Goal: Information Seeking & Learning: Learn about a topic

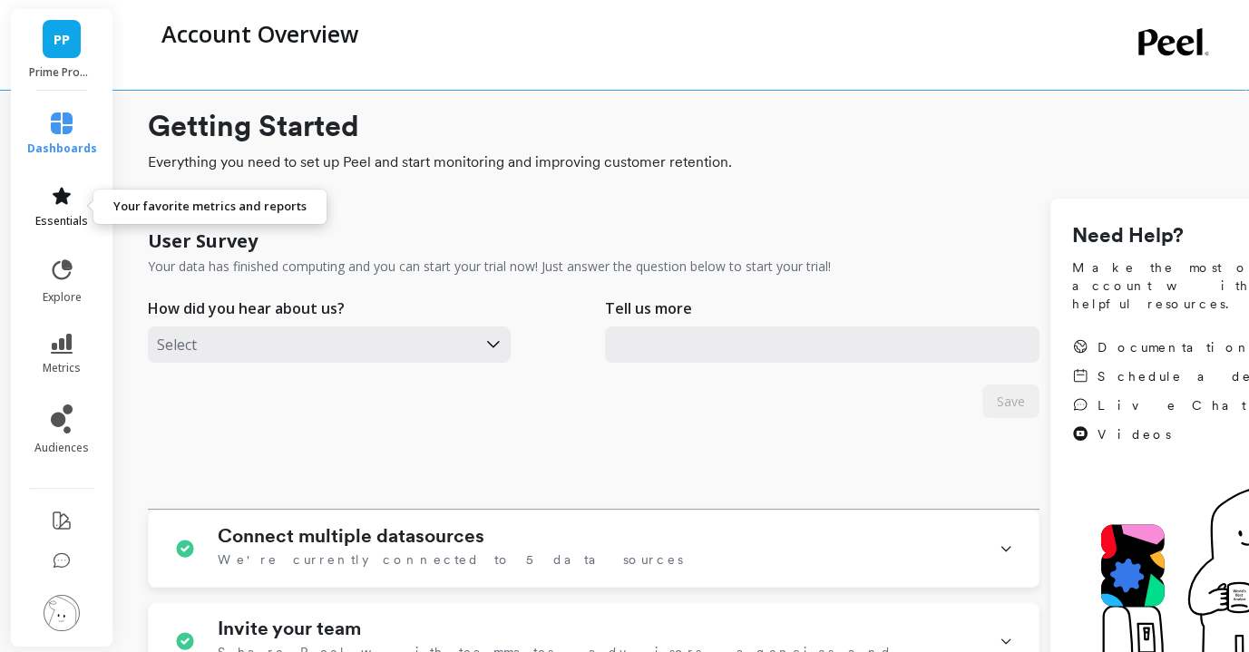
click at [61, 204] on icon at bounding box center [62, 196] width 22 height 22
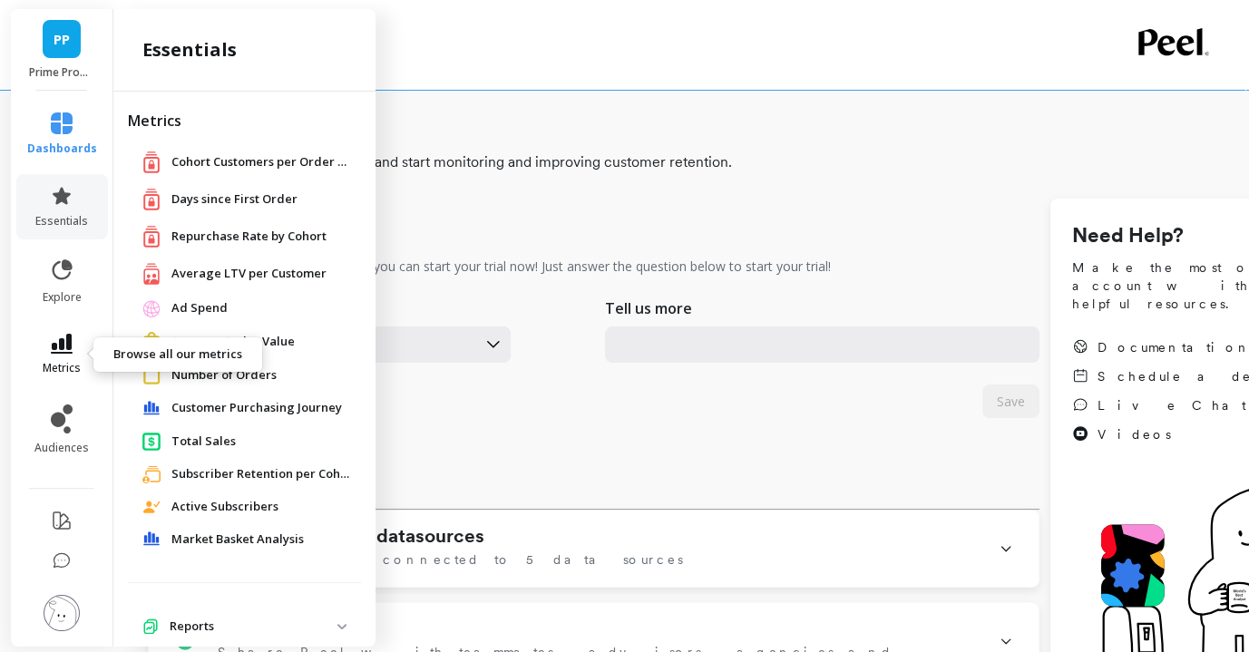
click at [51, 361] on span "metrics" at bounding box center [62, 368] width 38 height 15
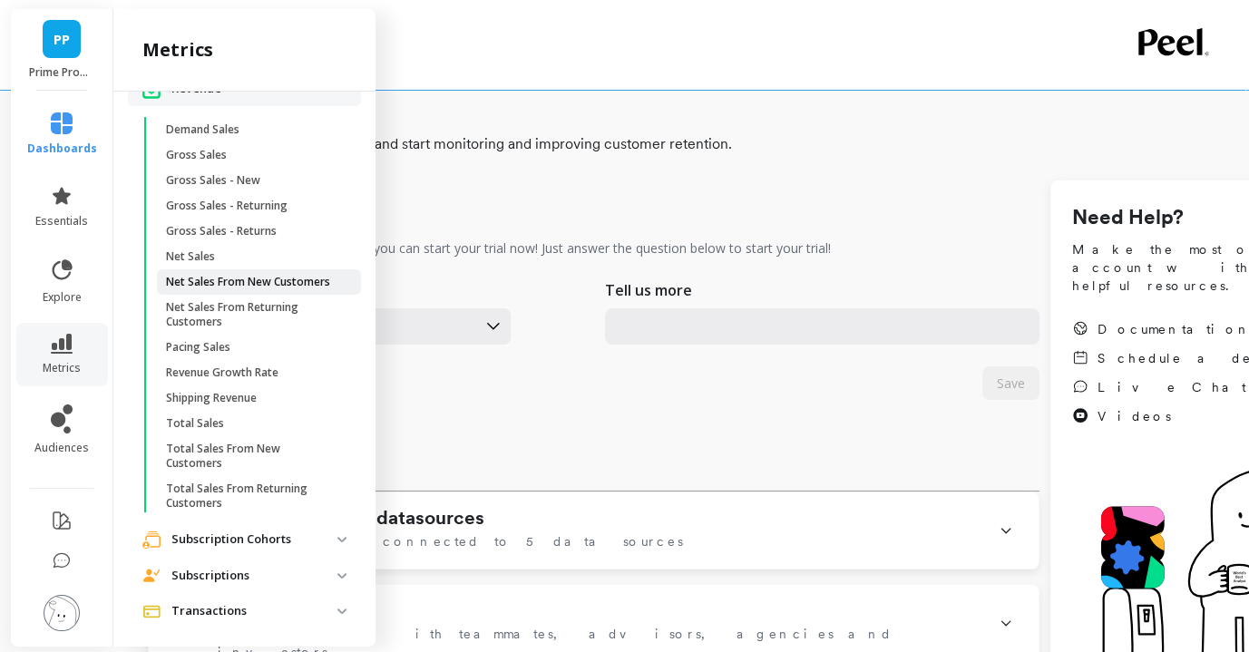
scroll to position [28, 0]
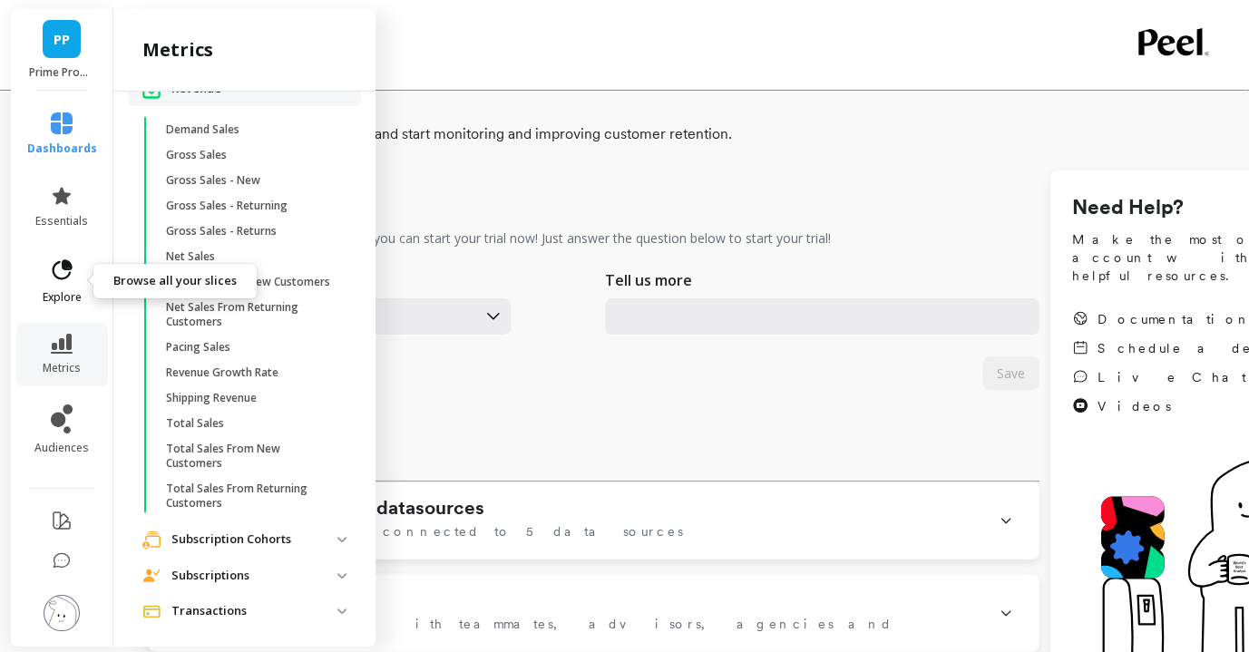
click at [57, 272] on icon at bounding box center [61, 270] width 25 height 25
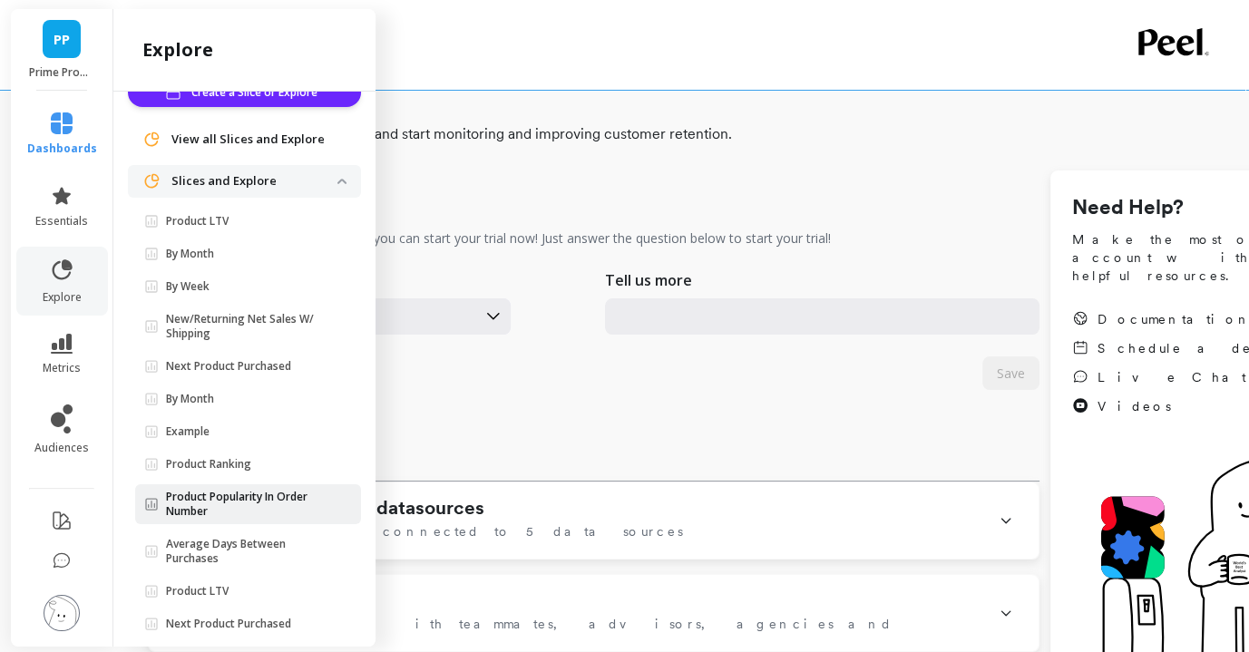
scroll to position [37, 0]
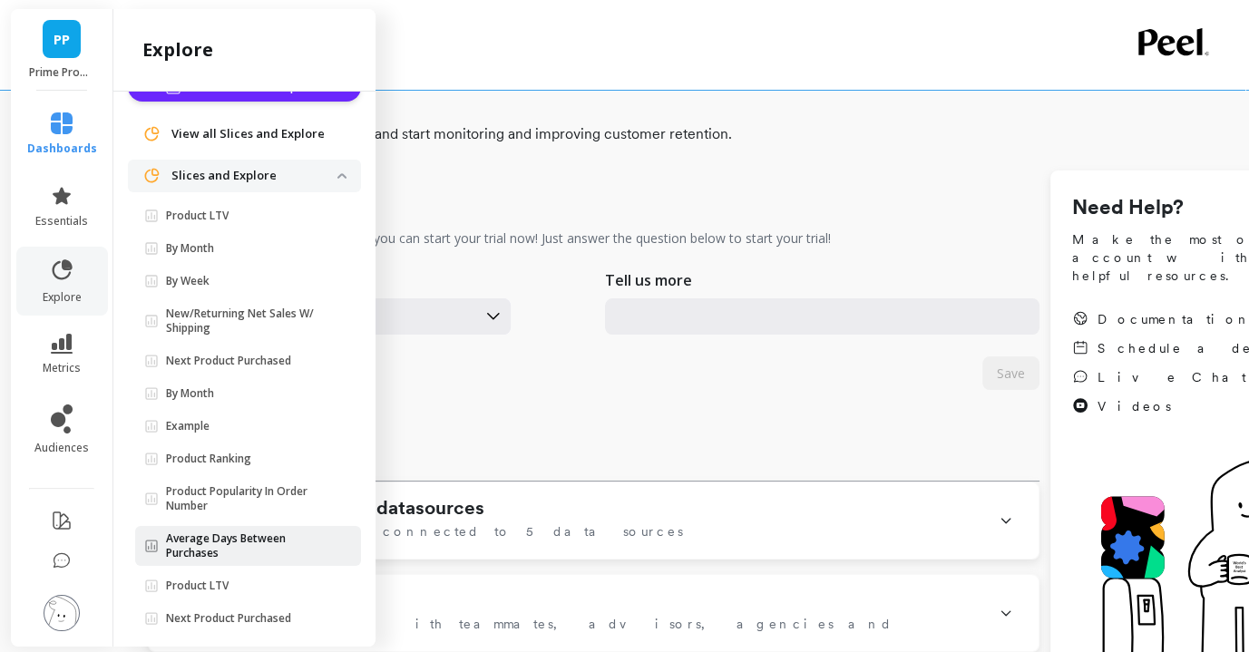
click at [310, 534] on p "Average Days Between Purchases" at bounding box center [251, 545] width 171 height 29
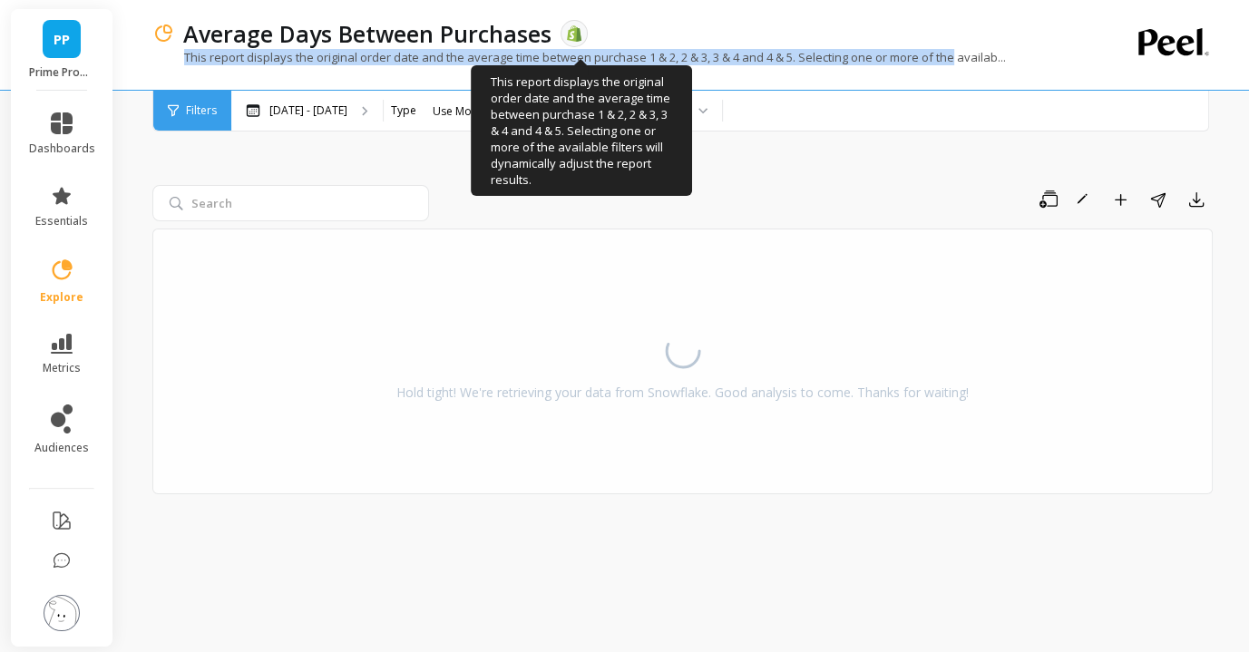
drag, startPoint x: 173, startPoint y: 57, endPoint x: 958, endPoint y: 53, distance: 784.4
click at [958, 53] on p "This report displays the original order date and the average time between purch…" at bounding box center [578, 57] width 853 height 16
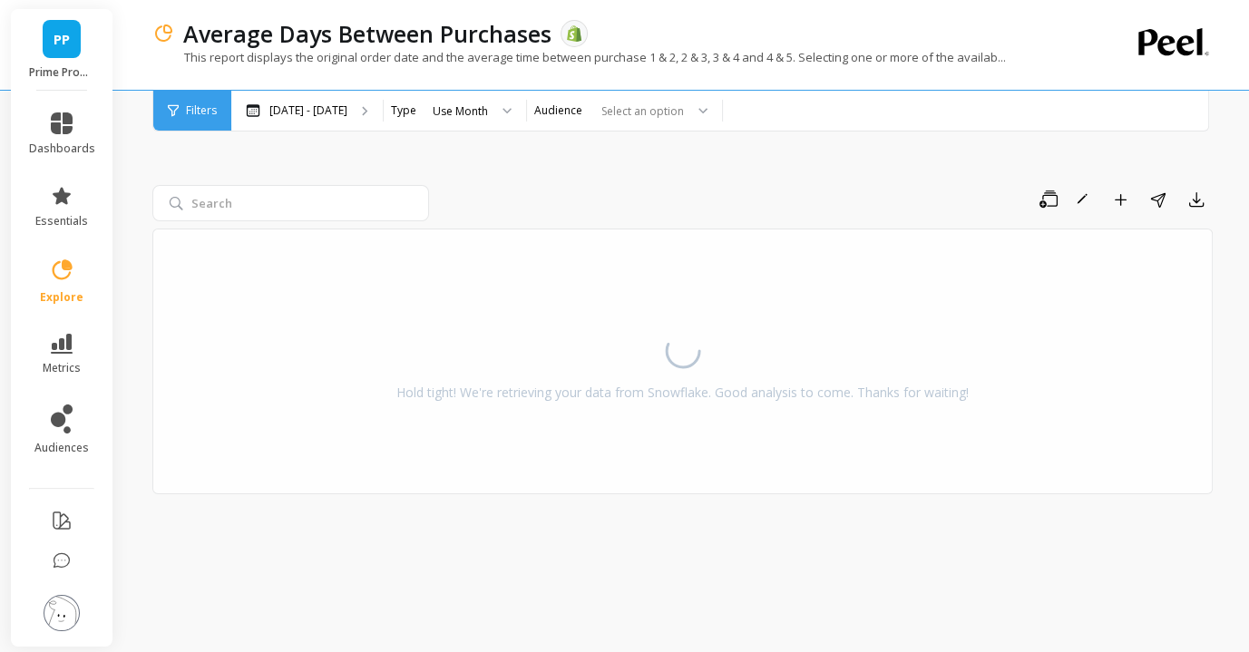
click at [75, 376] on li "metrics" at bounding box center [62, 354] width 88 height 63
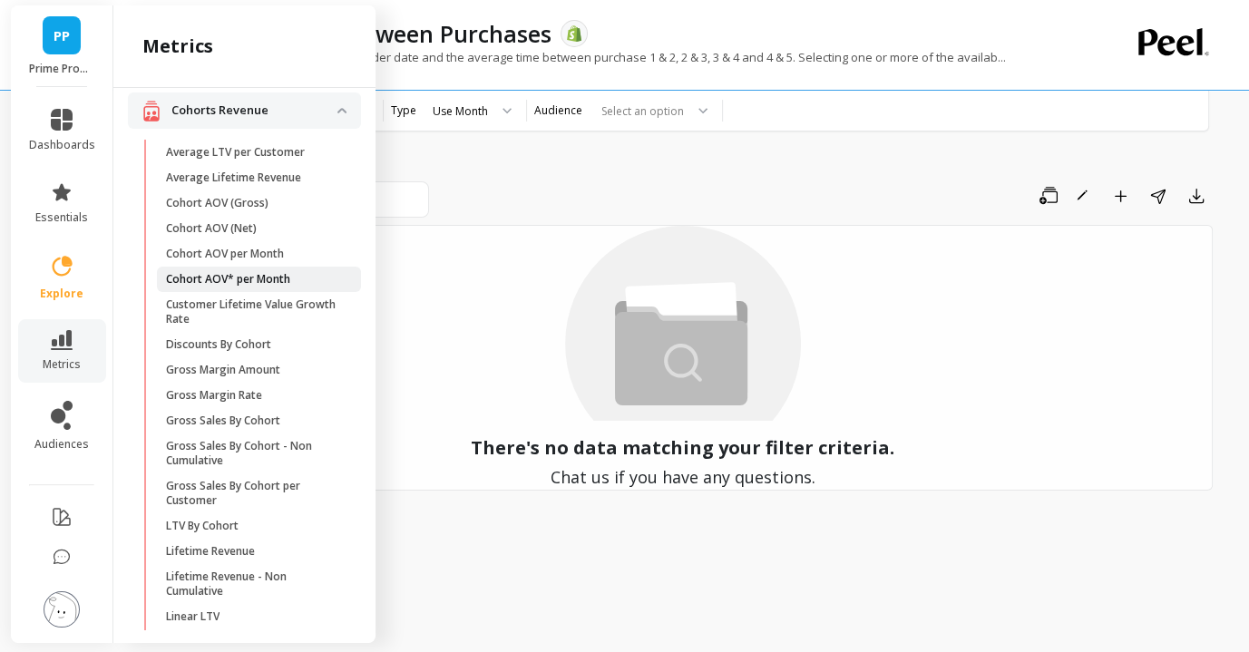
scroll to position [92, 0]
click at [59, 331] on icon at bounding box center [62, 340] width 22 height 20
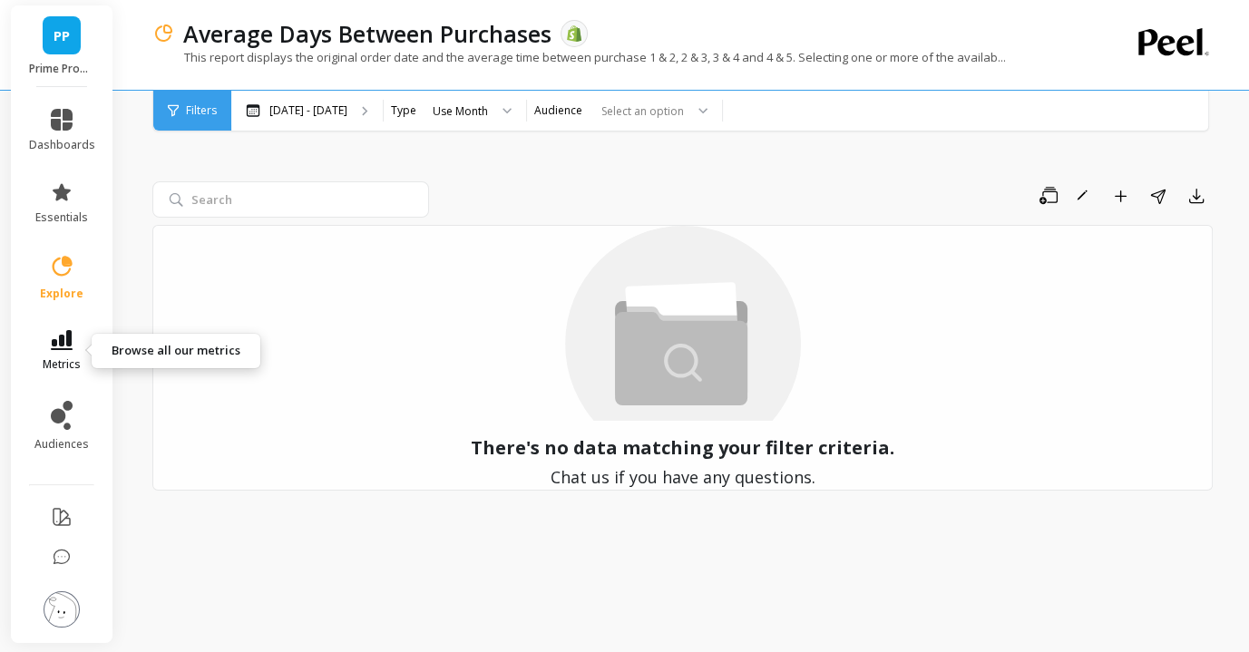
click at [58, 340] on icon at bounding box center [62, 340] width 22 height 20
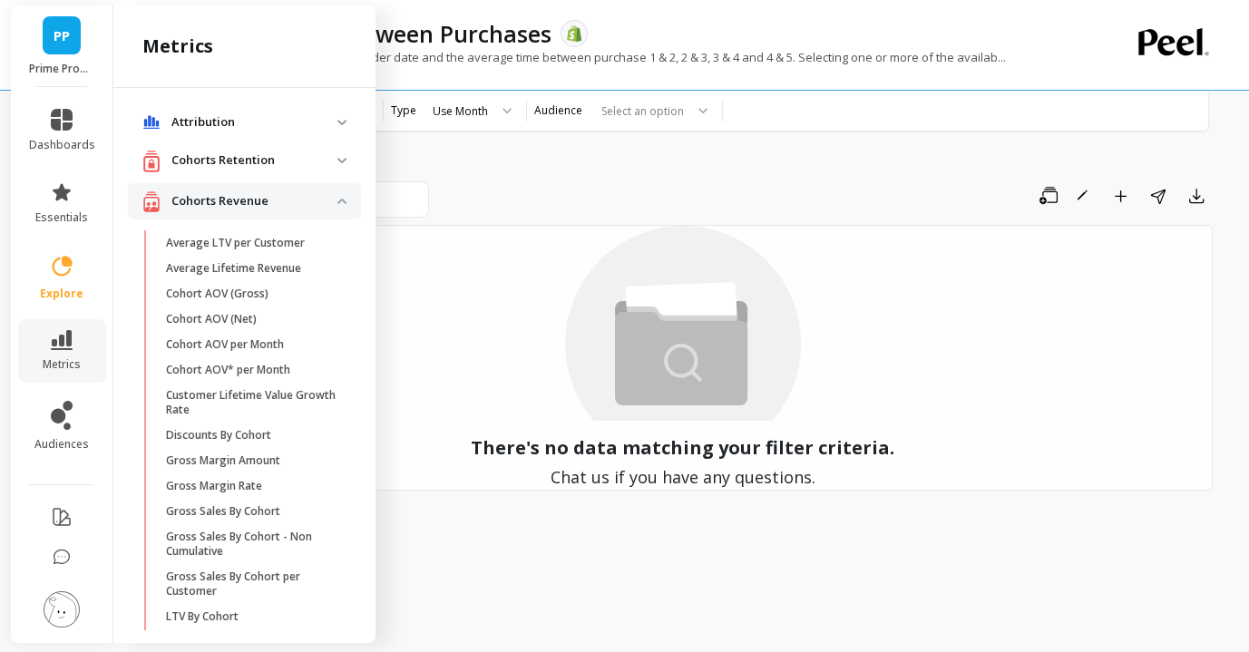
click at [222, 158] on p "Cohorts Retention" at bounding box center [254, 160] width 166 height 18
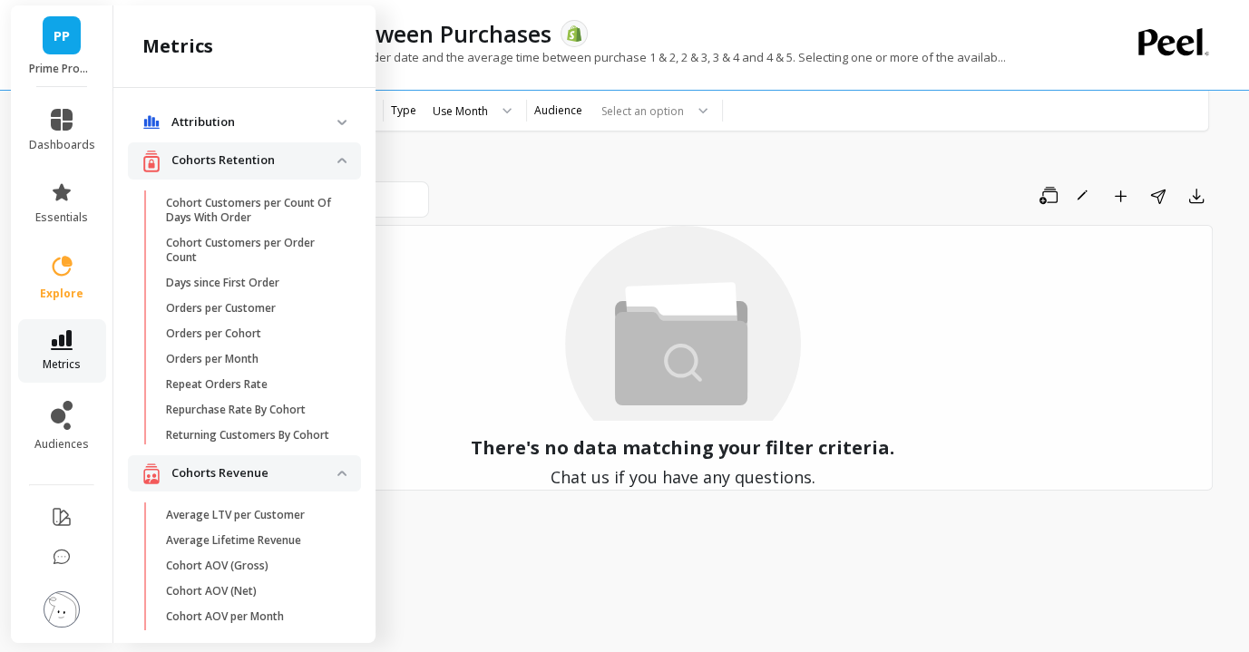
click at [58, 362] on span "metrics" at bounding box center [62, 364] width 38 height 15
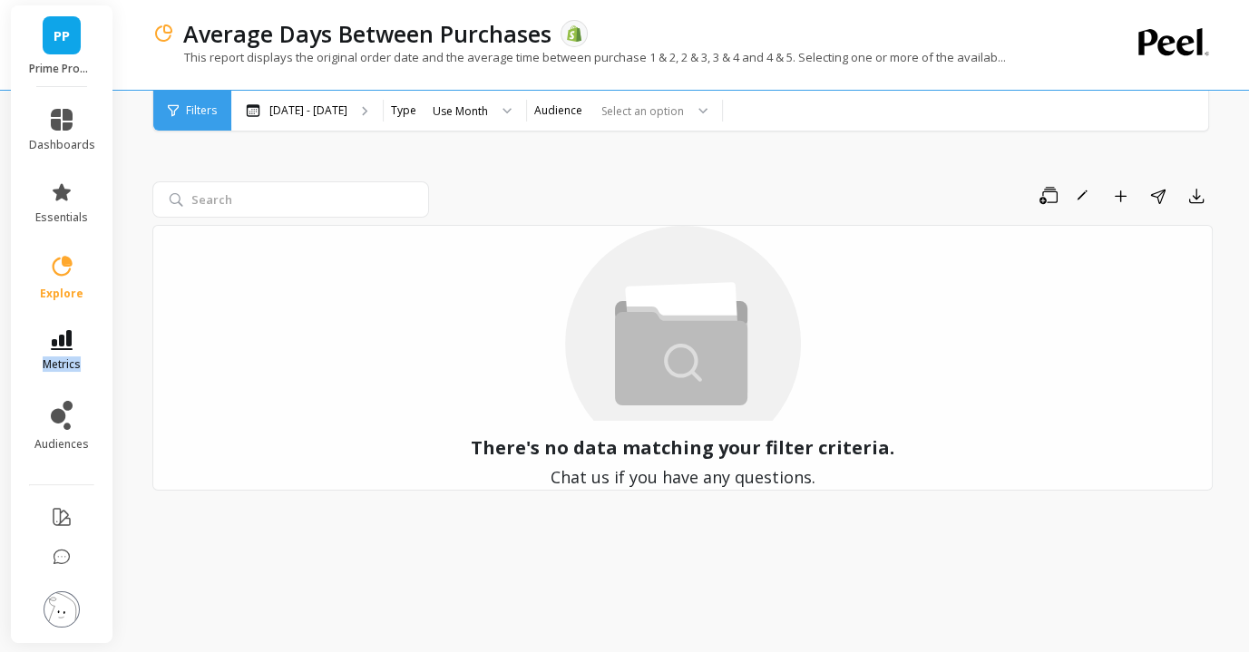
click at [58, 362] on span "metrics" at bounding box center [62, 364] width 38 height 15
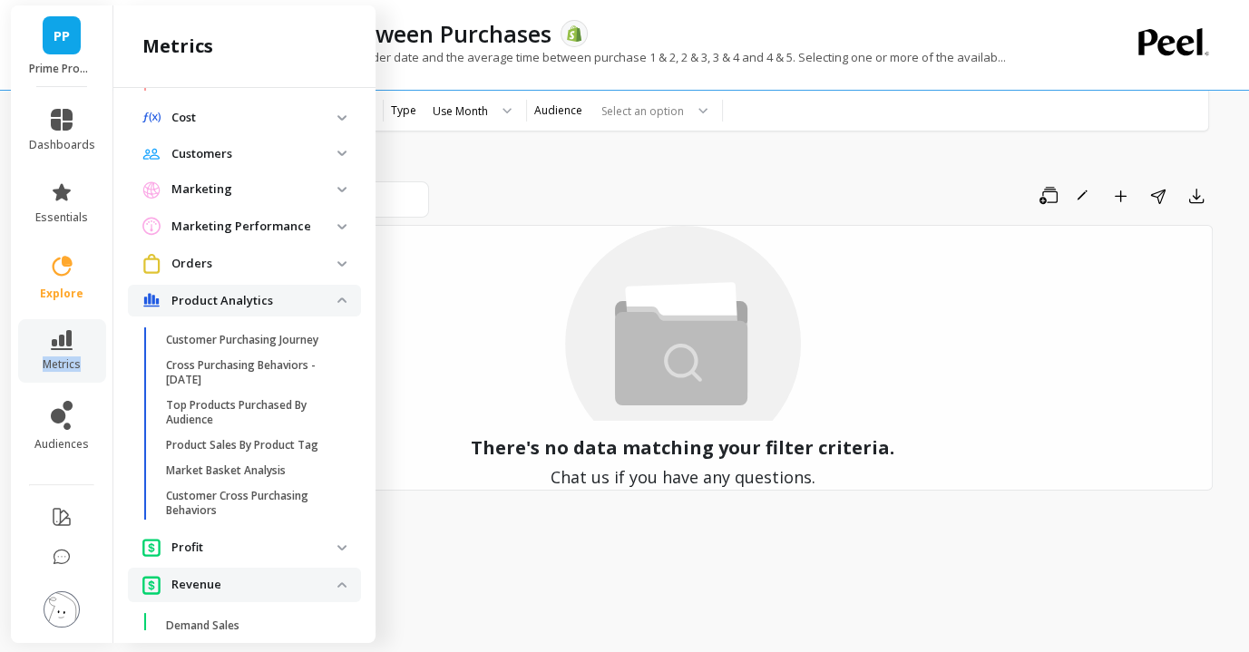
scroll to position [1016, 0]
click at [56, 192] on icon at bounding box center [62, 191] width 18 height 17
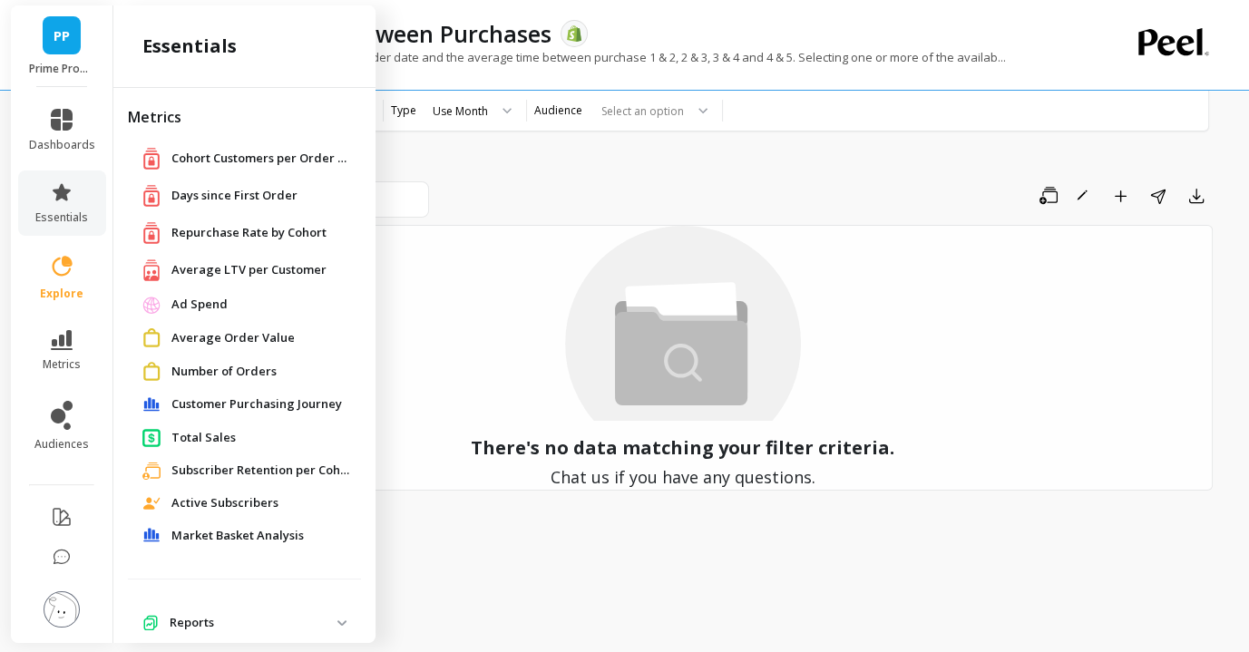
scroll to position [30, 0]
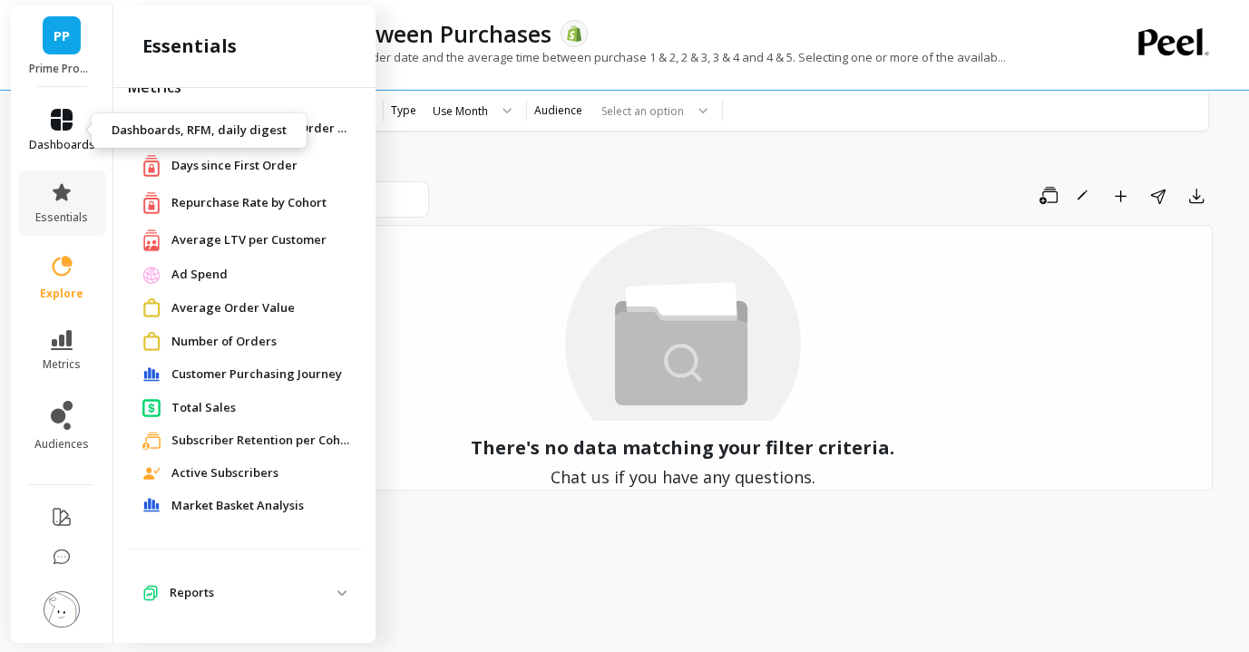
click at [63, 133] on link "dashboards" at bounding box center [62, 131] width 66 height 44
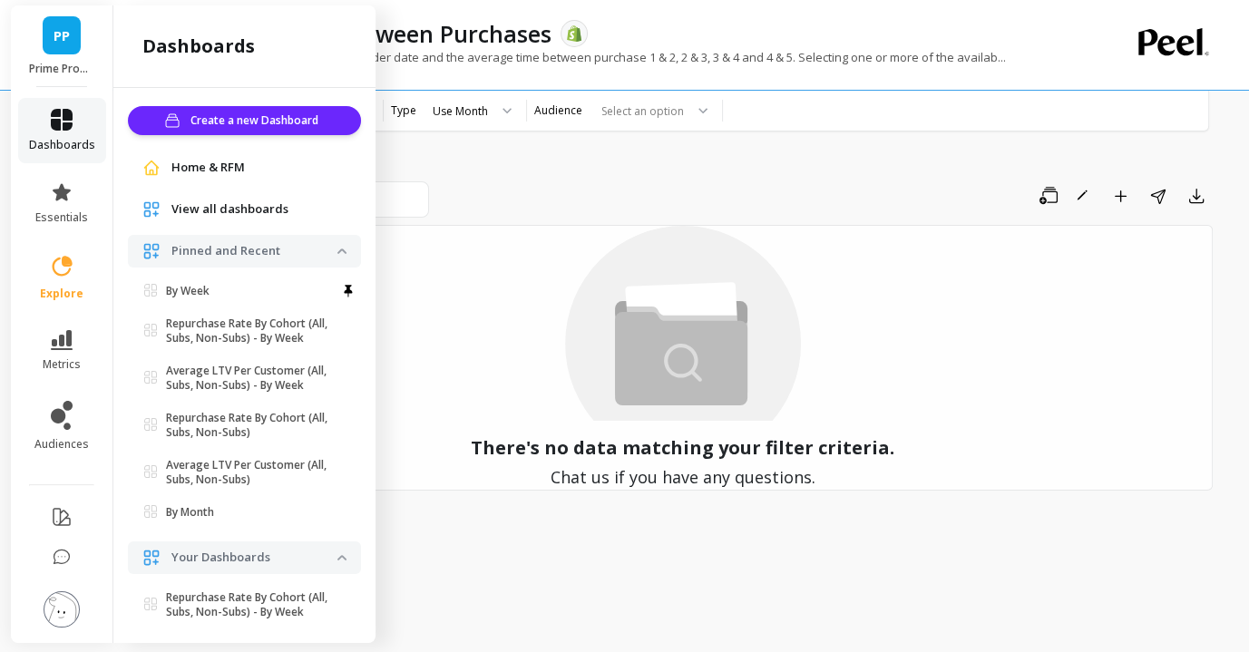
scroll to position [395, 0]
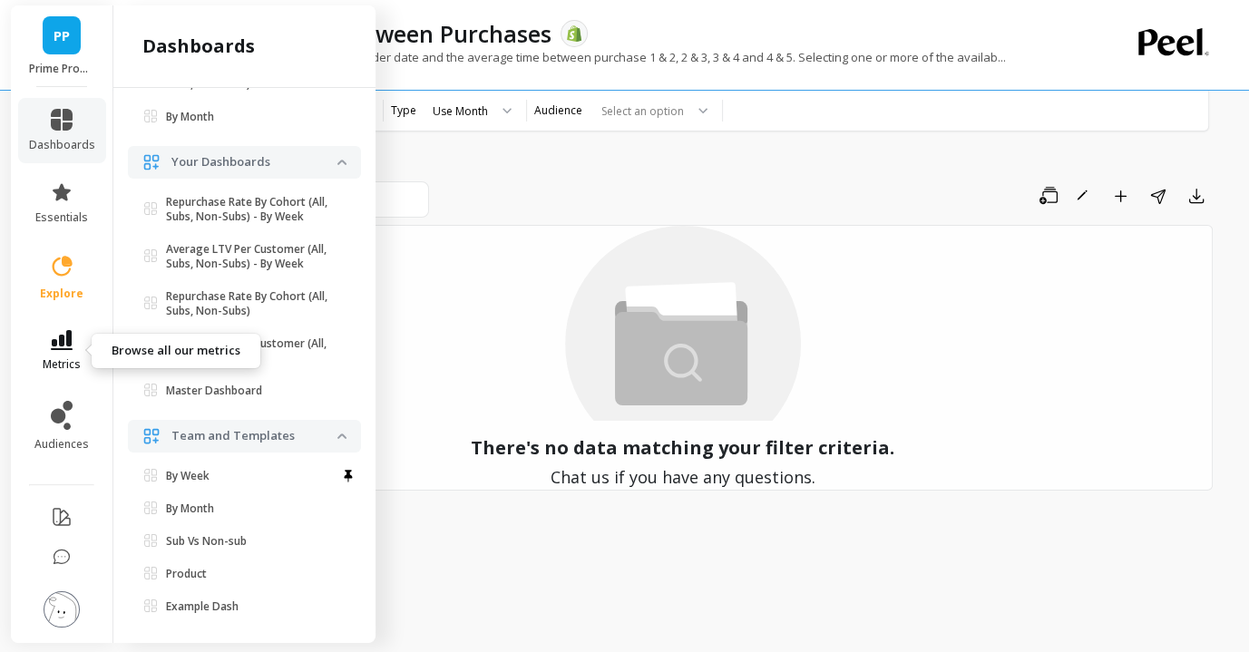
click at [69, 337] on icon at bounding box center [62, 340] width 22 height 20
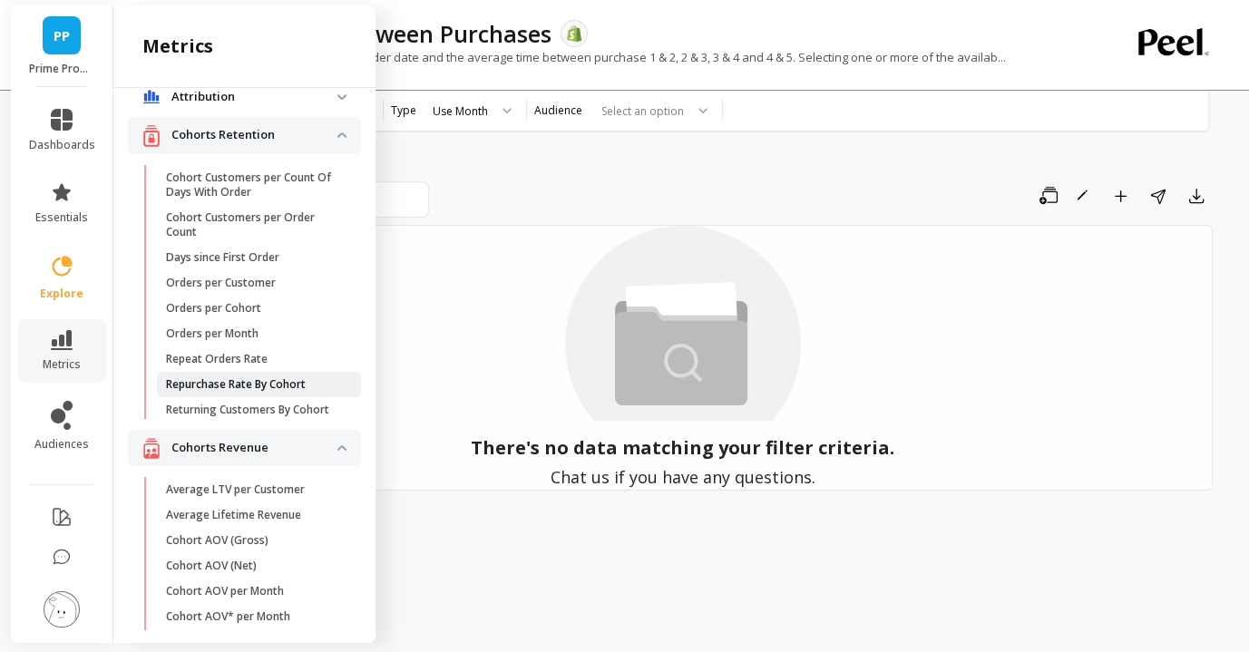
scroll to position [27, 0]
click at [63, 129] on icon at bounding box center [62, 120] width 22 height 22
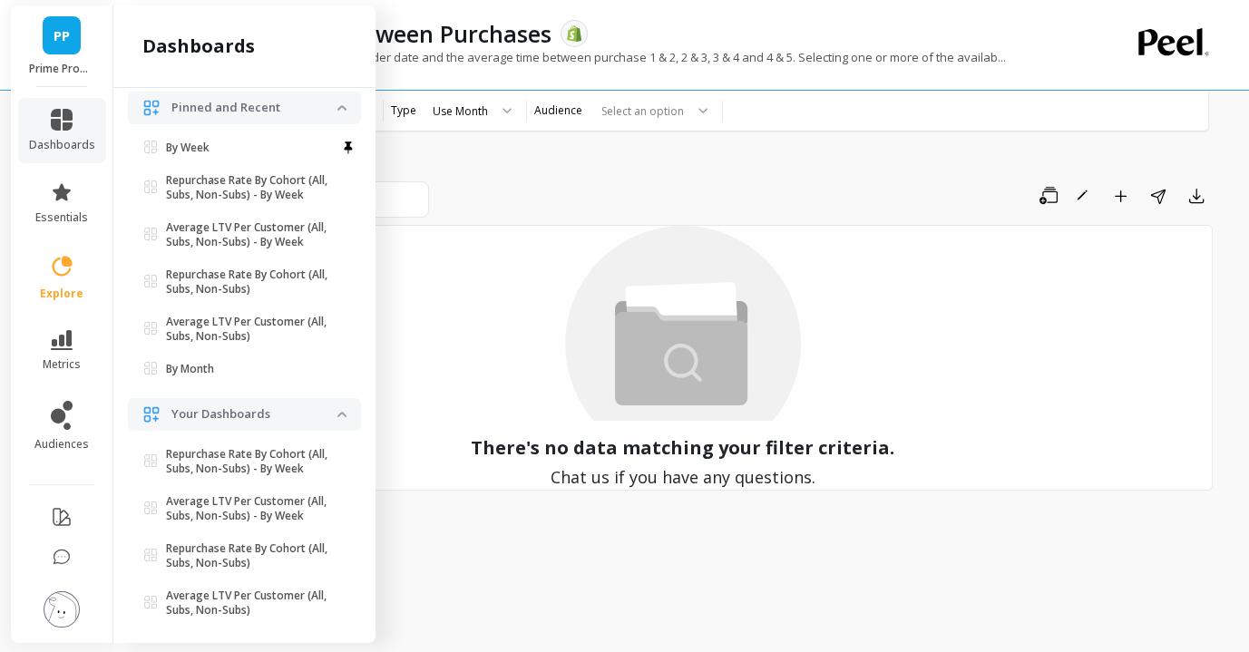
scroll to position [0, 0]
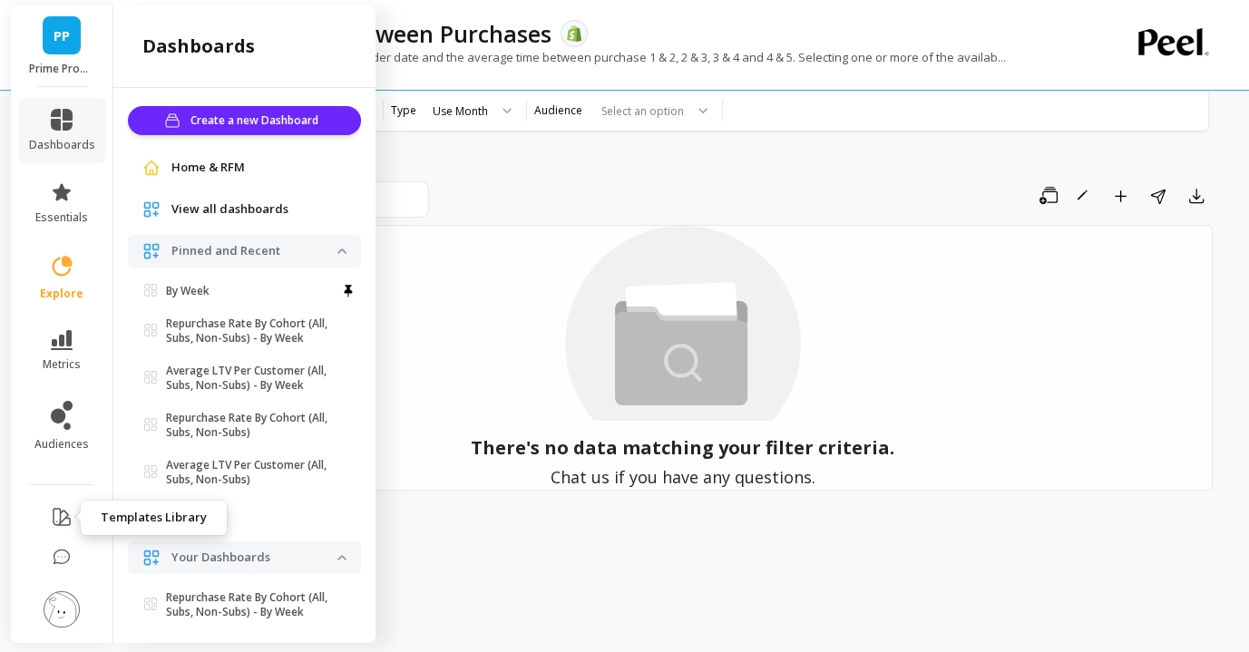
click at [53, 516] on icon at bounding box center [61, 517] width 16 height 16
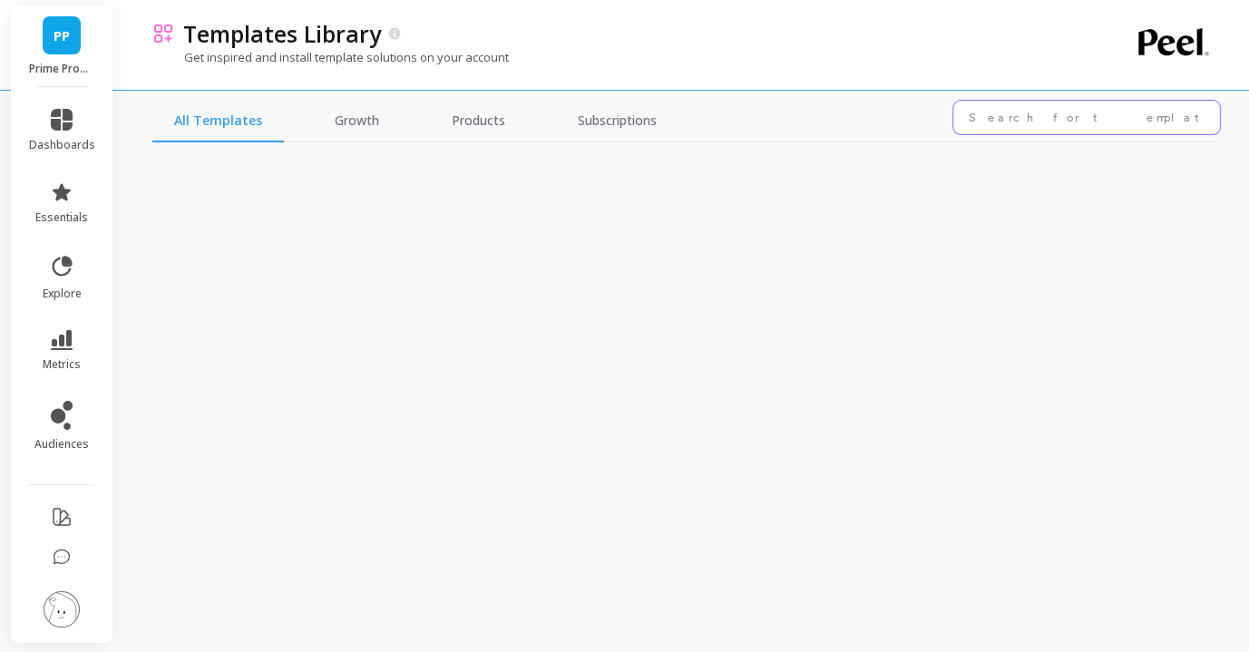
click at [1025, 112] on input "text" at bounding box center [1086, 118] width 267 height 34
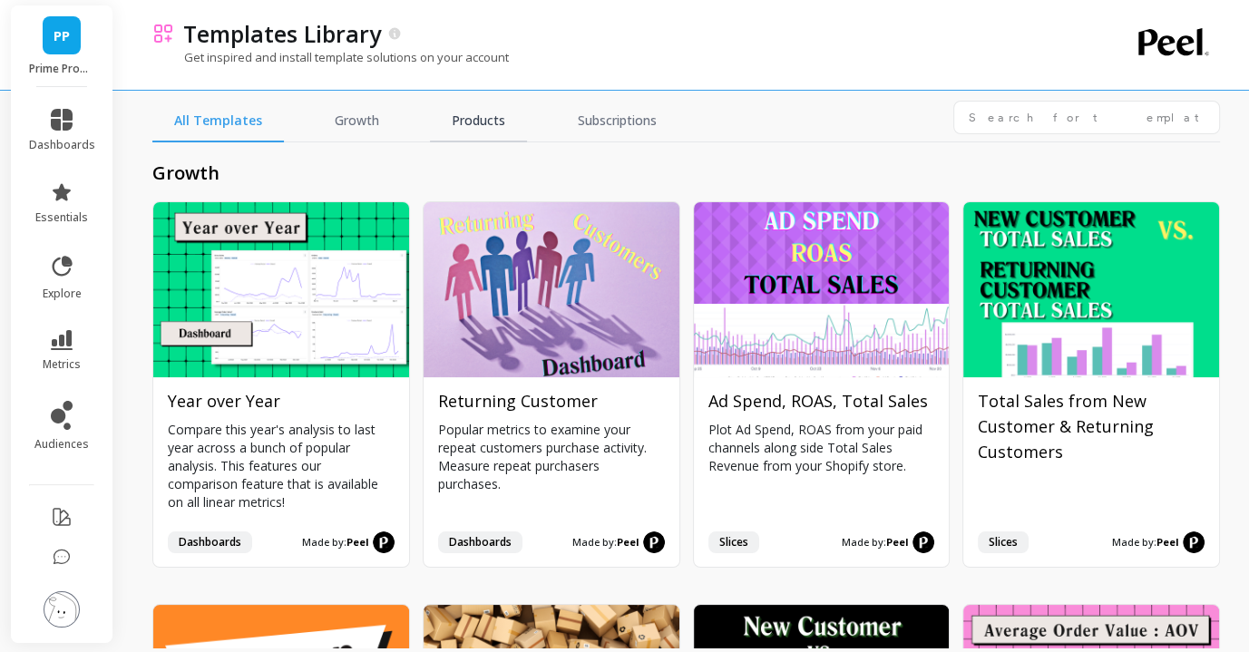
click at [480, 118] on link "Products" at bounding box center [478, 122] width 97 height 42
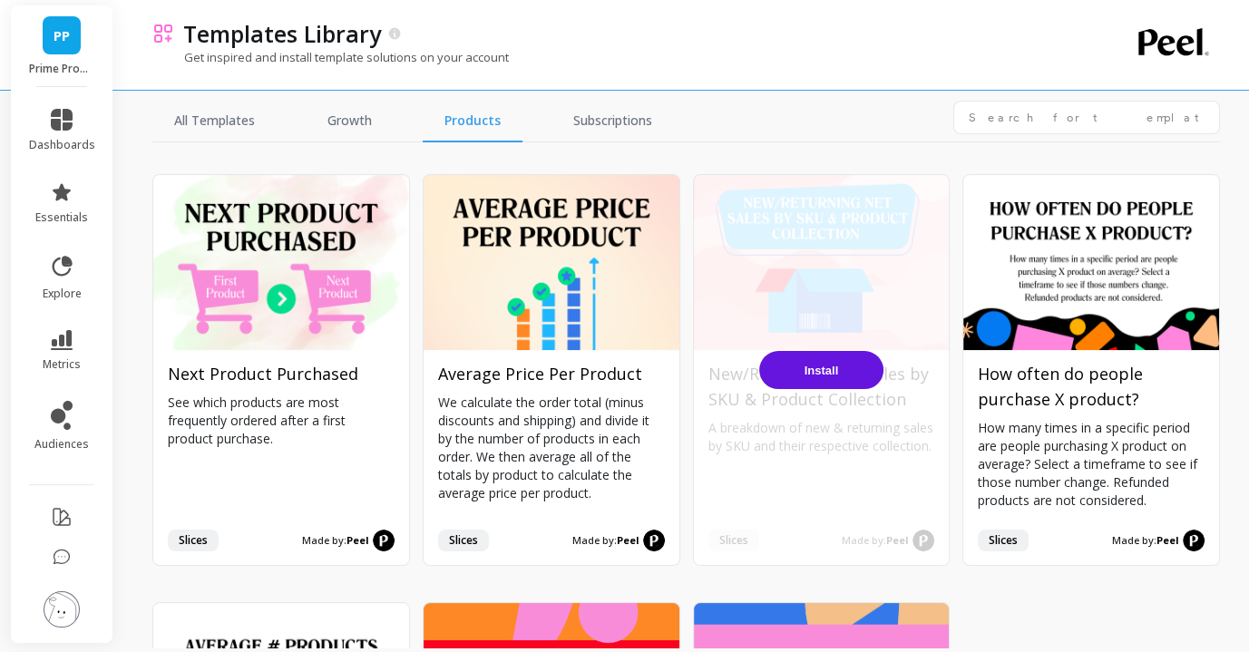
scroll to position [1411, 0]
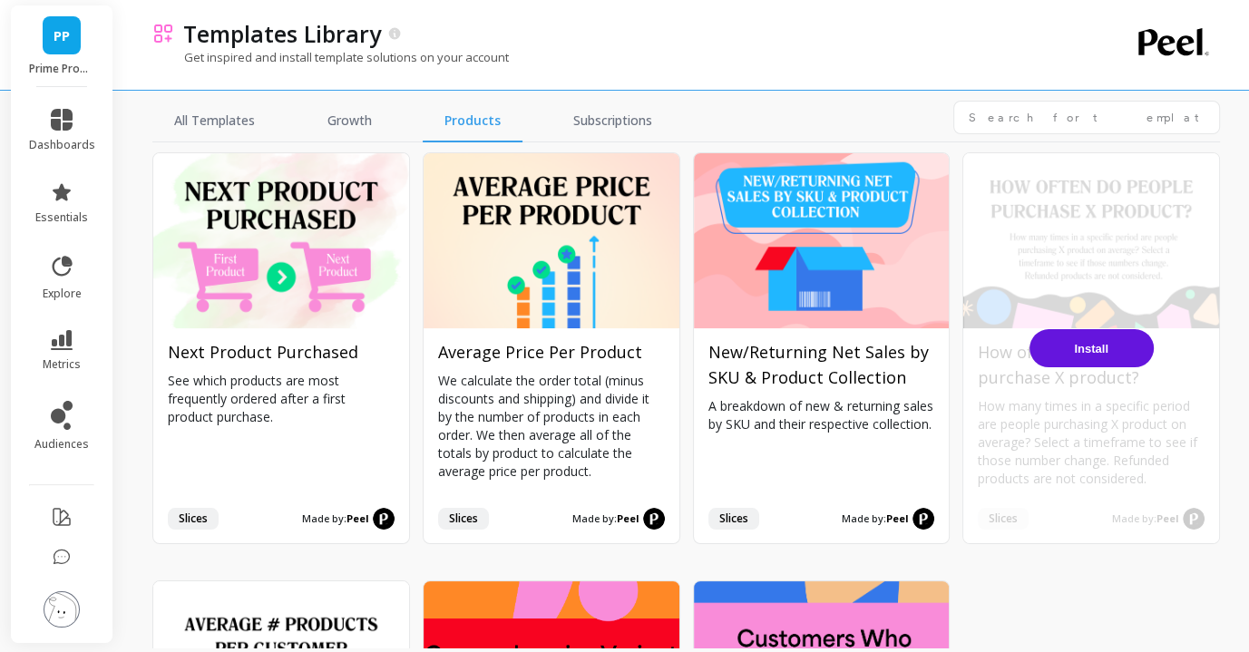
click at [1104, 355] on button "Install" at bounding box center [1091, 348] width 124 height 38
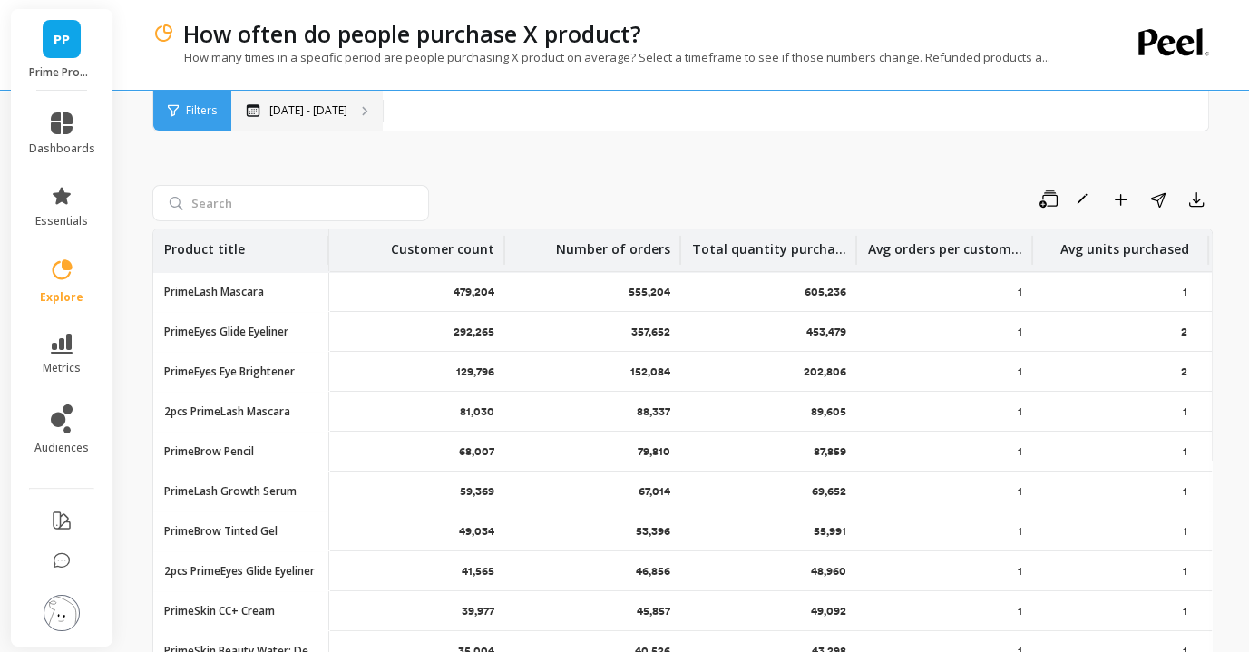
click at [324, 101] on div "Sep 4, 2024 - Sep 4, 2025" at bounding box center [306, 111] width 151 height 40
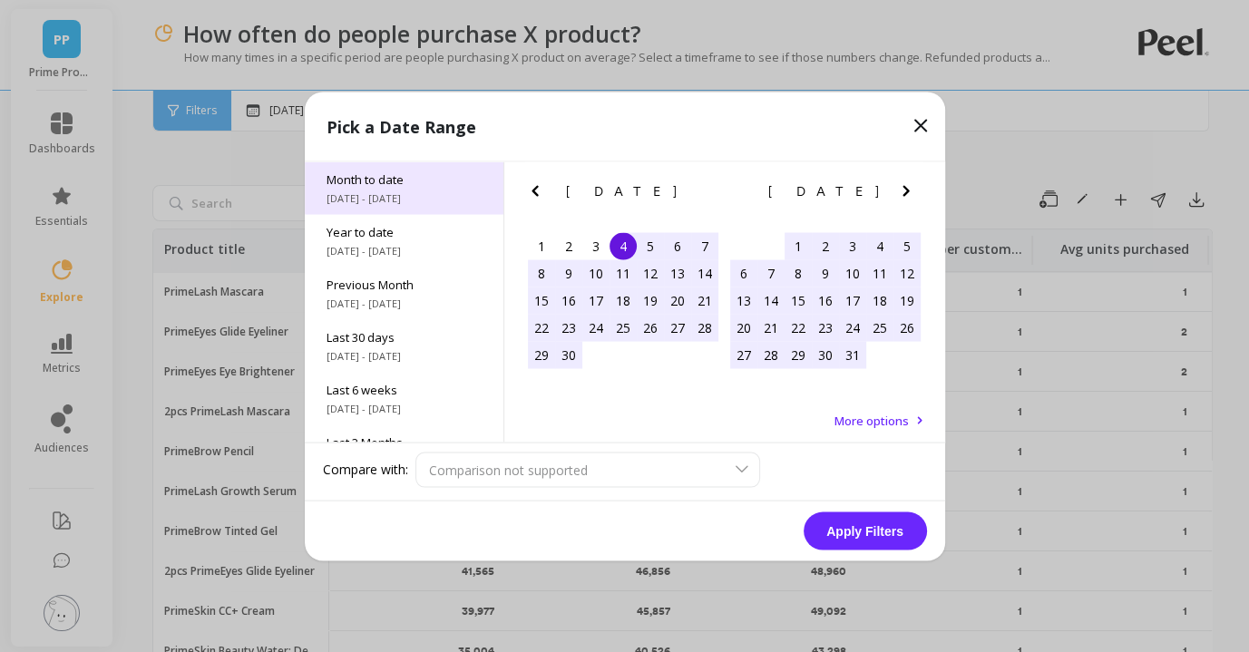
click at [429, 183] on span "Month to date" at bounding box center [403, 178] width 155 height 16
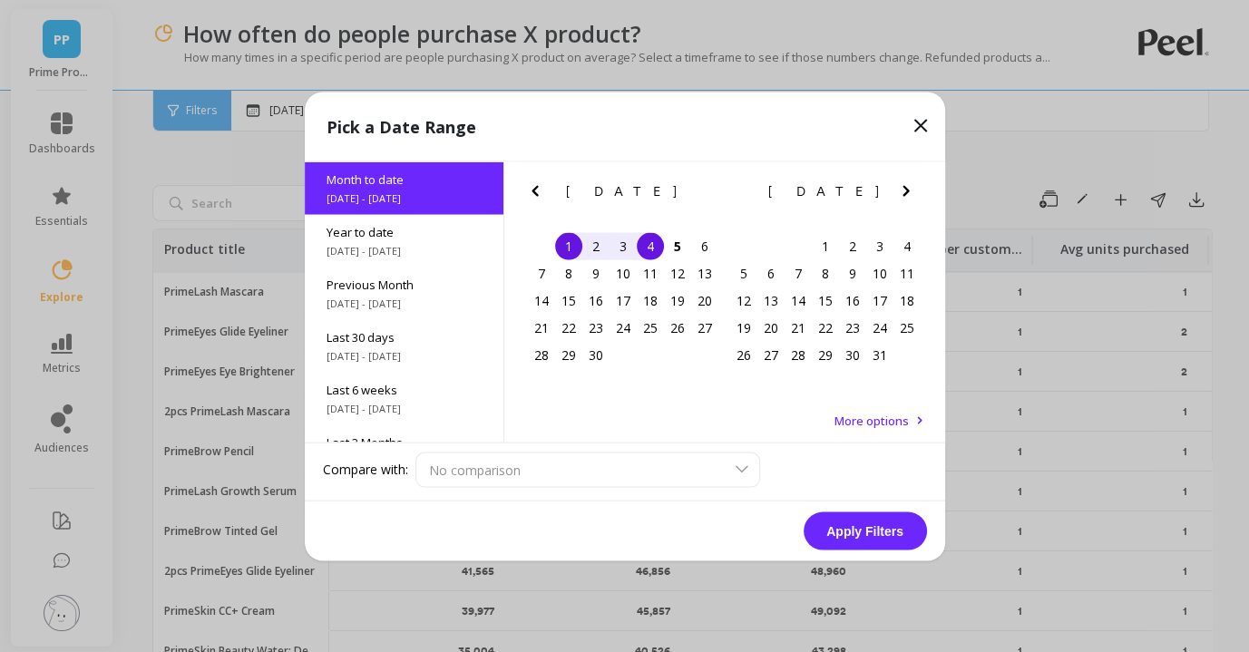
click at [832, 528] on button "Apply Filters" at bounding box center [864, 530] width 123 height 38
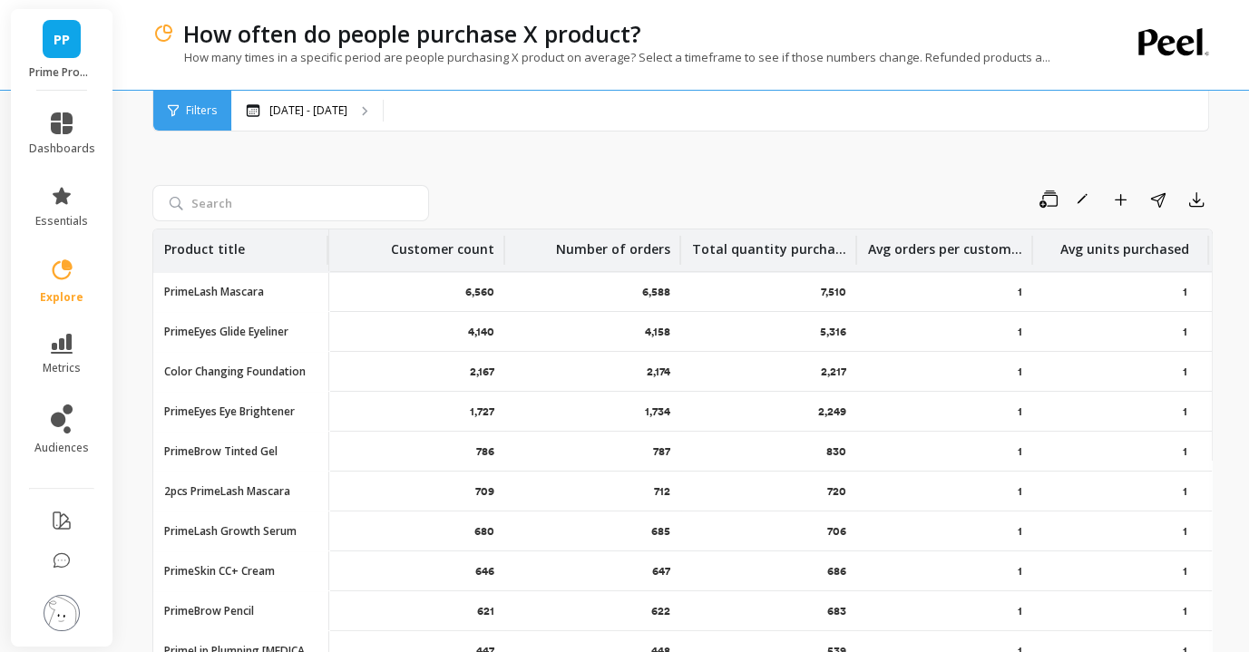
drag, startPoint x: 851, startPoint y: 363, endPoint x: 784, endPoint y: 362, distance: 67.1
click at [784, 363] on div "2,217" at bounding box center [769, 371] width 176 height 39
drag, startPoint x: 857, startPoint y: 371, endPoint x: 771, endPoint y: 371, distance: 86.1
click at [771, 371] on tr "Color Changing Foundation Color Changing Foundation 2,167 2,174 2,217 1 1" at bounding box center [682, 372] width 1058 height 40
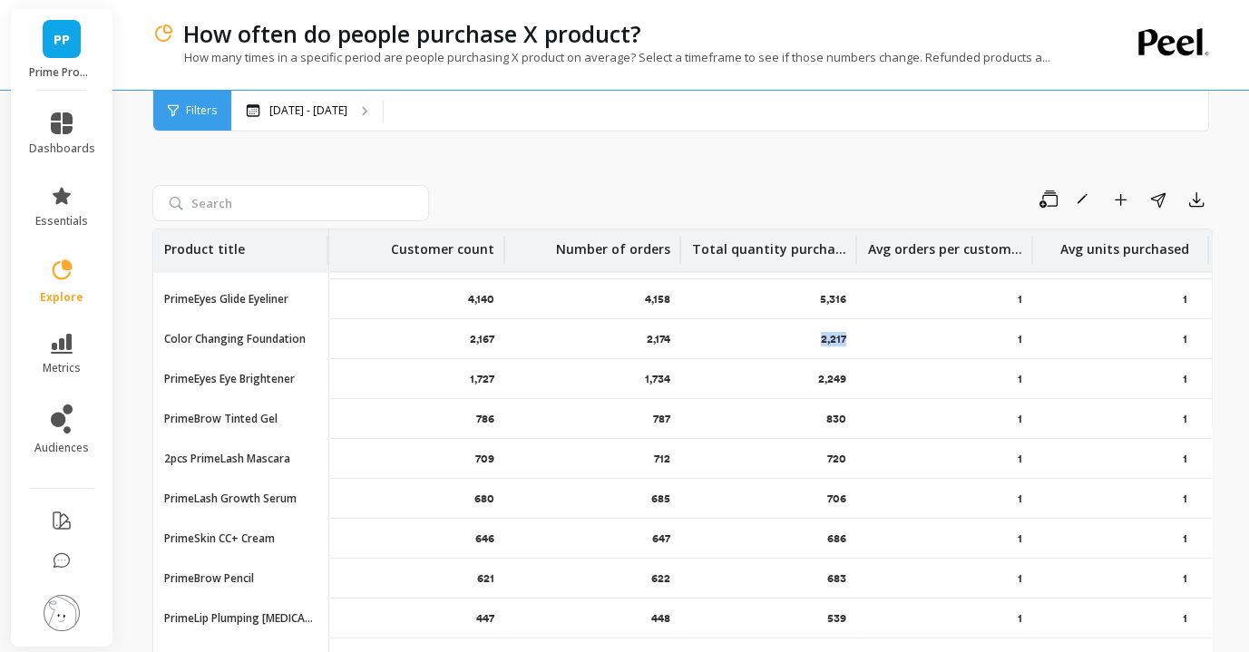
scroll to position [36, 0]
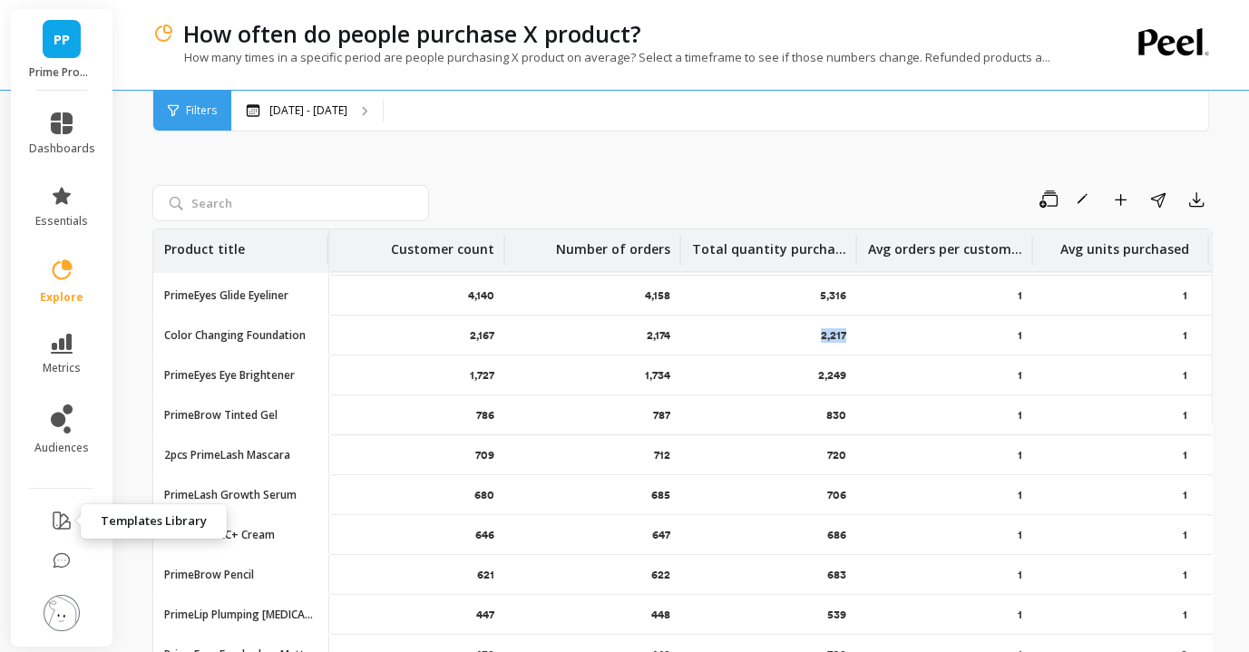
click at [64, 516] on icon at bounding box center [62, 521] width 22 height 22
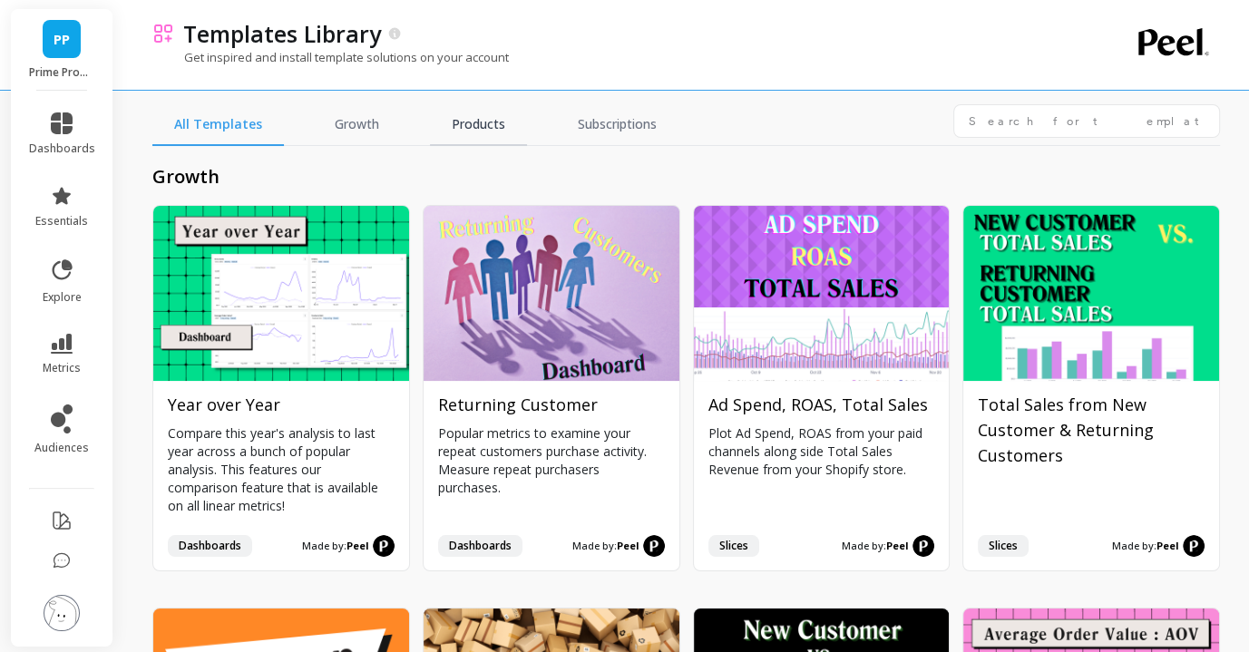
click at [480, 135] on link "Products" at bounding box center [478, 125] width 97 height 42
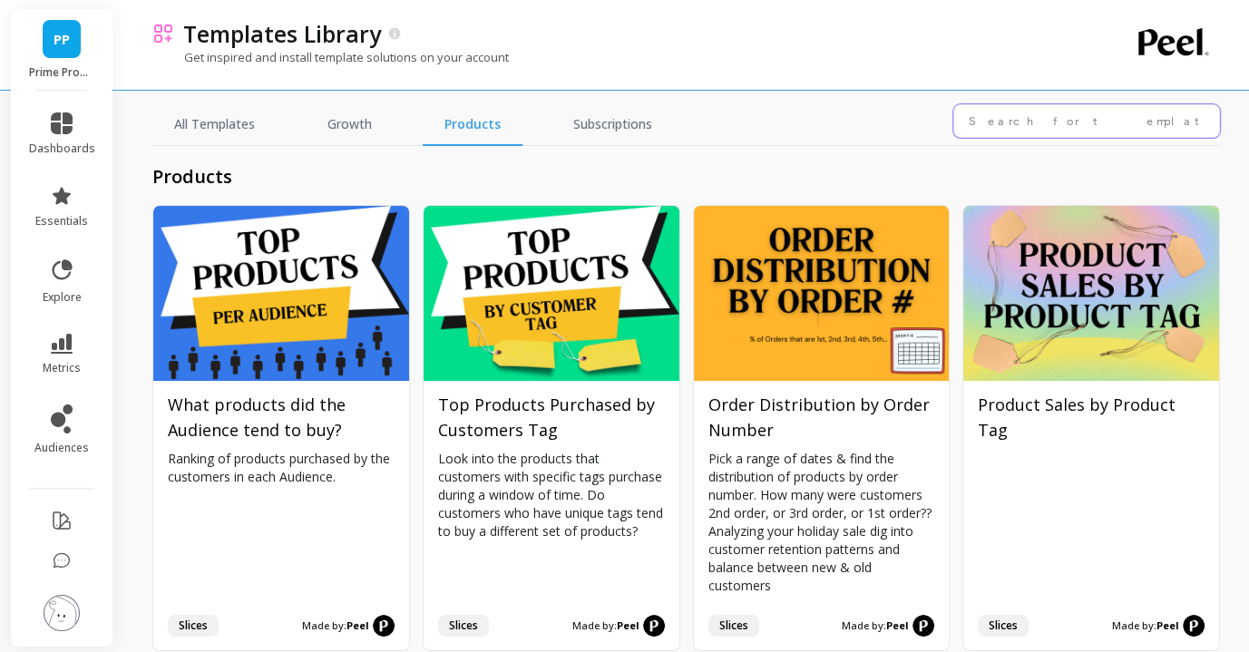
click at [1079, 126] on input "text" at bounding box center [1086, 121] width 267 height 34
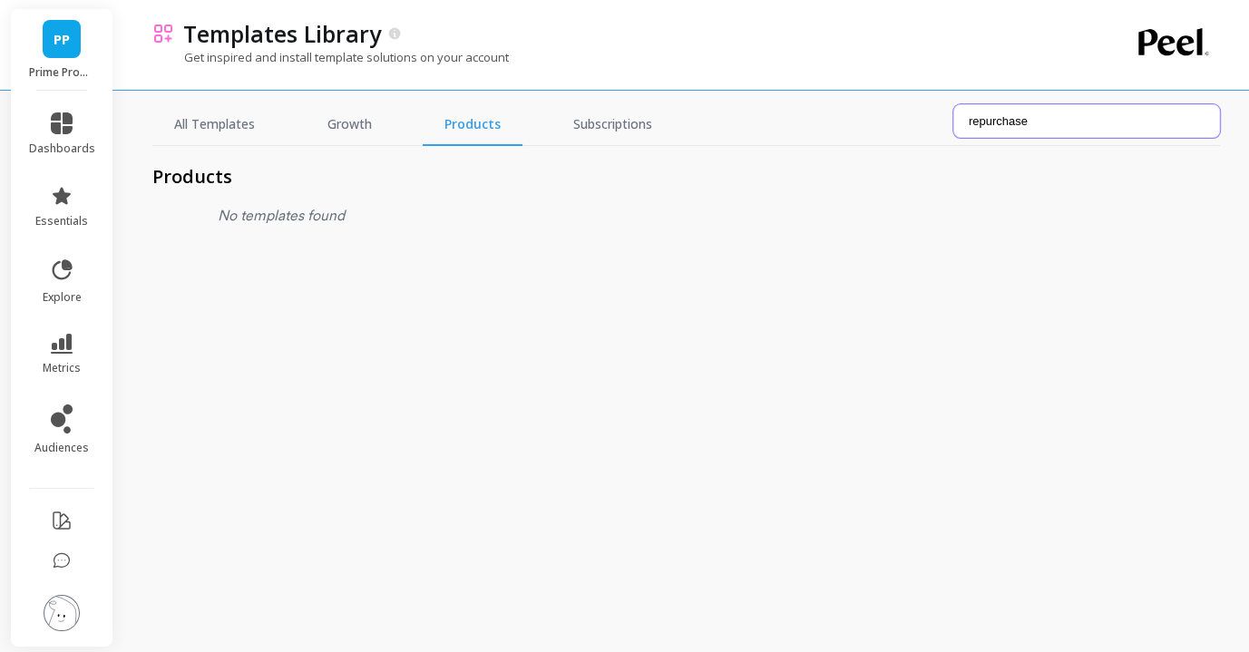
type input "repurchase"
click at [1055, 128] on input "repurchase" at bounding box center [1086, 121] width 267 height 34
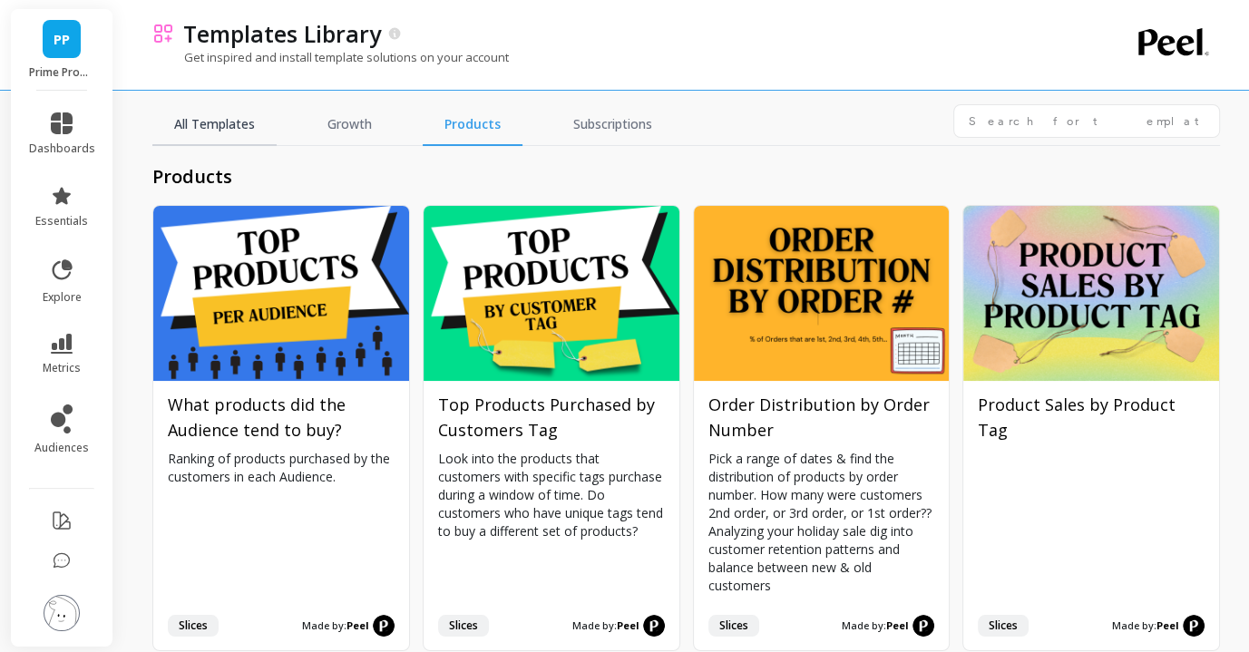
click at [181, 127] on link "All Templates" at bounding box center [214, 125] width 124 height 42
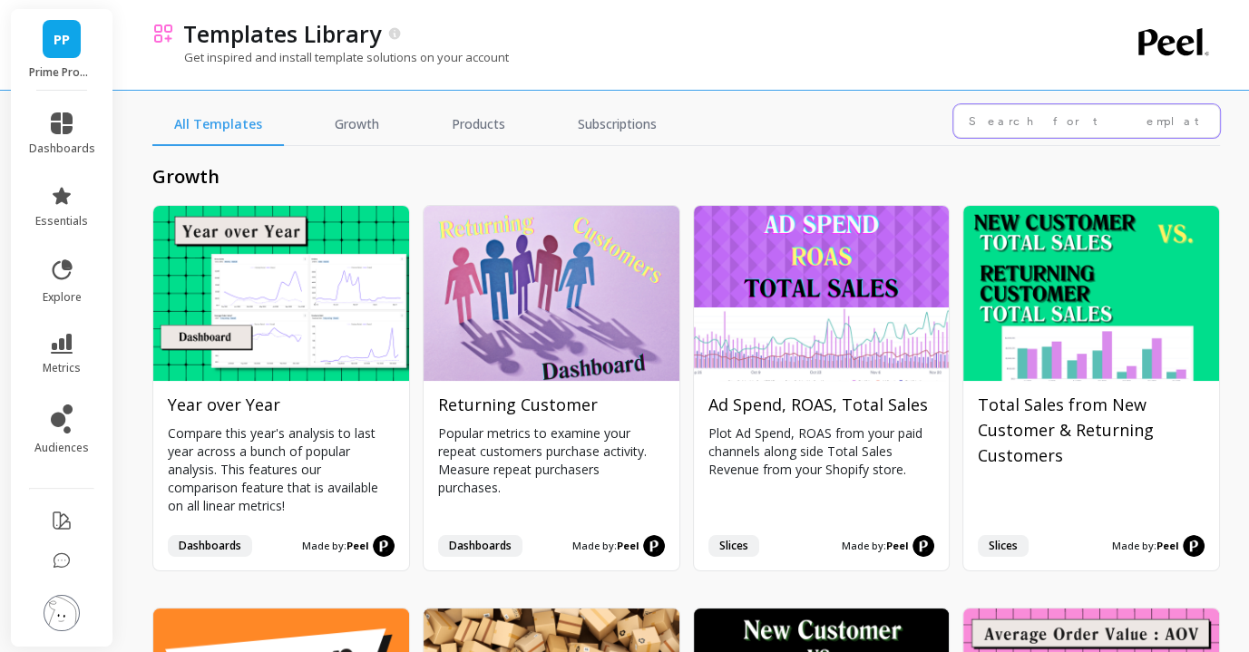
click at [1040, 123] on input "text" at bounding box center [1086, 121] width 267 height 34
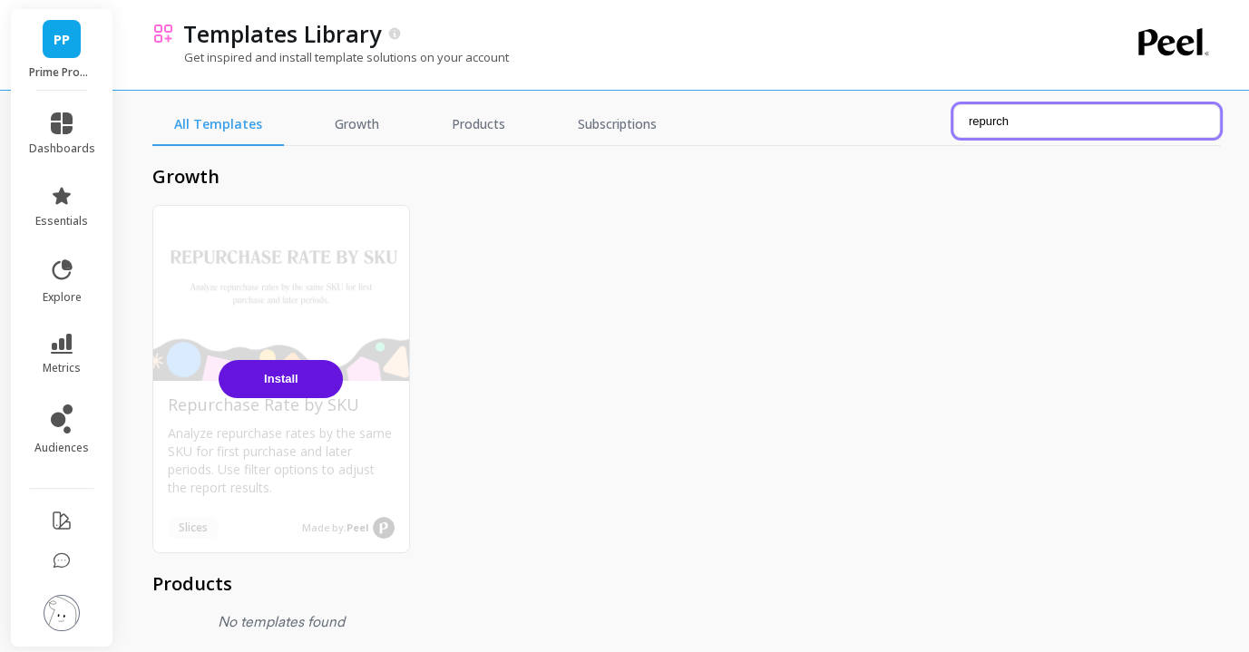
type input "repurch"
click at [283, 324] on div "Install" at bounding box center [281, 379] width 256 height 346
click at [284, 382] on span "Install" at bounding box center [281, 379] width 34 height 14
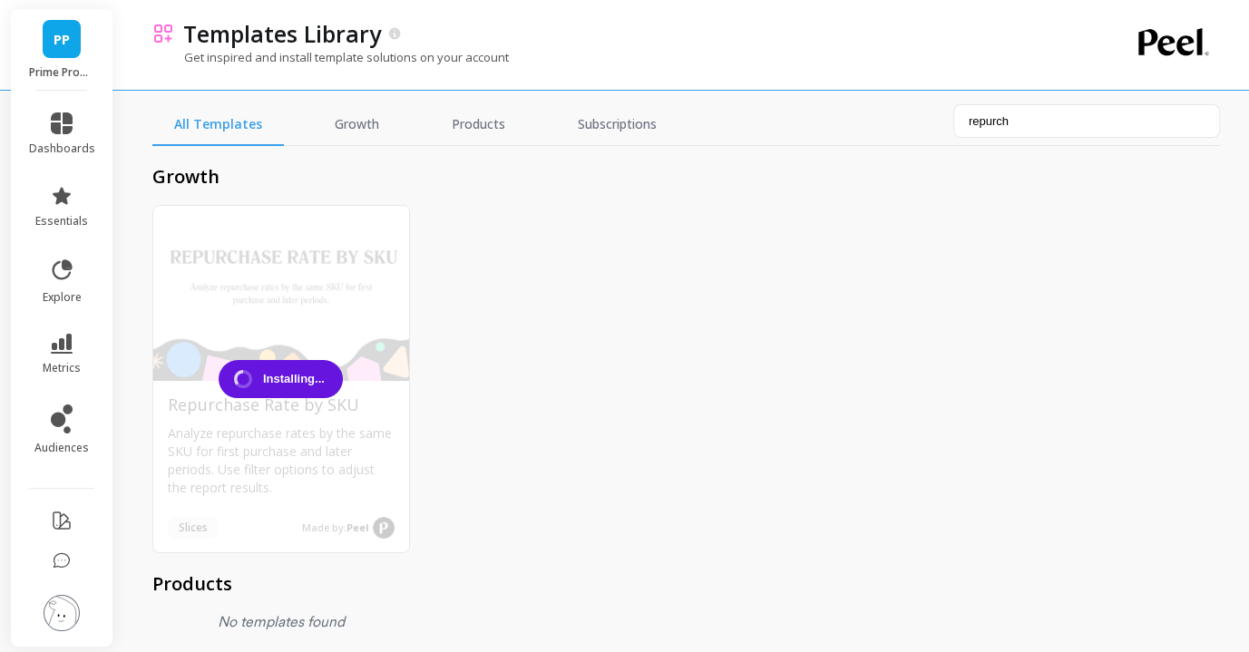
click at [235, 481] on div "Install ing..." at bounding box center [281, 379] width 256 height 346
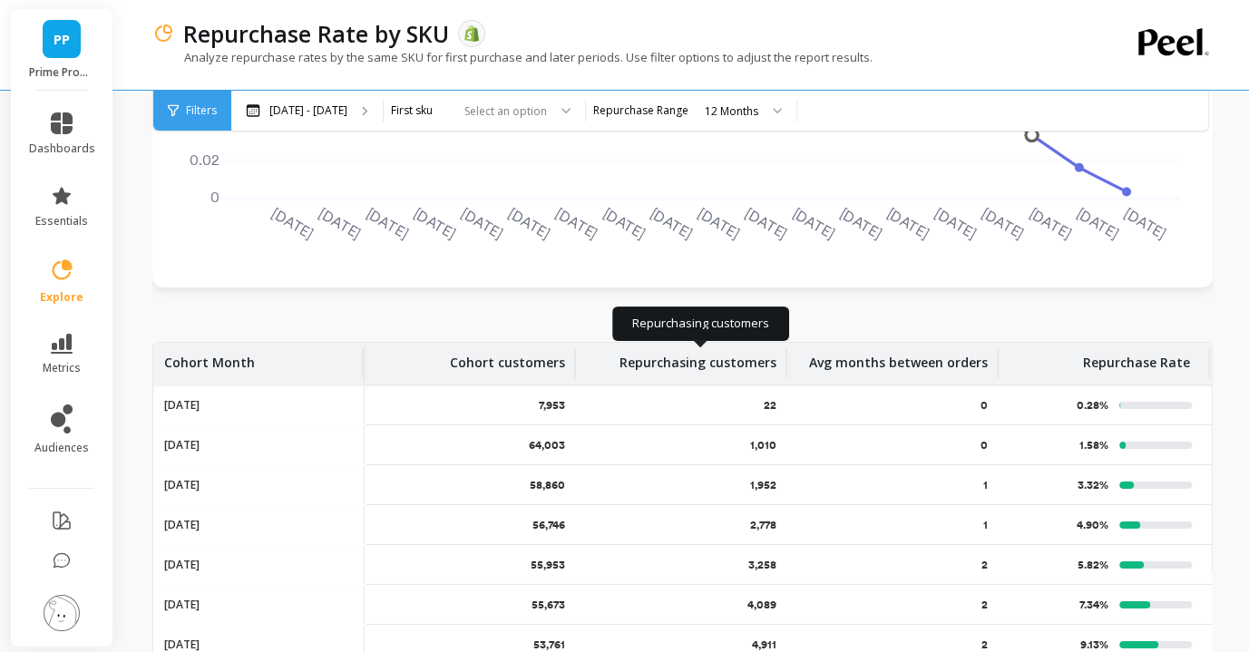
scroll to position [13, 0]
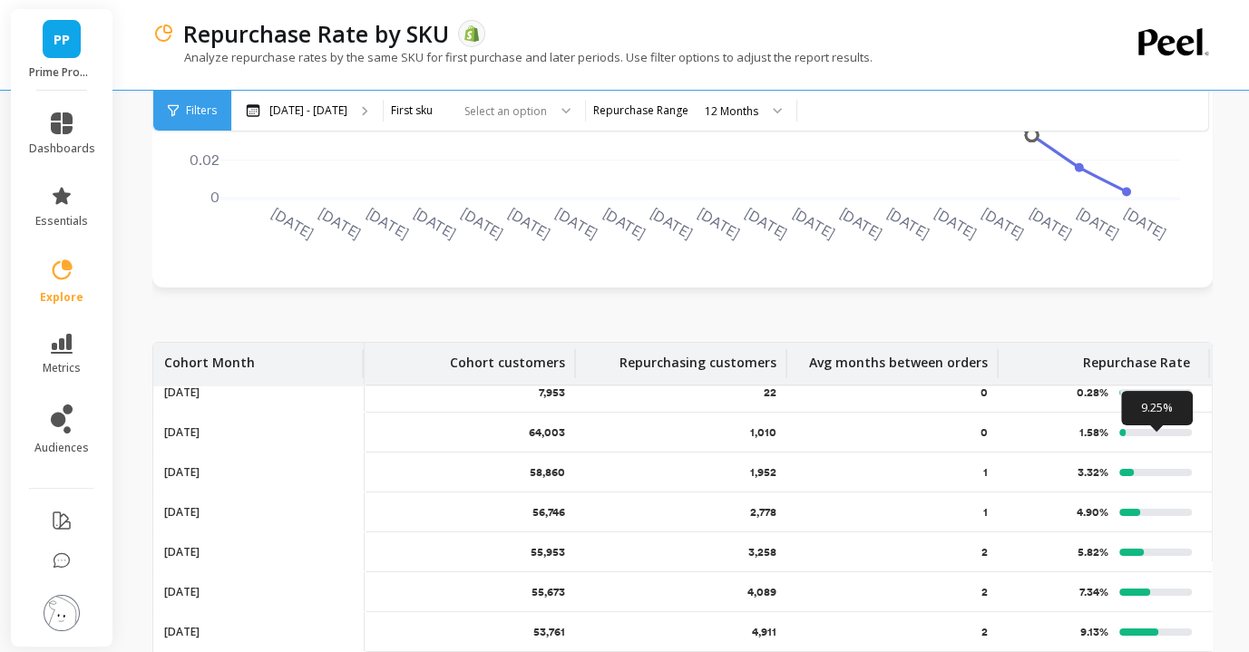
drag, startPoint x: 1069, startPoint y: 427, endPoint x: 1182, endPoint y: 427, distance: 113.3
click at [1182, 427] on div "1.58% 9.25%" at bounding box center [1103, 432] width 211 height 39
drag, startPoint x: 163, startPoint y: 433, endPoint x: 1025, endPoint y: 410, distance: 861.8
drag, startPoint x: 400, startPoint y: 433, endPoint x: 808, endPoint y: 433, distance: 408.1
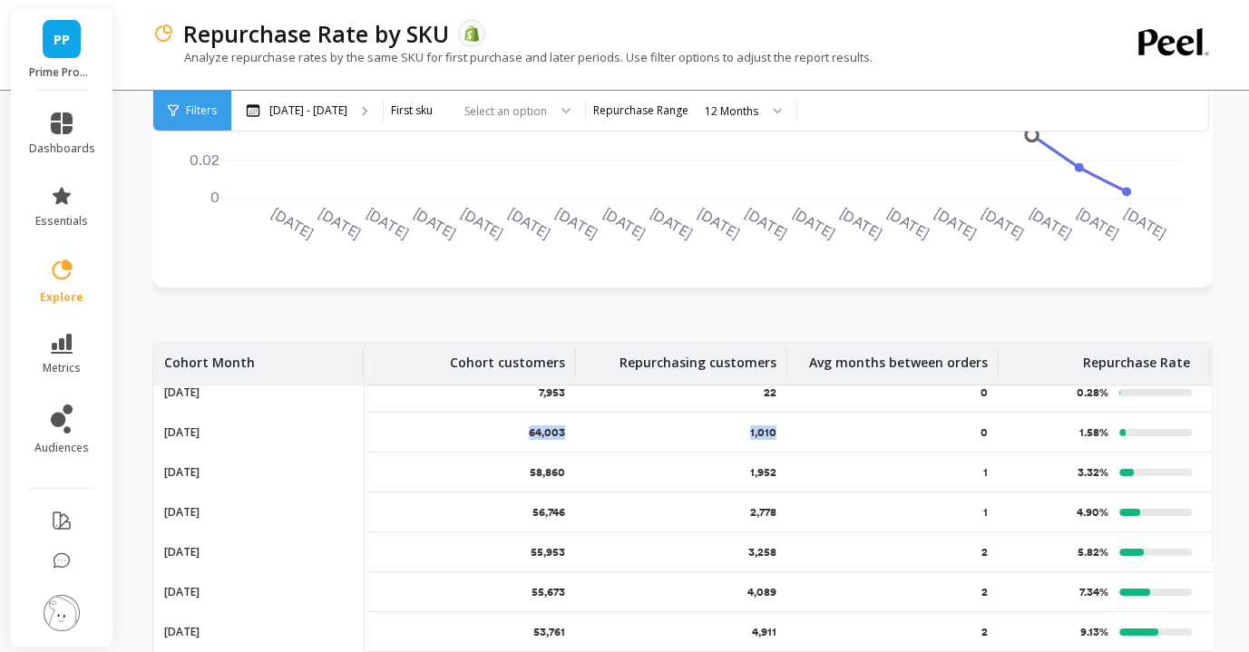
click at [808, 433] on tr "August 2025 64,003 1,010 0 1.58% 9.25%" at bounding box center [682, 433] width 1058 height 40
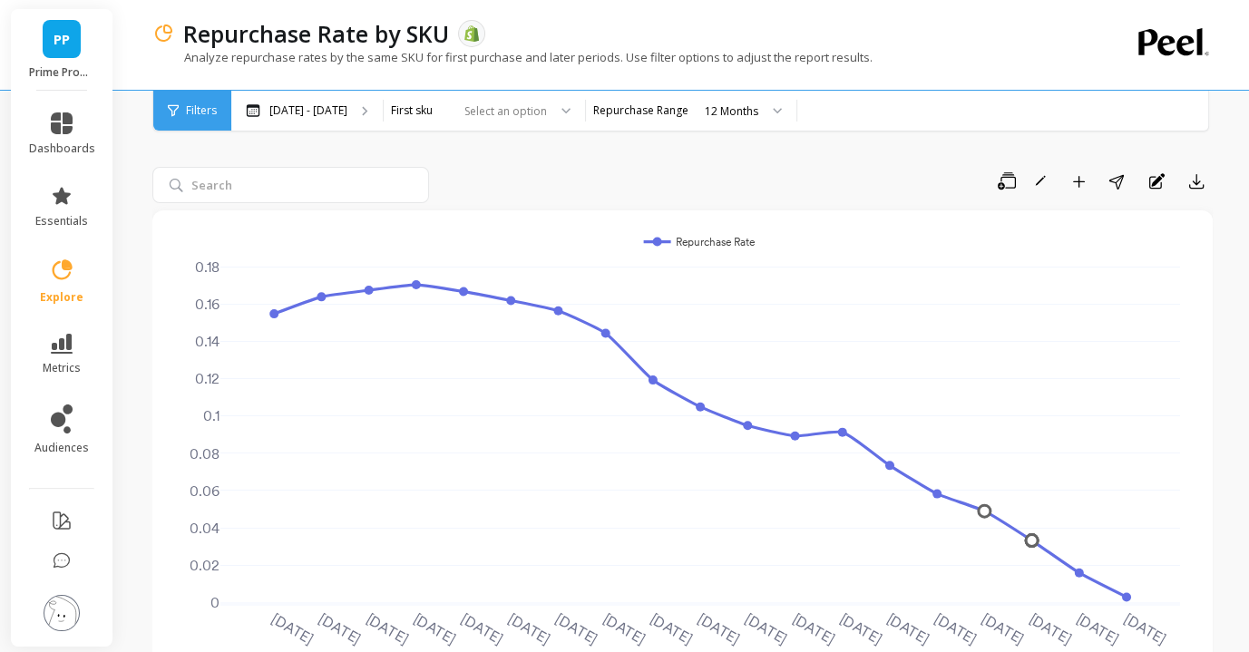
scroll to position [0, 0]
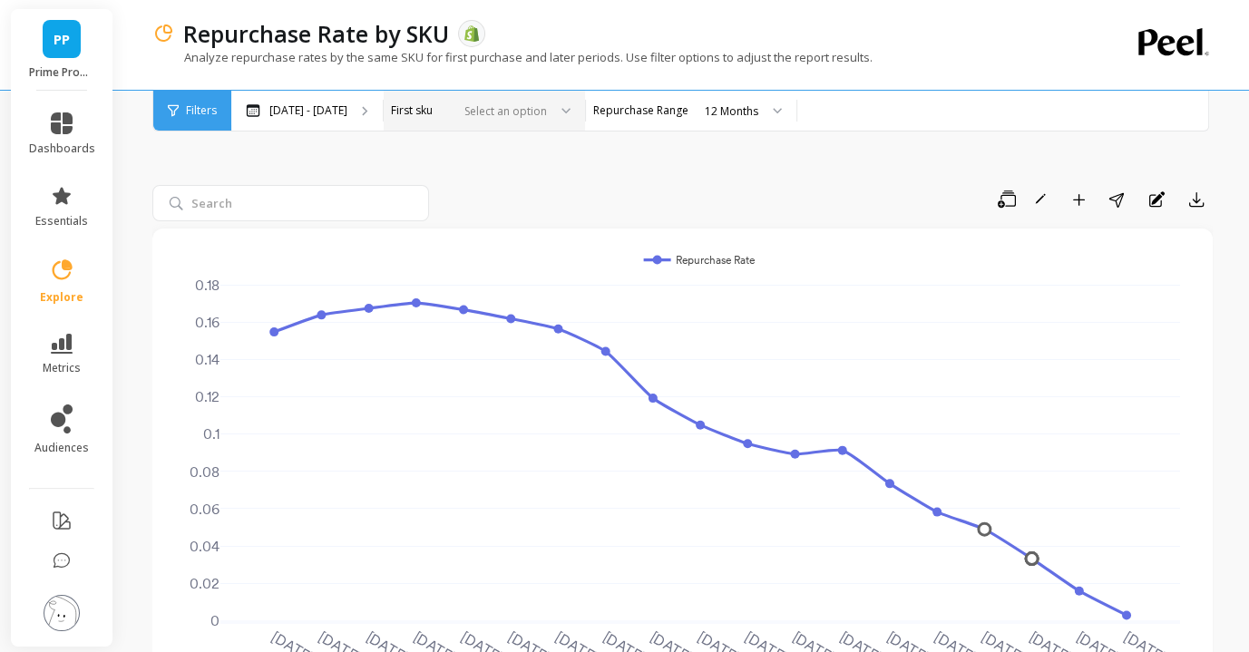
click at [477, 118] on div "Select an option" at bounding box center [473, 111] width 151 height 21
click at [546, 113] on div at bounding box center [502, 110] width 90 height 17
click at [516, 111] on div at bounding box center [502, 110] width 90 height 17
type input "m"
type input "M"
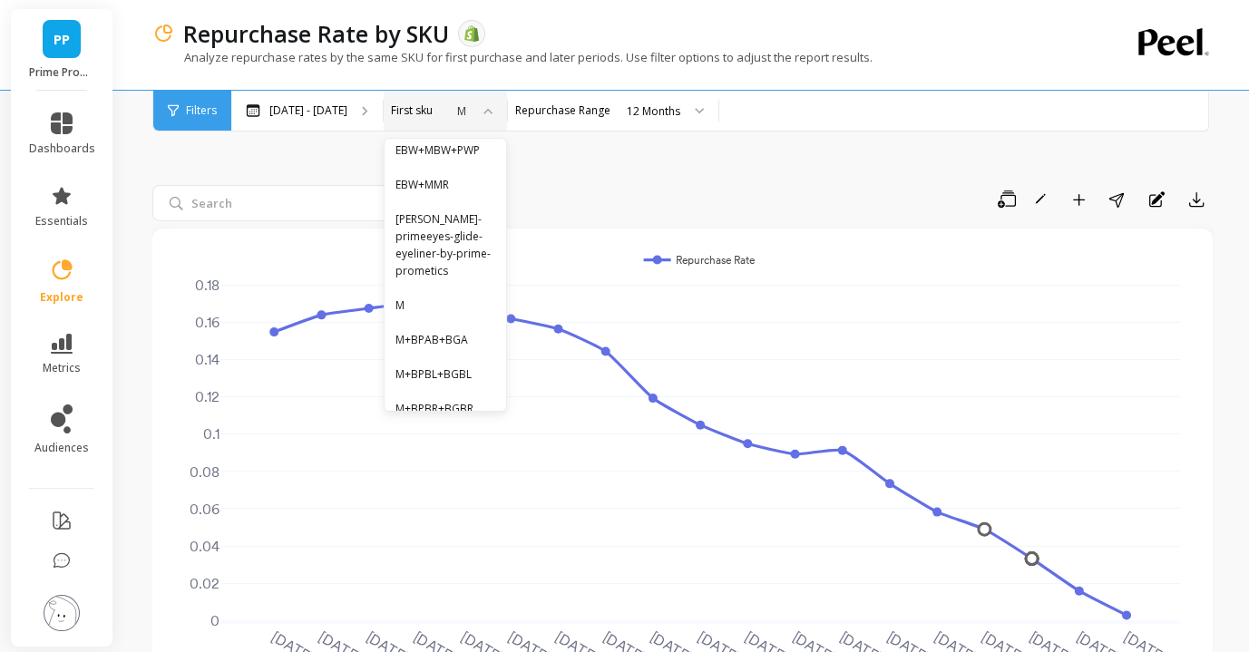
scroll to position [6692, 0]
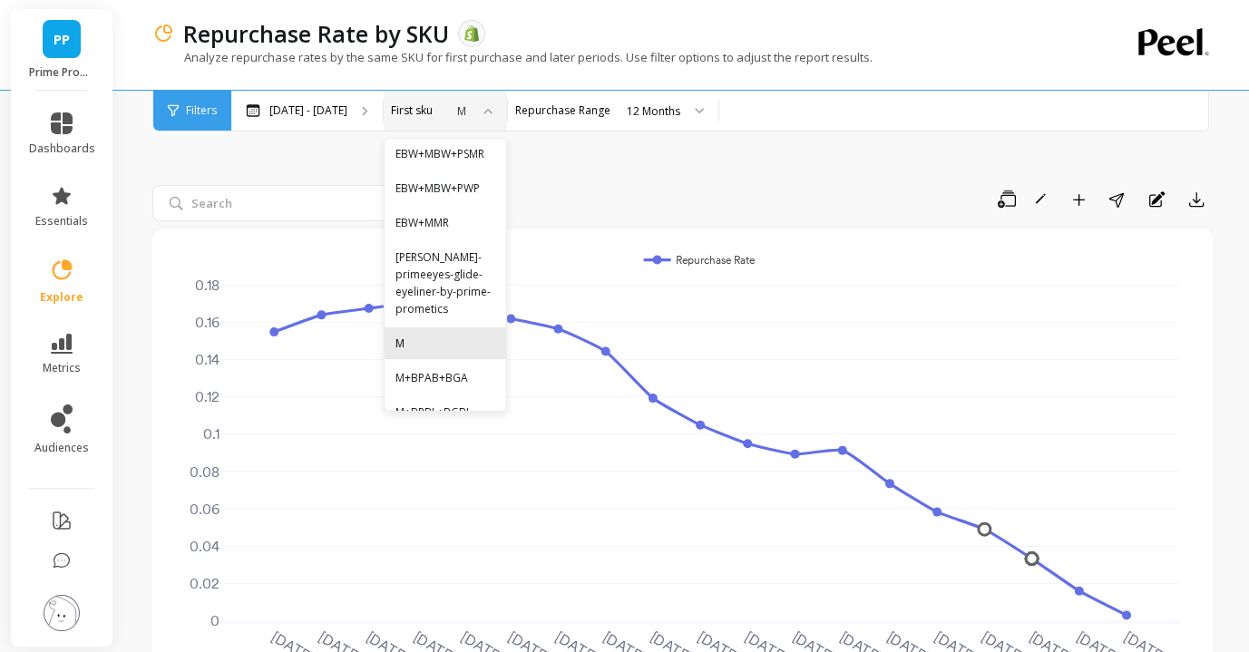
click at [488, 335] on div "M" at bounding box center [445, 343] width 100 height 17
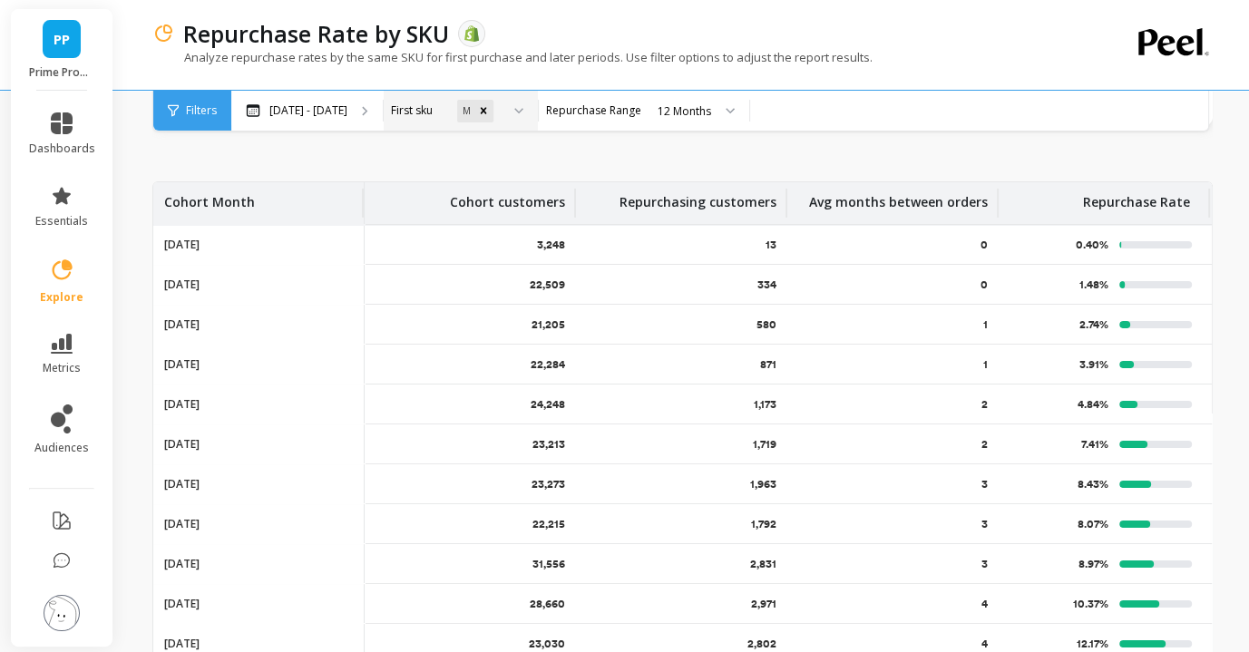
drag, startPoint x: 780, startPoint y: 354, endPoint x: 707, endPoint y: 354, distance: 72.5
click at [707, 354] on div "871" at bounding box center [681, 364] width 211 height 39
drag, startPoint x: 725, startPoint y: 358, endPoint x: 802, endPoint y: 358, distance: 77.1
click at [802, 358] on tr "June 2025 22,284 871 1 3.91% 20.56%" at bounding box center [682, 365] width 1058 height 40
drag, startPoint x: 743, startPoint y: 327, endPoint x: 813, endPoint y: 326, distance: 70.7
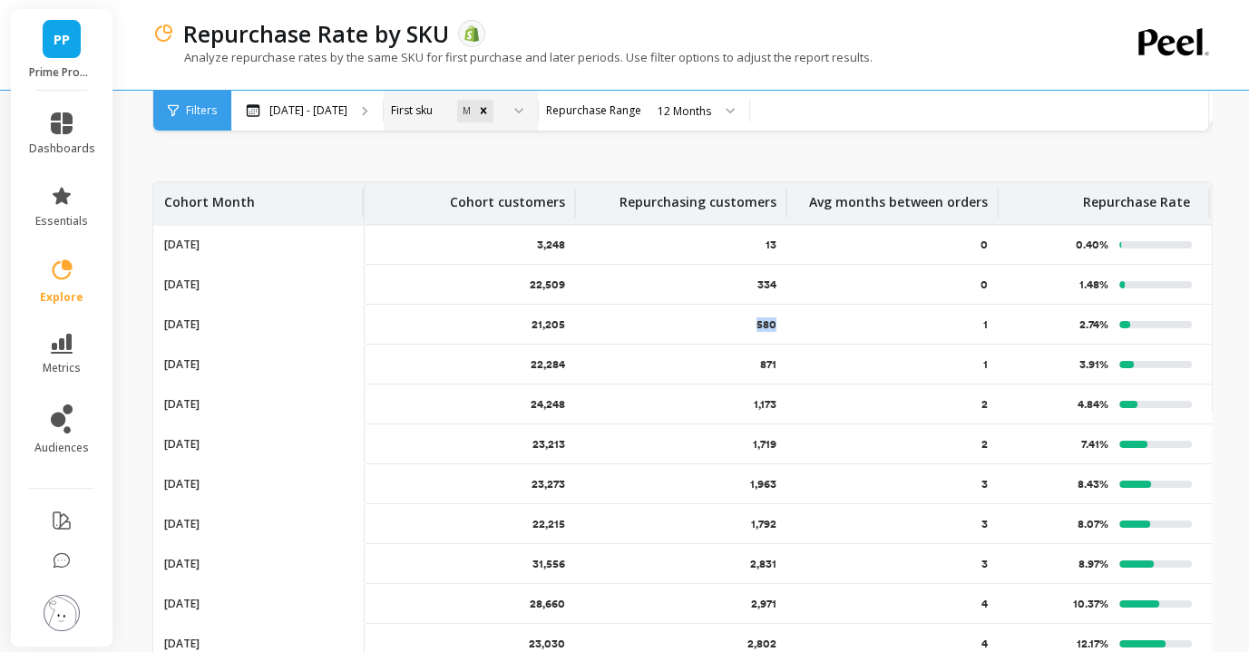
click at [813, 326] on tr "July 2025 21,205 580 1 2.74% 14.39%" at bounding box center [682, 325] width 1058 height 40
drag, startPoint x: 746, startPoint y: 284, endPoint x: 800, endPoint y: 284, distance: 53.5
click at [799, 284] on tr "August 2025 22,509 334 0 1.48% 7.81%" at bounding box center [682, 285] width 1058 height 40
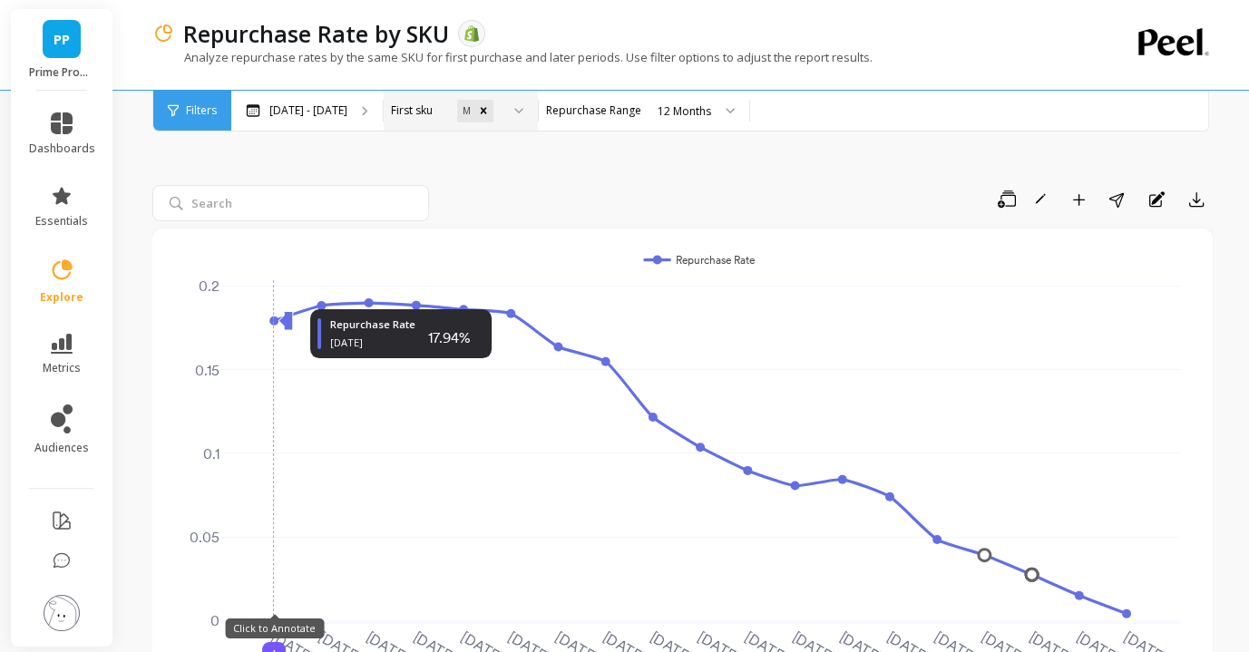
scroll to position [61, 0]
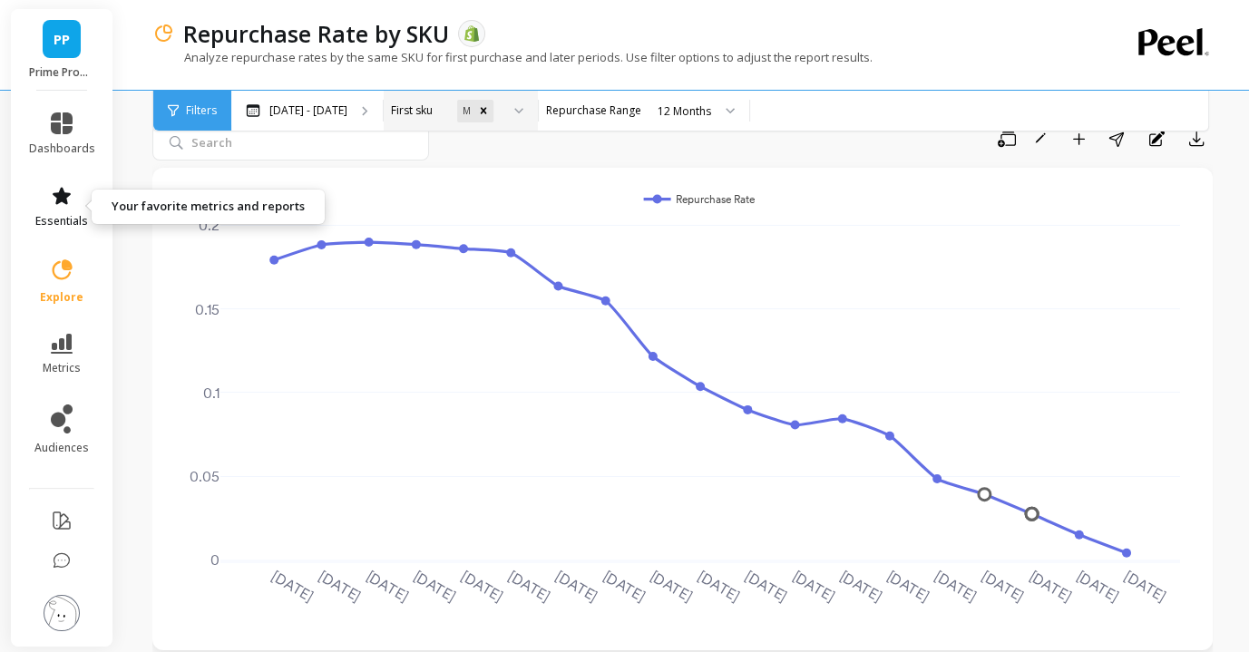
click at [51, 219] on span "essentials" at bounding box center [61, 221] width 53 height 15
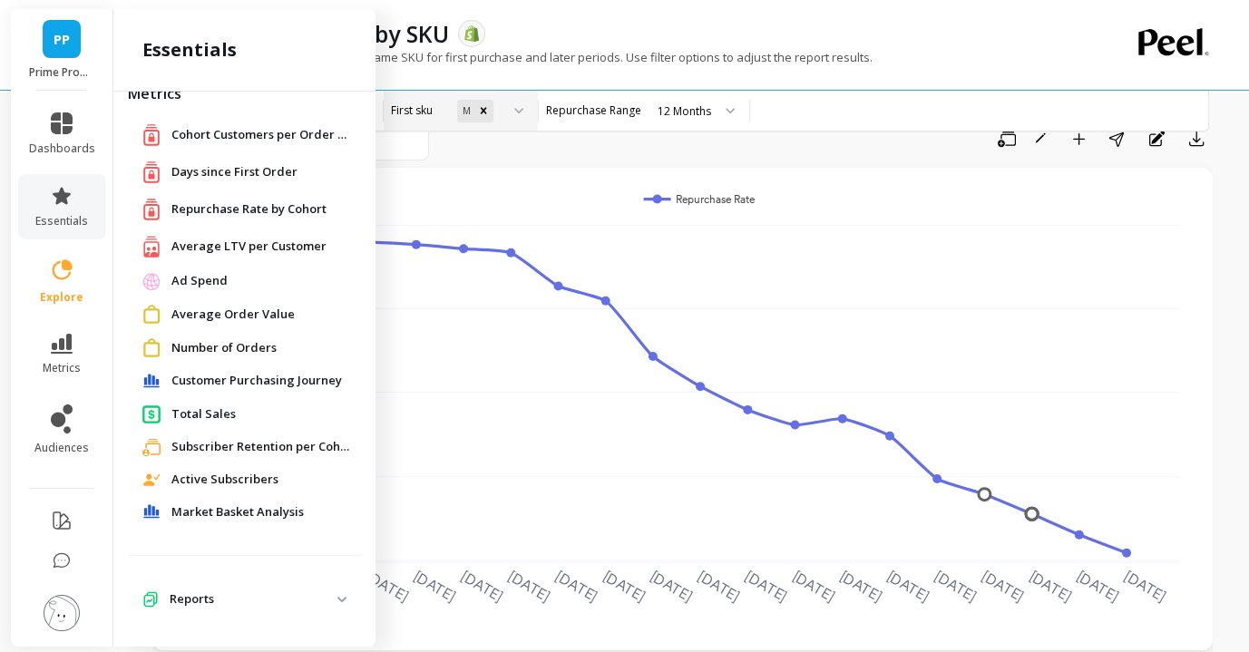
scroll to position [30, 0]
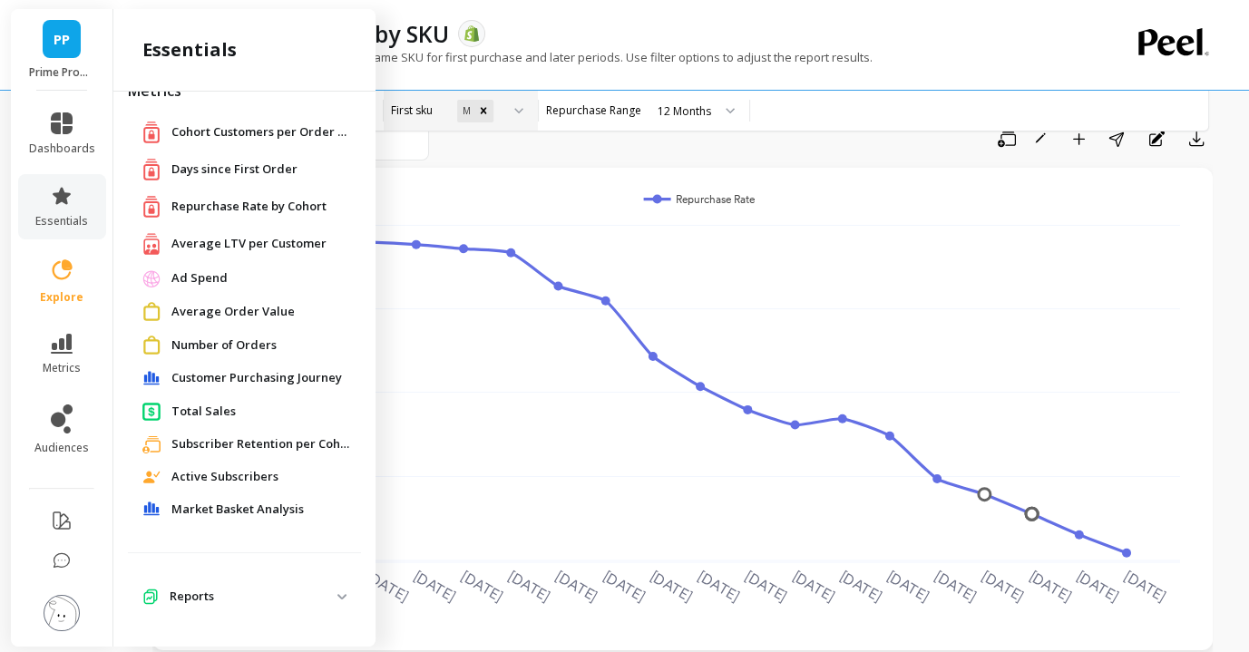
click at [278, 510] on span "Market Basket Analysis" at bounding box center [237, 510] width 132 height 18
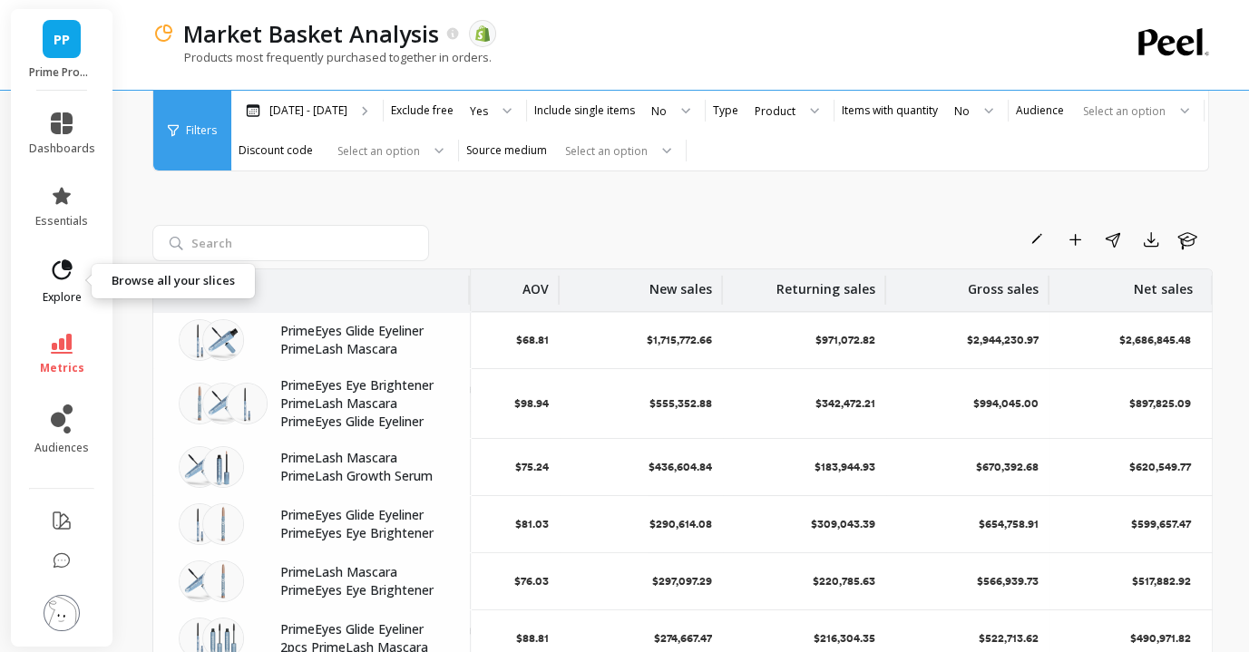
click at [74, 275] on link "explore" at bounding box center [62, 281] width 66 height 47
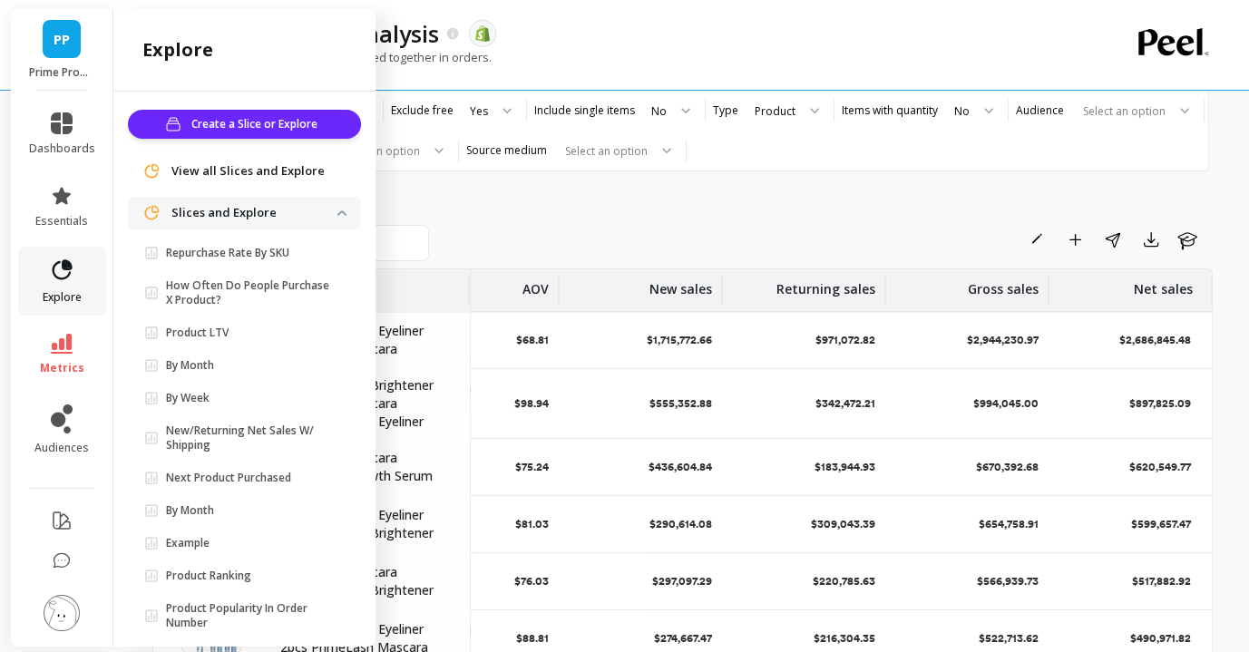
scroll to position [37, 0]
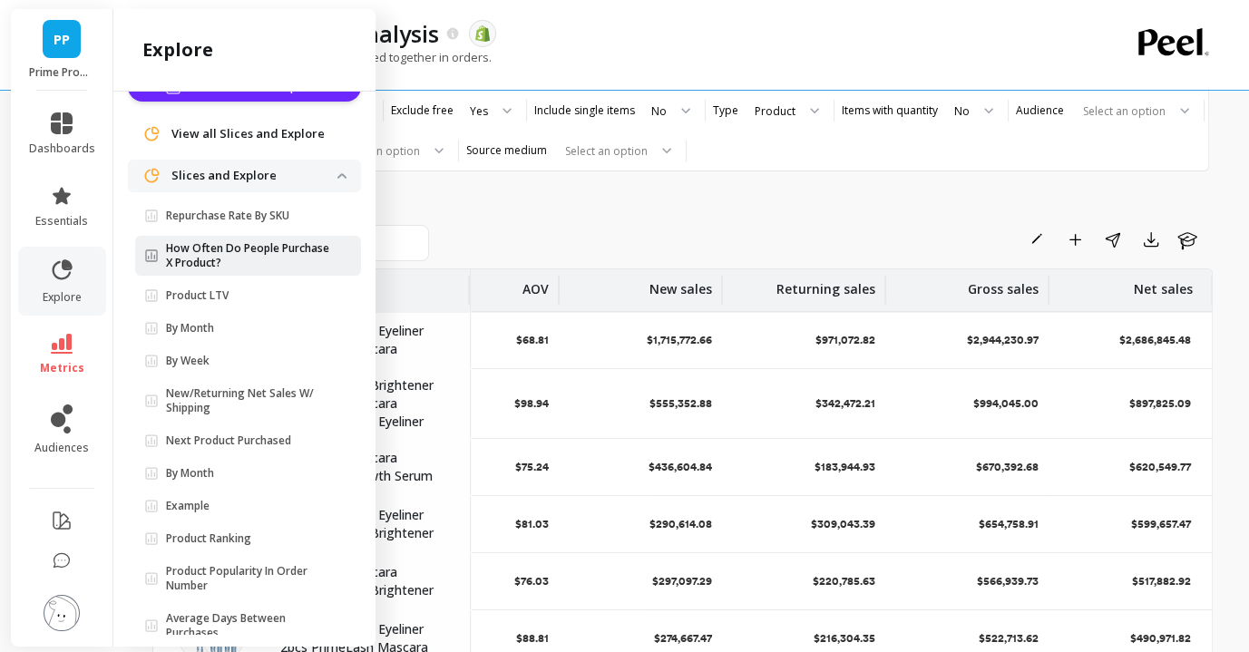
click at [258, 247] on p "How Often Do People Purchase X Product?" at bounding box center [251, 255] width 171 height 29
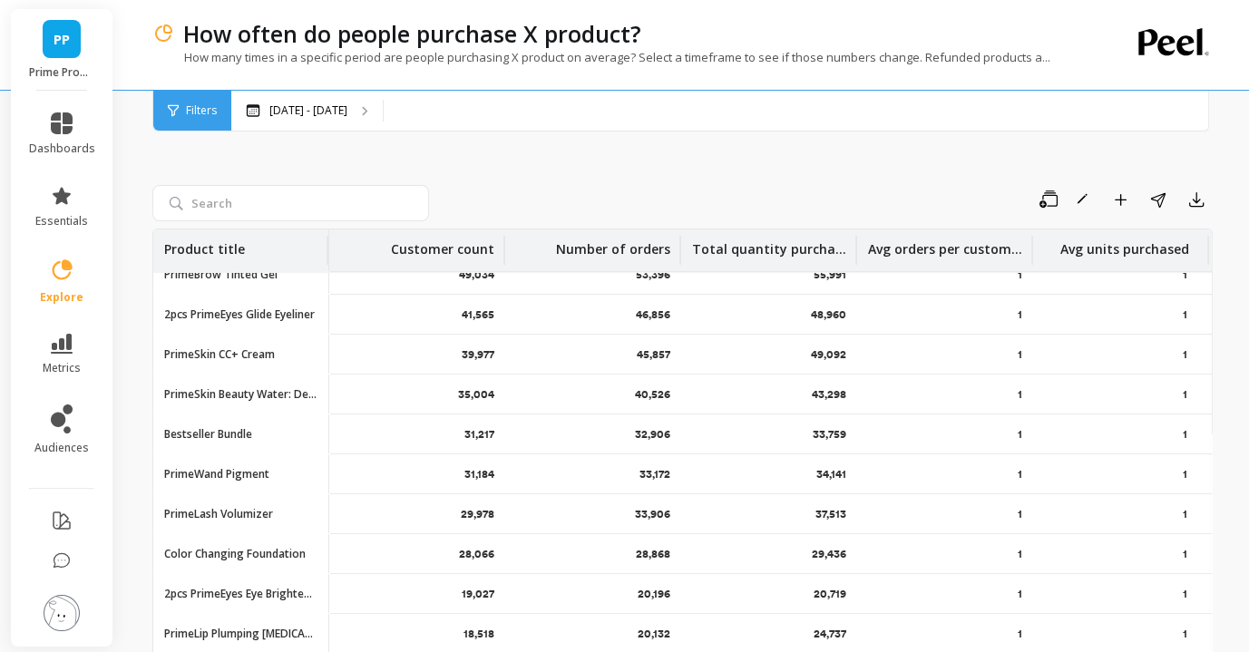
scroll to position [267, 0]
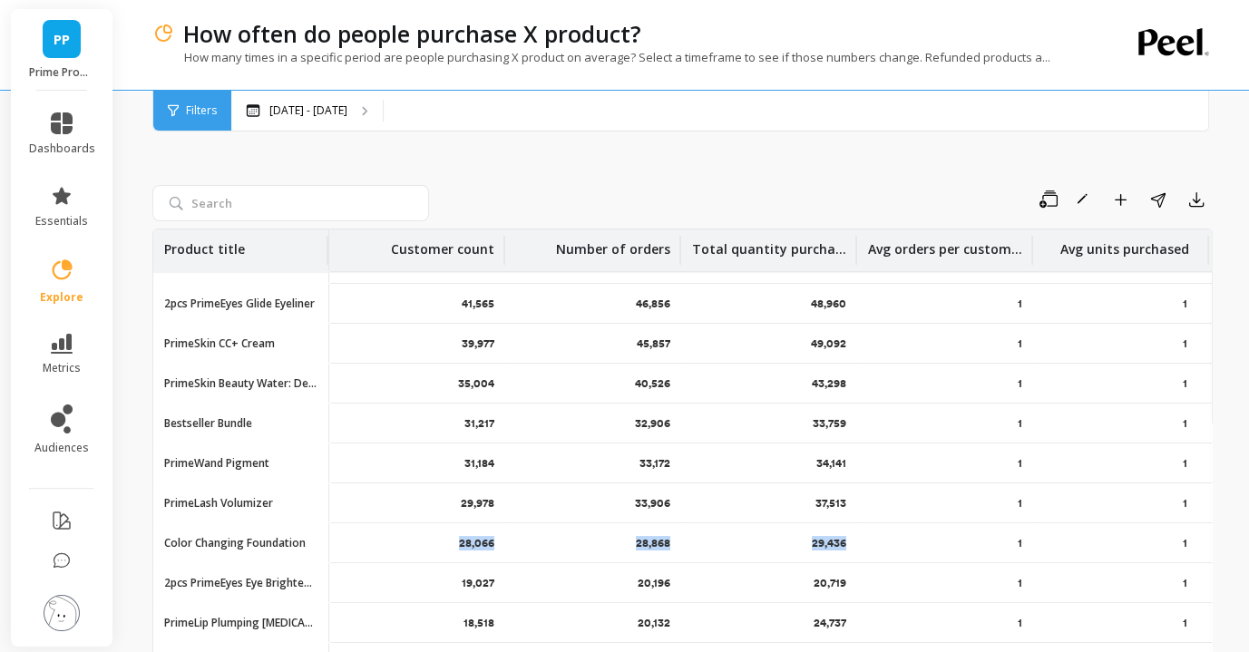
drag, startPoint x: 199, startPoint y: 548, endPoint x: 907, endPoint y: 539, distance: 707.3
click at [907, 539] on tr "Color Changing Foundation 28,066 28,868 29,436 1 1" at bounding box center [682, 543] width 1058 height 40
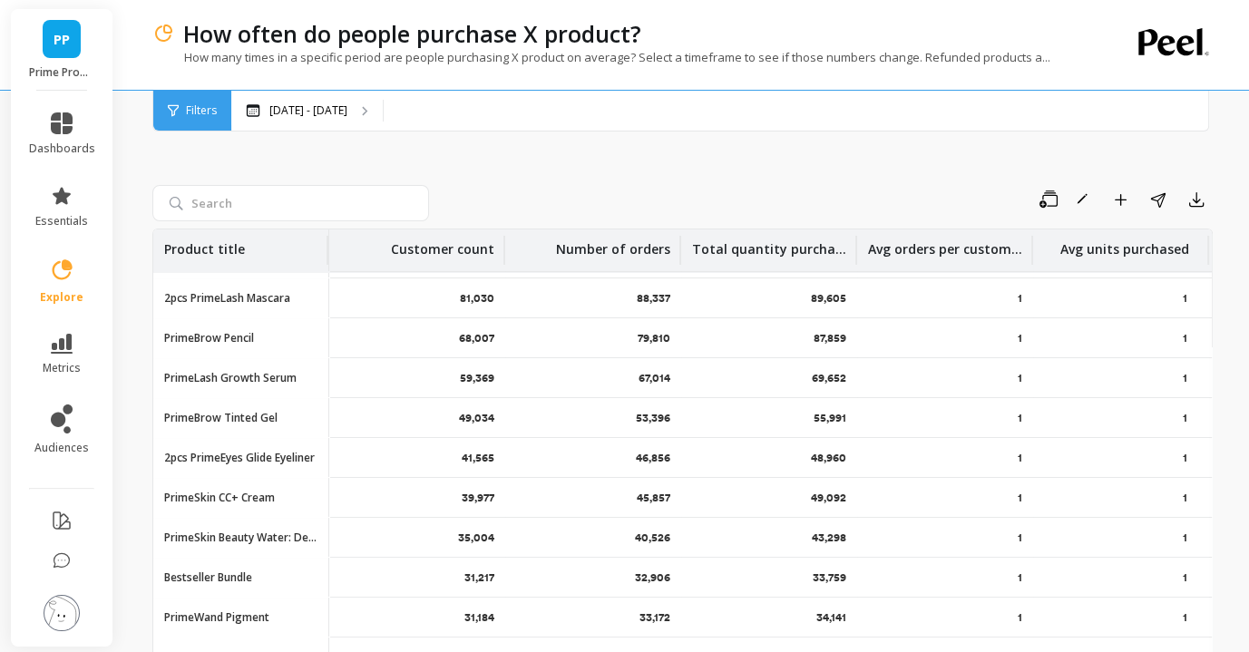
scroll to position [316, 0]
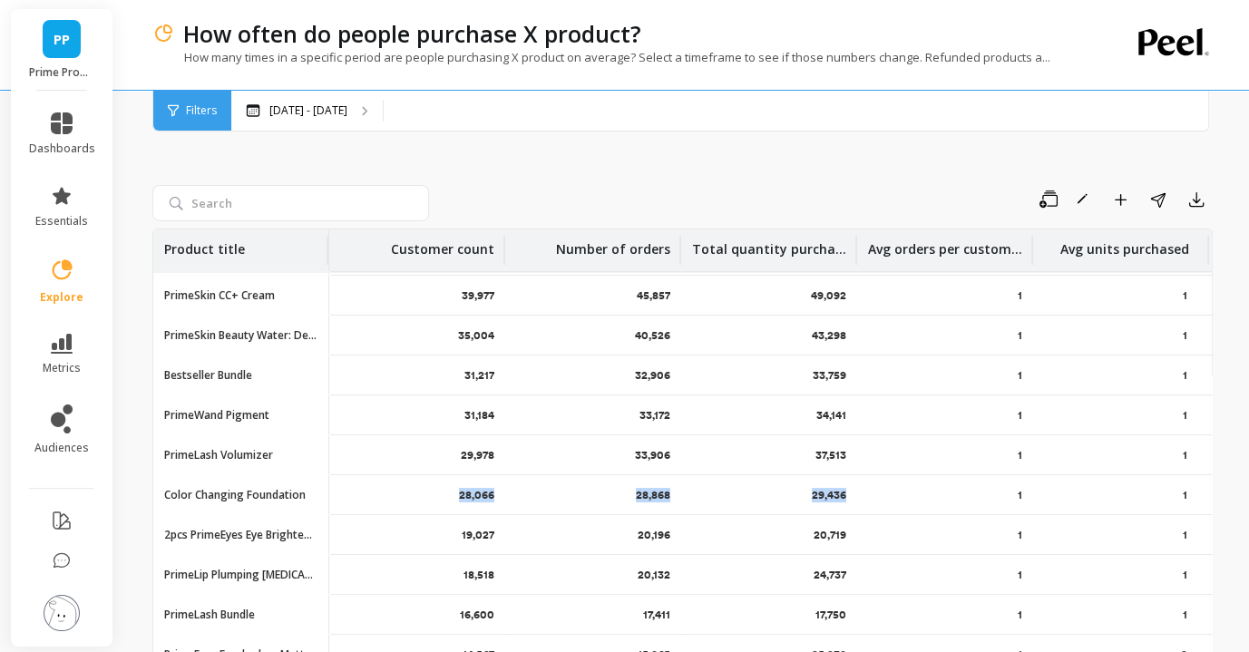
click at [472, 498] on p "28,066" at bounding box center [476, 495] width 35 height 15
click at [832, 490] on p "29,436" at bounding box center [829, 495] width 34 height 15
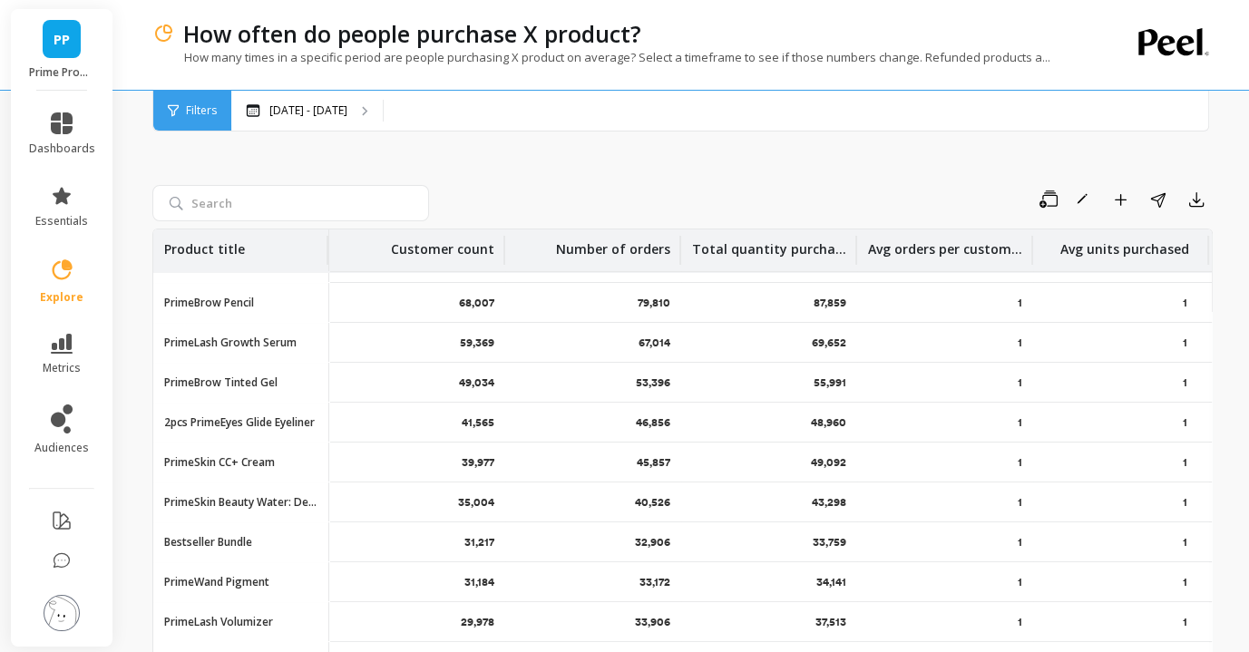
scroll to position [0, 0]
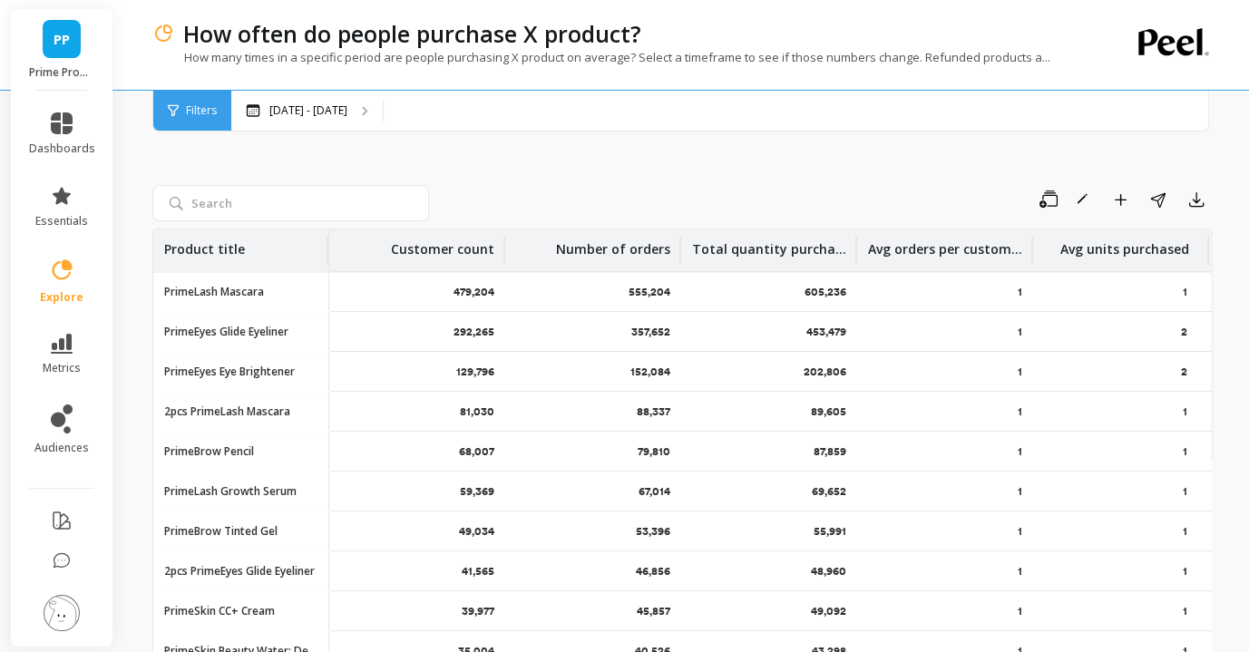
click at [474, 295] on p "479,204" at bounding box center [473, 292] width 41 height 15
click at [637, 288] on p "555,204" at bounding box center [649, 292] width 42 height 15
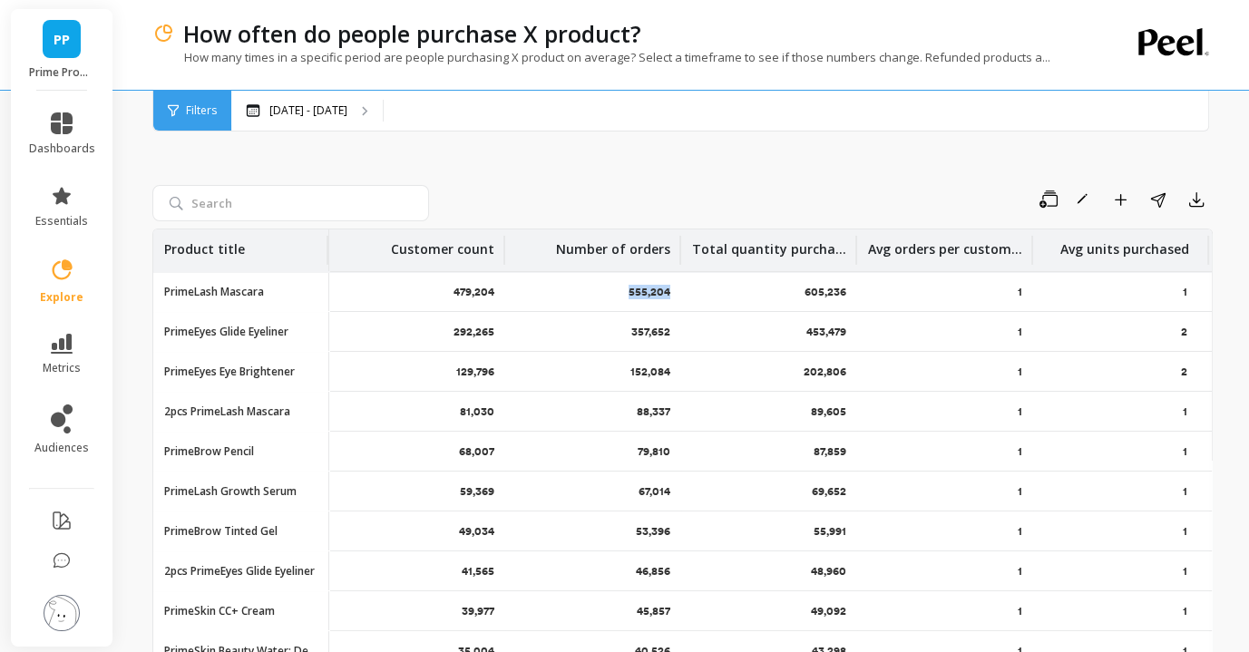
click at [637, 288] on p "555,204" at bounding box center [649, 292] width 42 height 15
click at [814, 287] on p "605,236" at bounding box center [825, 292] width 42 height 15
drag, startPoint x: 441, startPoint y: 292, endPoint x: 860, endPoint y: 278, distance: 419.2
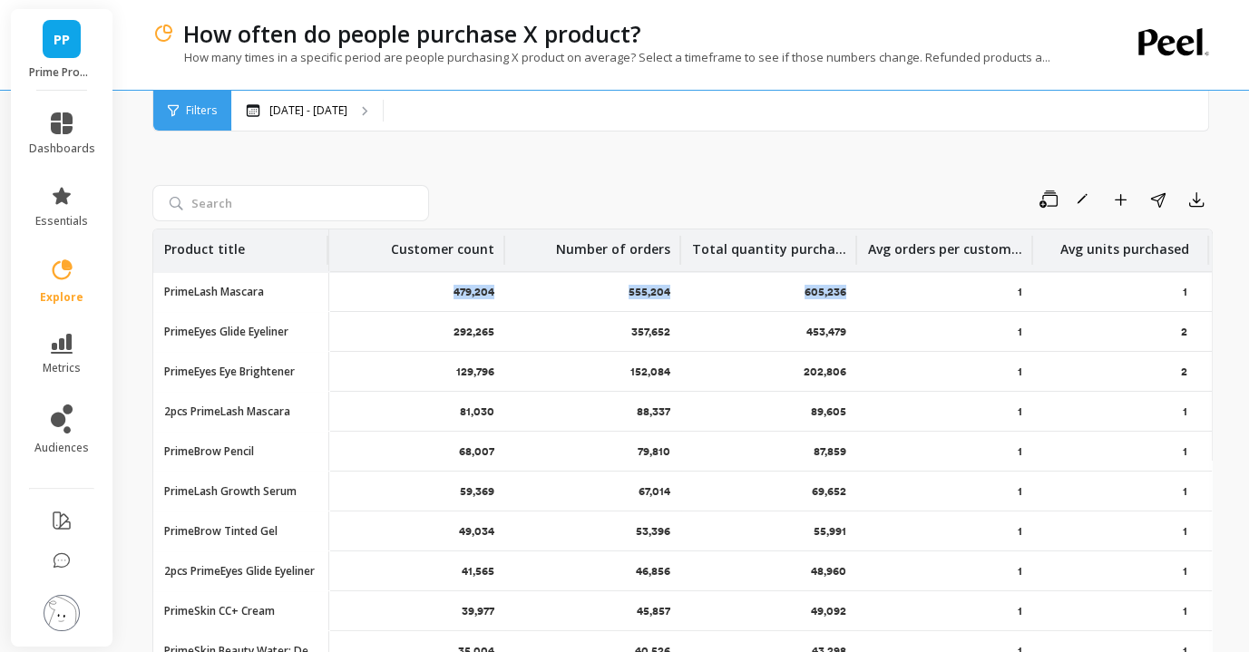
click at [860, 278] on tr "PrimeLash Mascara 479,204 555,204 605,236 1 1" at bounding box center [682, 292] width 1058 height 40
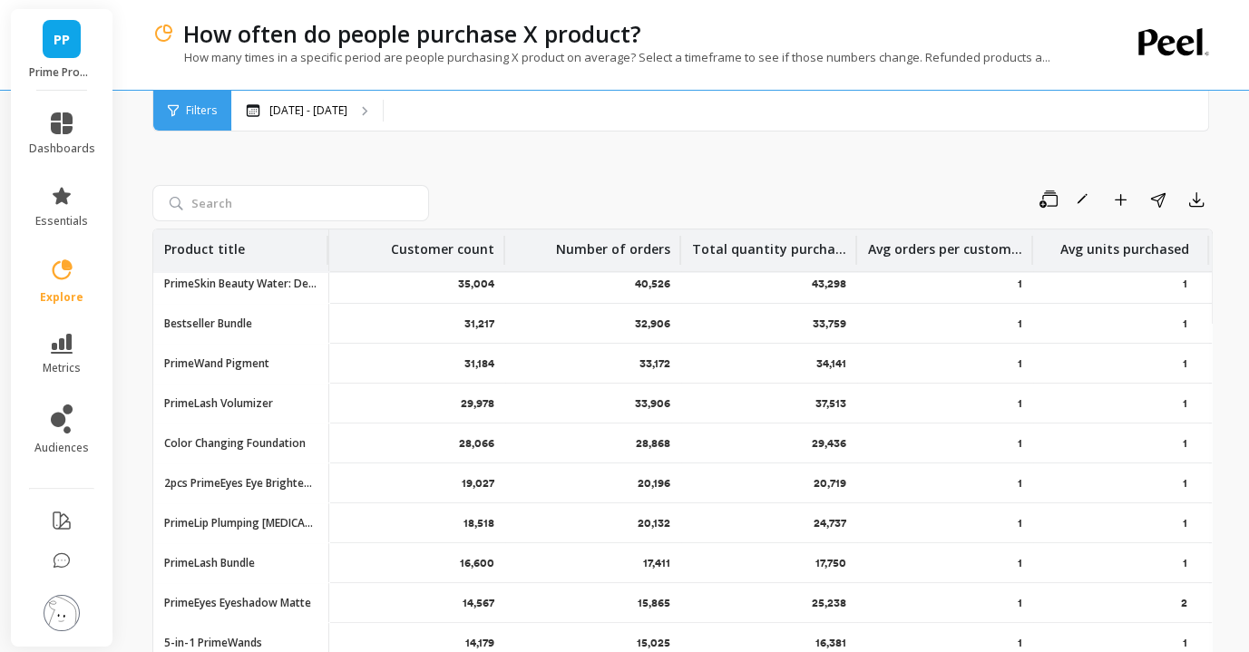
scroll to position [366, 0]
drag, startPoint x: 160, startPoint y: 438, endPoint x: 856, endPoint y: 443, distance: 696.4
click at [856, 443] on tr "Color Changing Foundation 28,066 28,868 29,436 1 1" at bounding box center [682, 444] width 1058 height 40
click at [347, 105] on p "Sep 4, 2024 - Sep 4, 2025" at bounding box center [308, 110] width 78 height 15
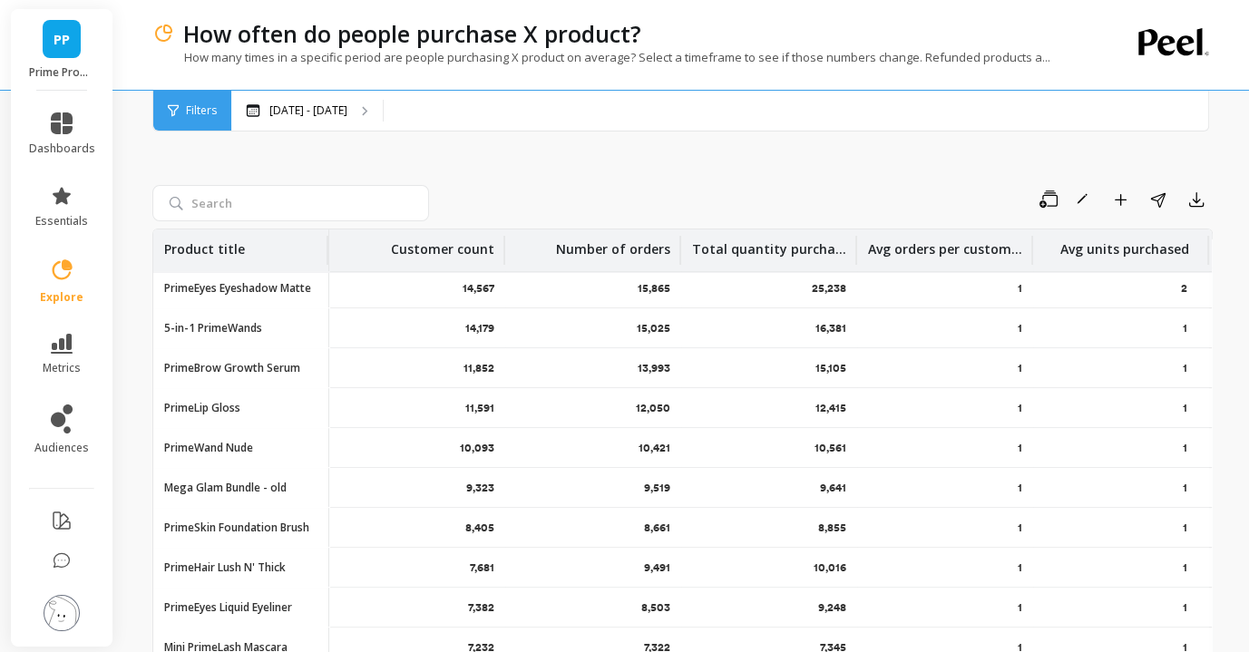
scroll to position [702, 0]
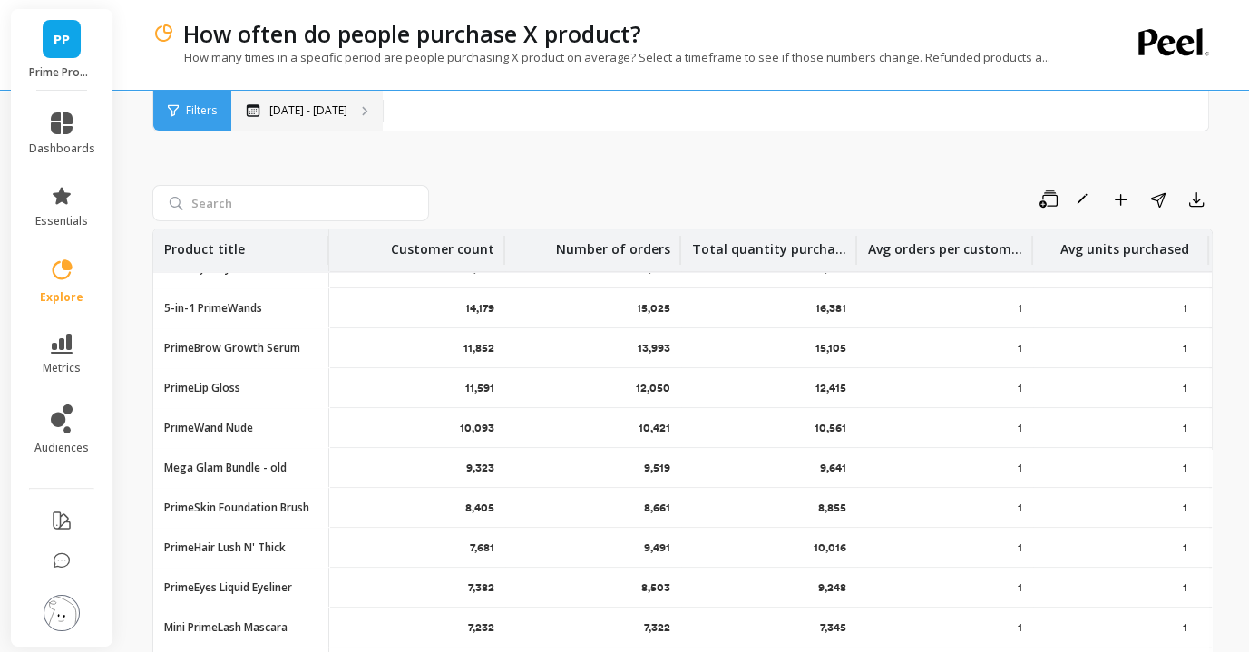
click at [317, 126] on div "Sep 4, 2024 - Sep 4, 2025" at bounding box center [306, 111] width 151 height 40
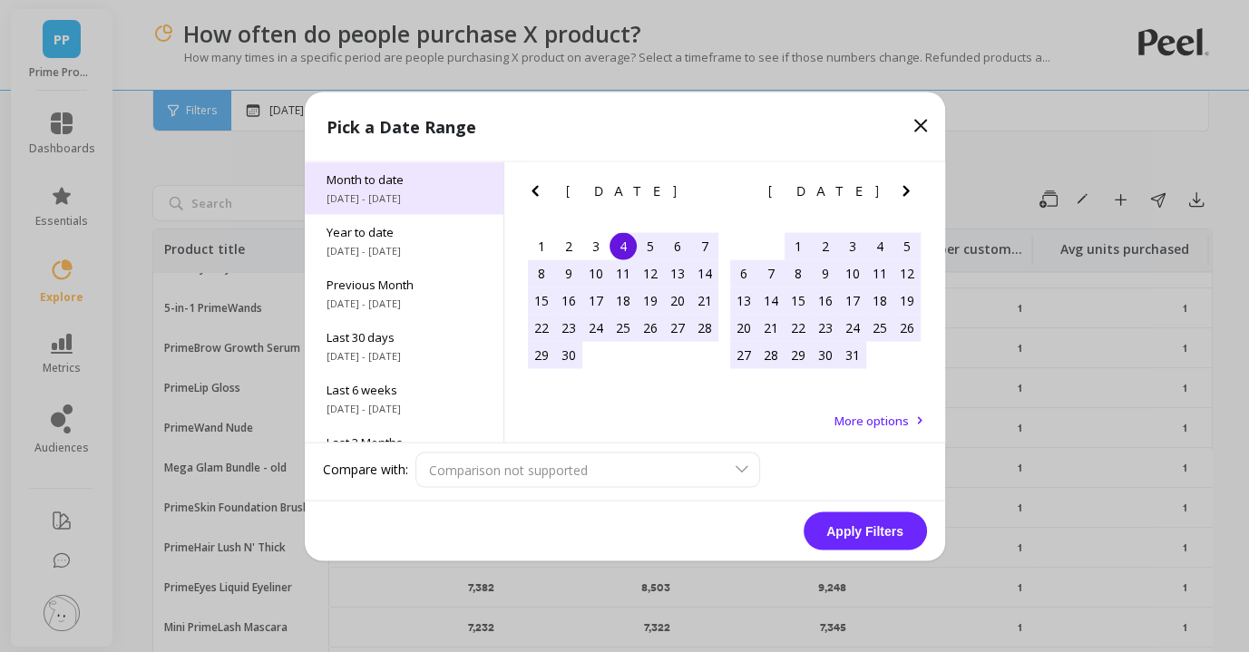
click at [372, 212] on div "Month to date 9/1/2025 - 9/4/2025" at bounding box center [404, 187] width 199 height 53
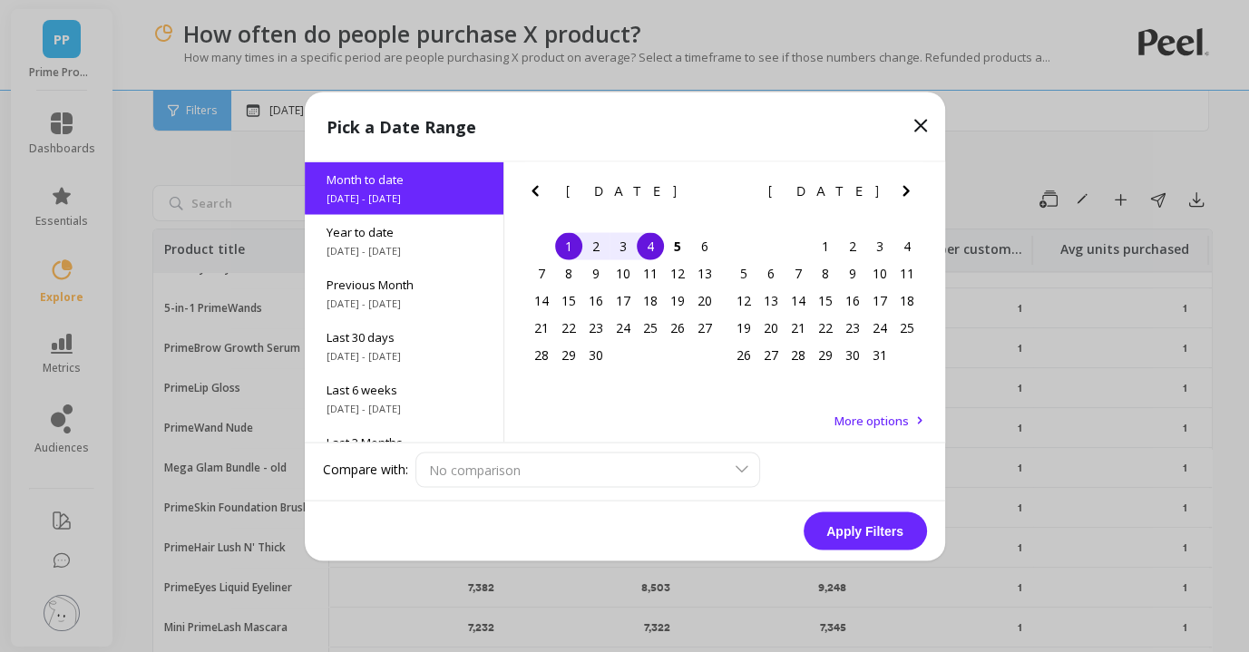
click at [860, 534] on button "Apply Filters" at bounding box center [864, 530] width 123 height 38
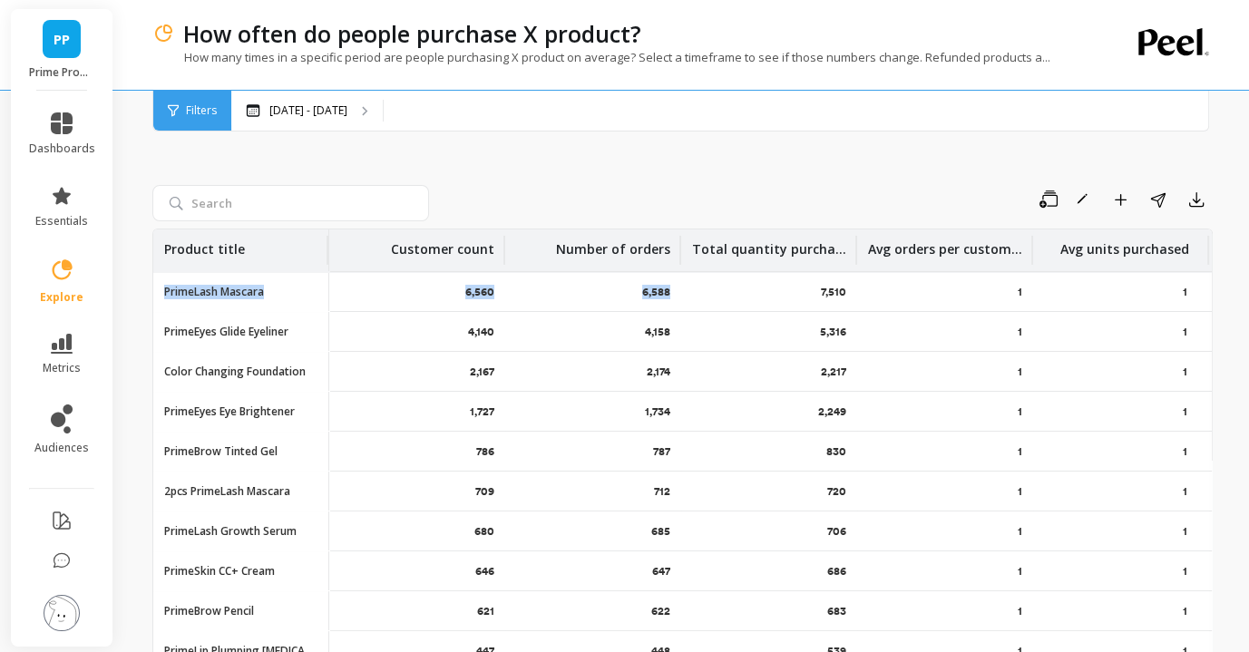
drag, startPoint x: 159, startPoint y: 283, endPoint x: 718, endPoint y: 286, distance: 559.5
click at [718, 286] on tr "PrimeLash Mascara 6,560 6,588 7,510 1 1" at bounding box center [682, 292] width 1058 height 40
click at [683, 218] on div "Save Rename Add to Dashboard Share Export" at bounding box center [682, 203] width 1060 height 36
drag, startPoint x: 430, startPoint y: 291, endPoint x: 884, endPoint y: 297, distance: 454.3
click at [884, 297] on tr "PrimeLash Mascara 6,560 6,588 7,510 1 1" at bounding box center [682, 292] width 1058 height 40
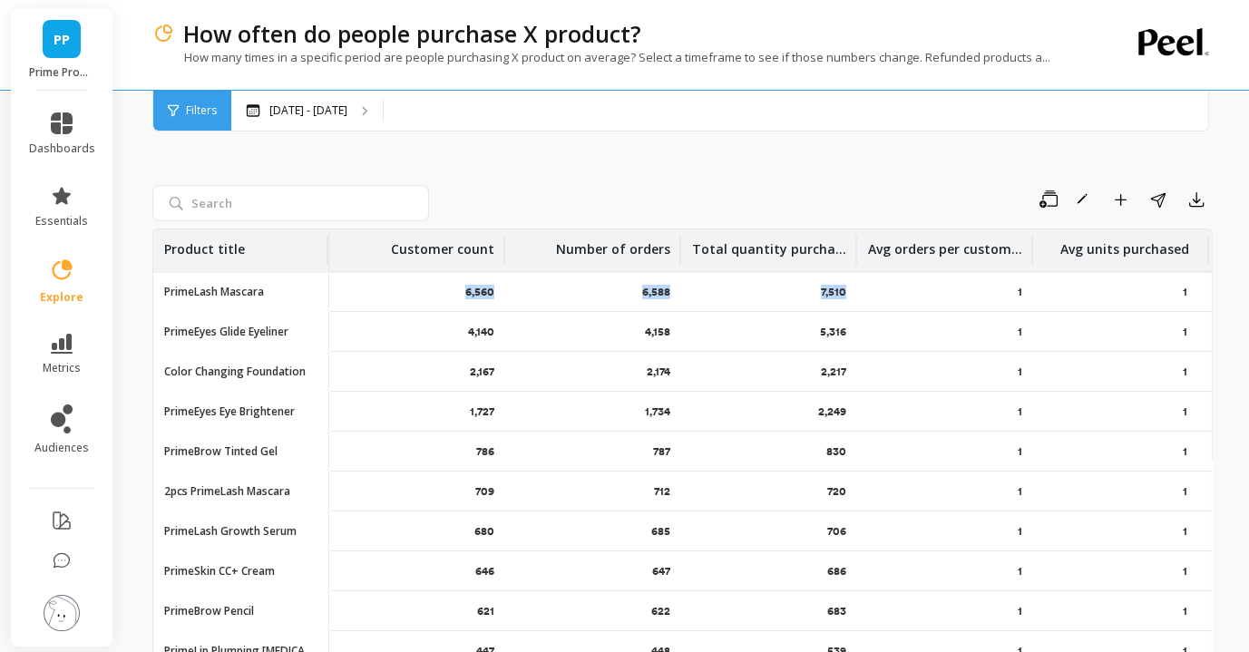
click at [624, 196] on div "Save Rename Add to Dashboard Share Export" at bounding box center [824, 199] width 776 height 29
click at [288, 112] on p "Sep 1 - Sep 4" at bounding box center [308, 110] width 78 height 15
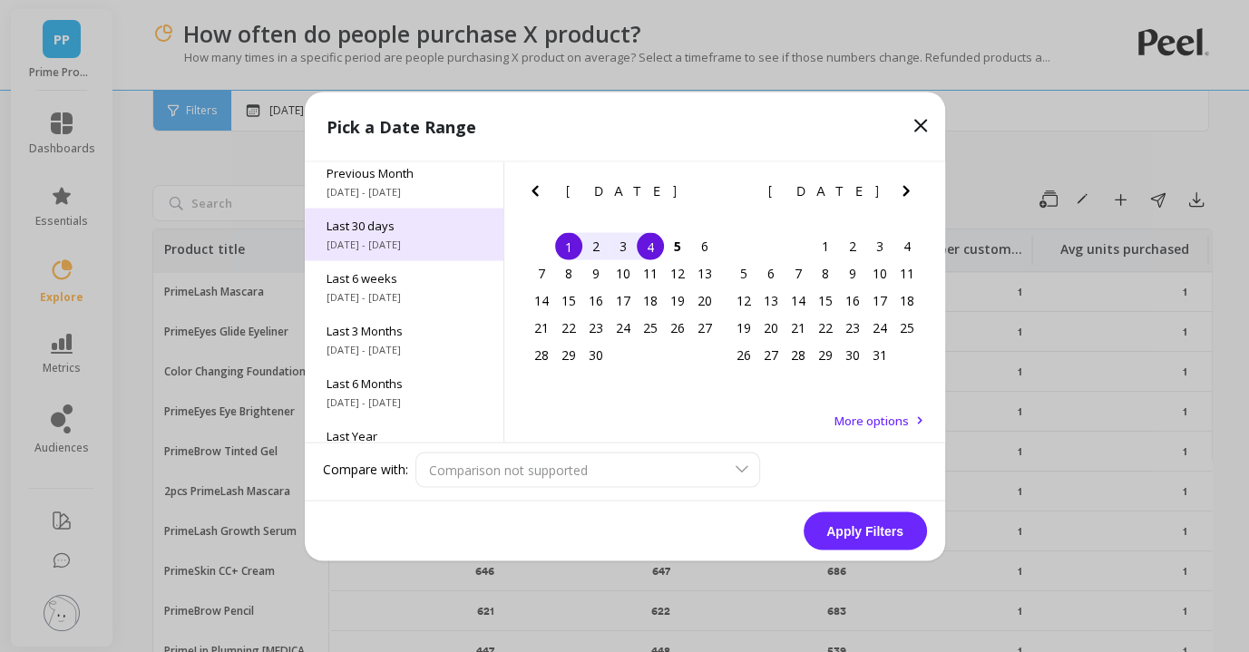
click at [403, 223] on span "Last 30 days" at bounding box center [403, 225] width 155 height 16
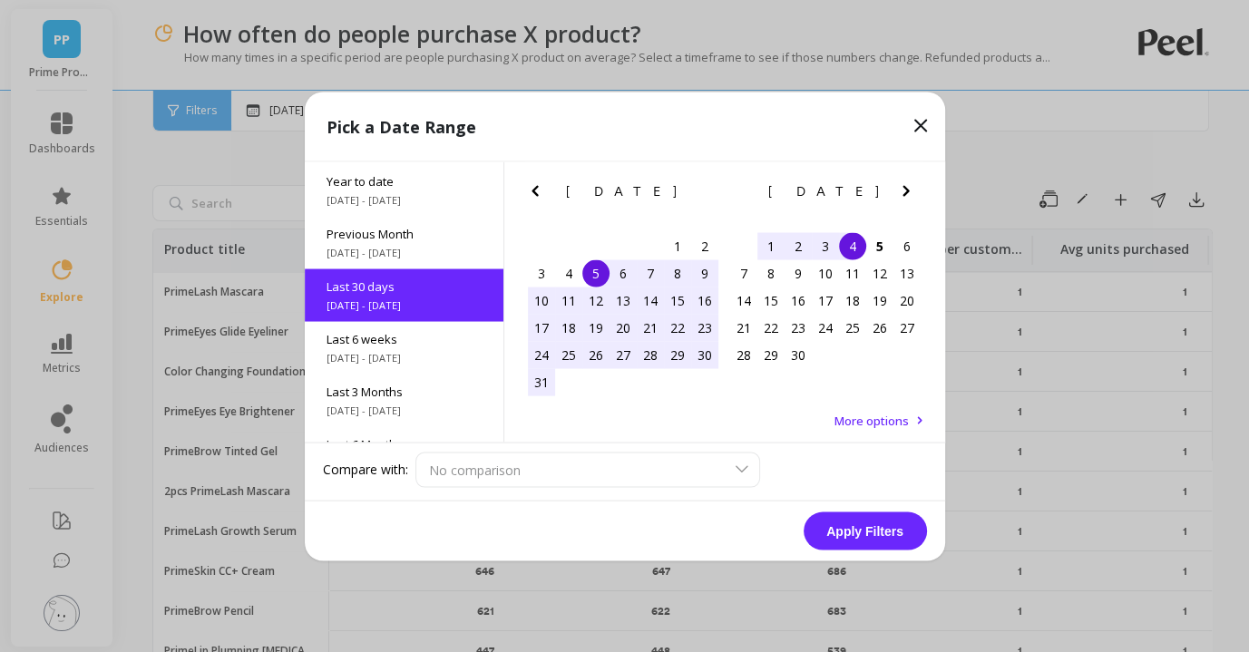
scroll to position [44, 0]
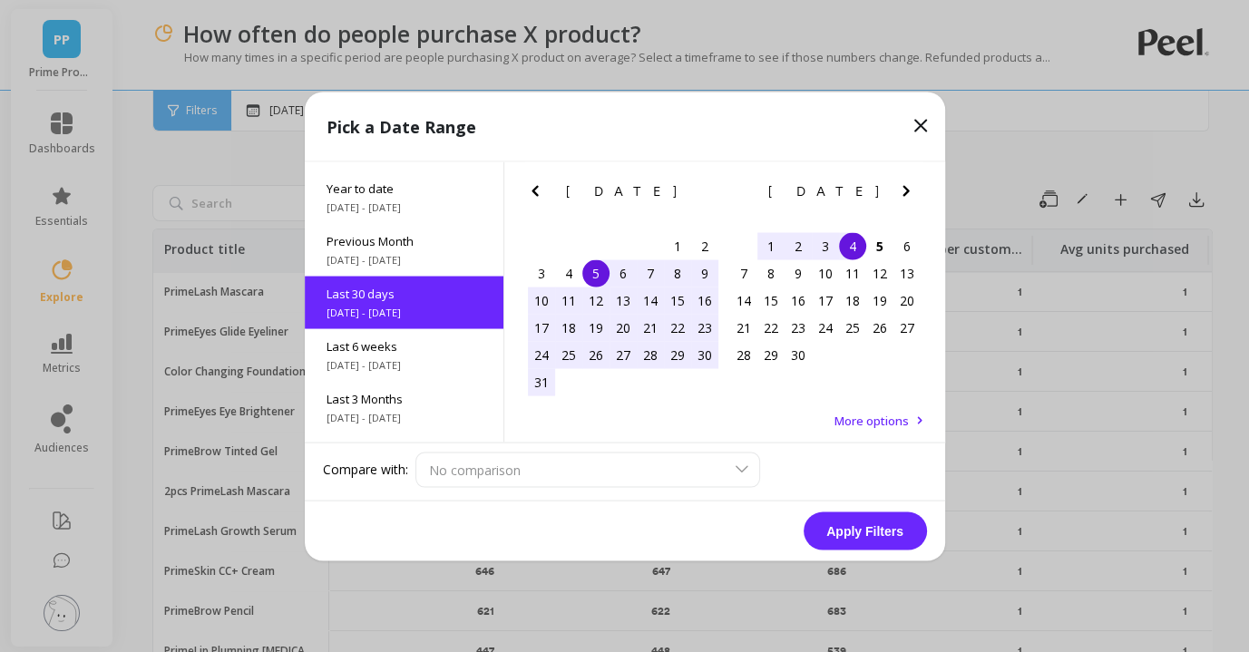
click at [844, 535] on button "Apply Filters" at bounding box center [864, 530] width 123 height 38
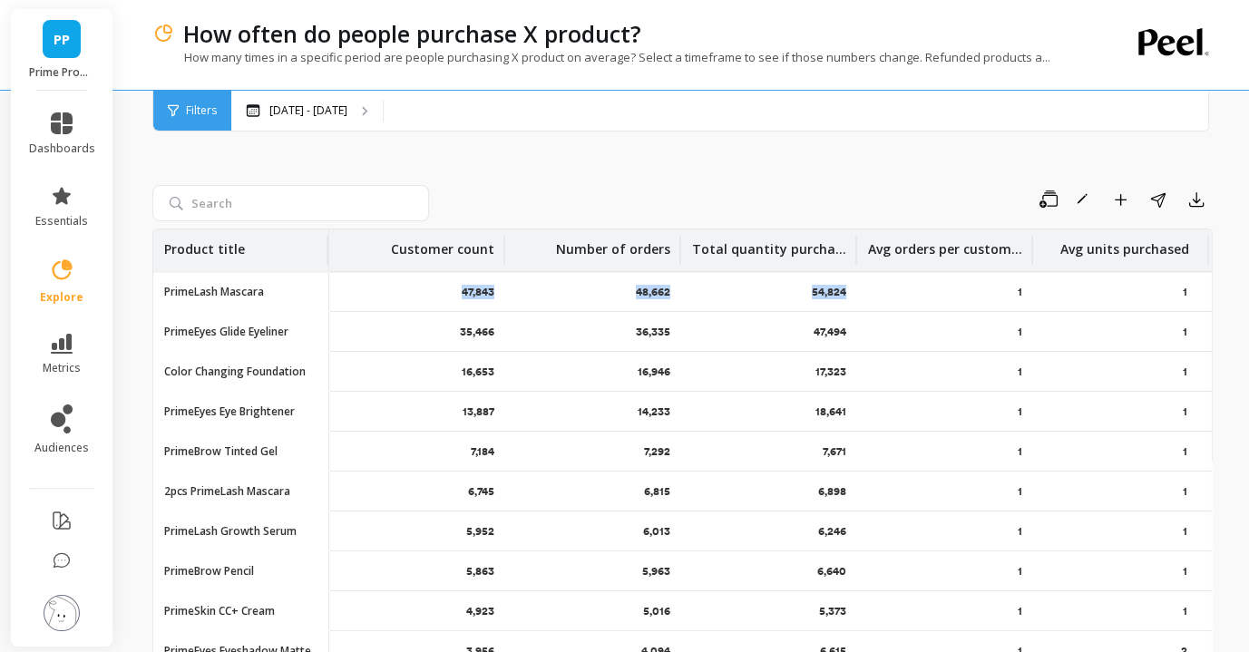
drag, startPoint x: 860, startPoint y: 289, endPoint x: 356, endPoint y: 289, distance: 503.3
click at [356, 289] on tr "PrimeLash Mascara 47,843 48,662 54,824 1 1" at bounding box center [682, 292] width 1058 height 40
drag, startPoint x: 164, startPoint y: 370, endPoint x: 873, endPoint y: 371, distance: 709.1
click at [873, 371] on tr "Color Changing Foundation Color Changing Foundation 16,653 16,946 17,323 1 1" at bounding box center [682, 372] width 1058 height 40
click at [774, 167] on div "Save Rename Add to Dashboard Share Export Product title Customer count Number o…" at bounding box center [682, 458] width 1060 height 726
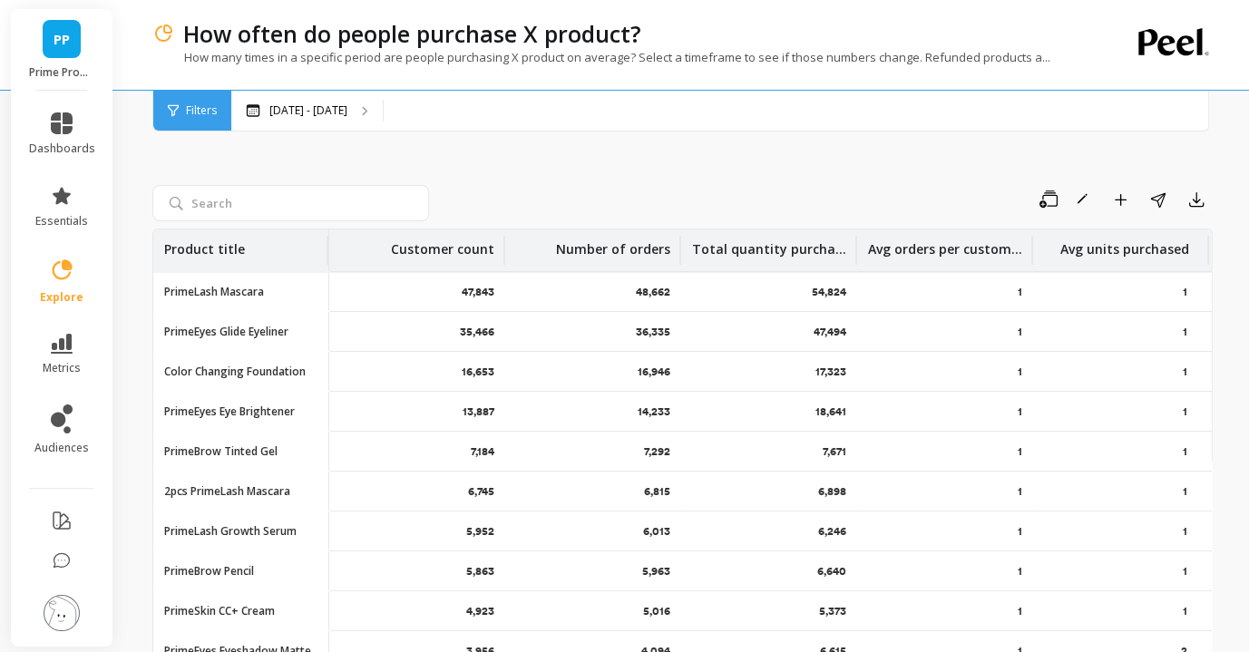
click at [210, 119] on div "Filters" at bounding box center [192, 111] width 78 height 40
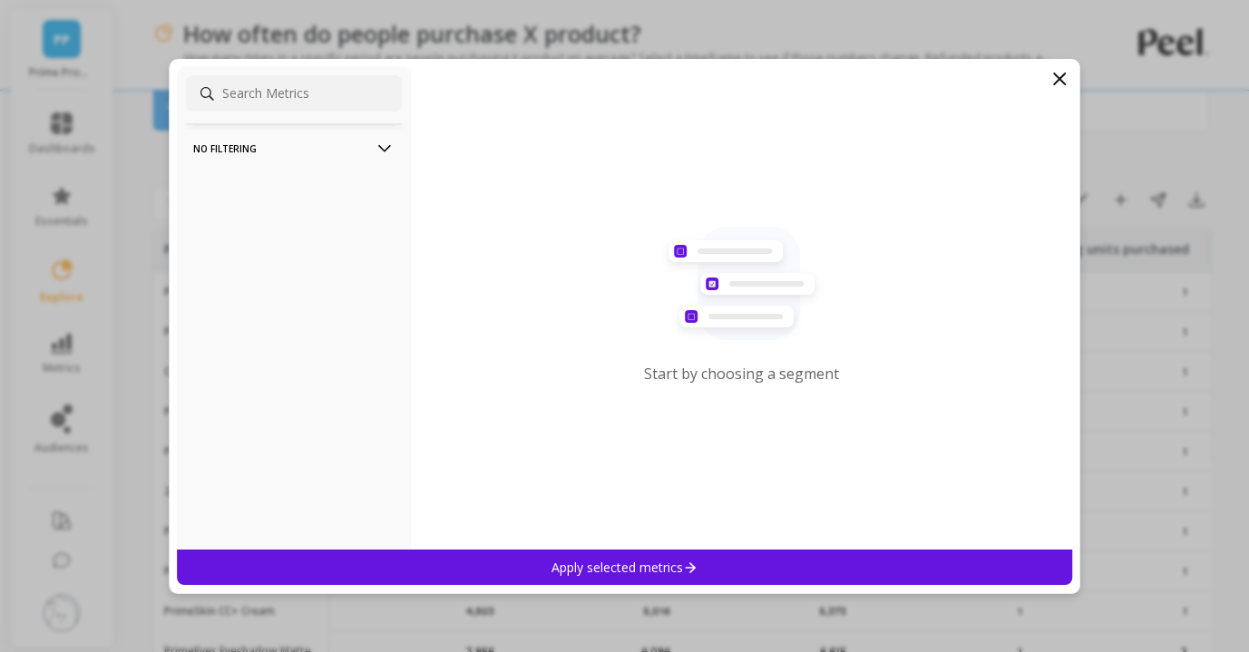
click at [250, 143] on p "No filtering" at bounding box center [293, 148] width 201 height 46
click at [288, 94] on input at bounding box center [294, 93] width 216 height 36
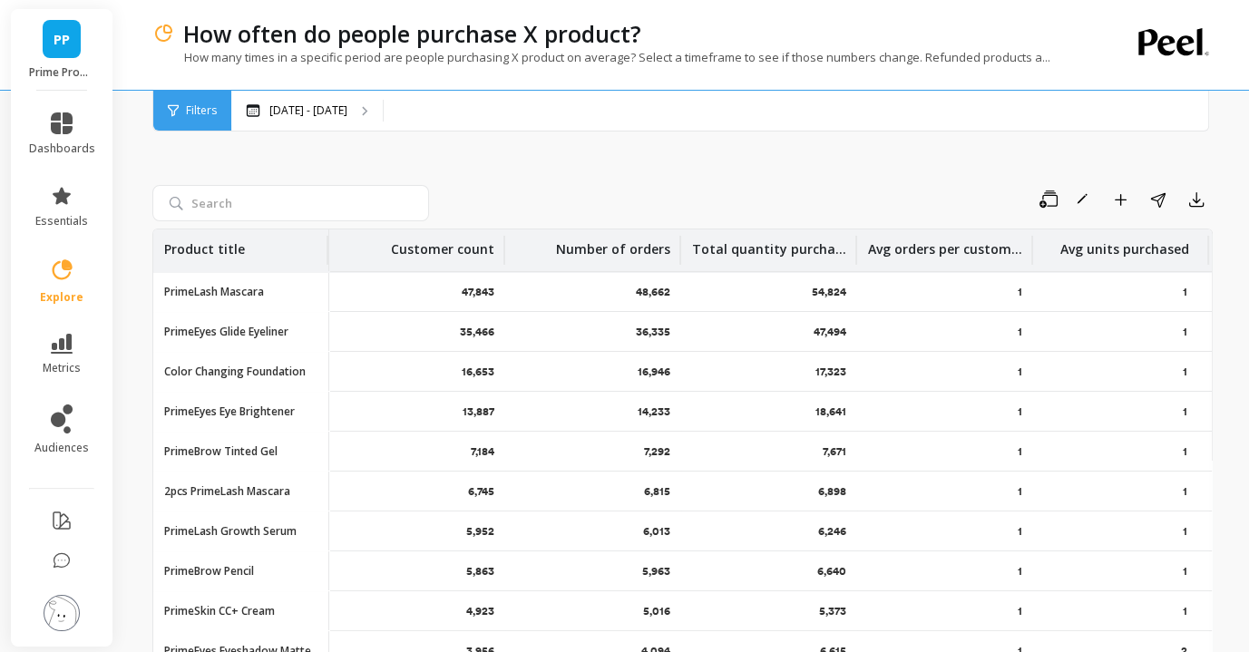
click at [200, 122] on div "Filters" at bounding box center [192, 111] width 78 height 40
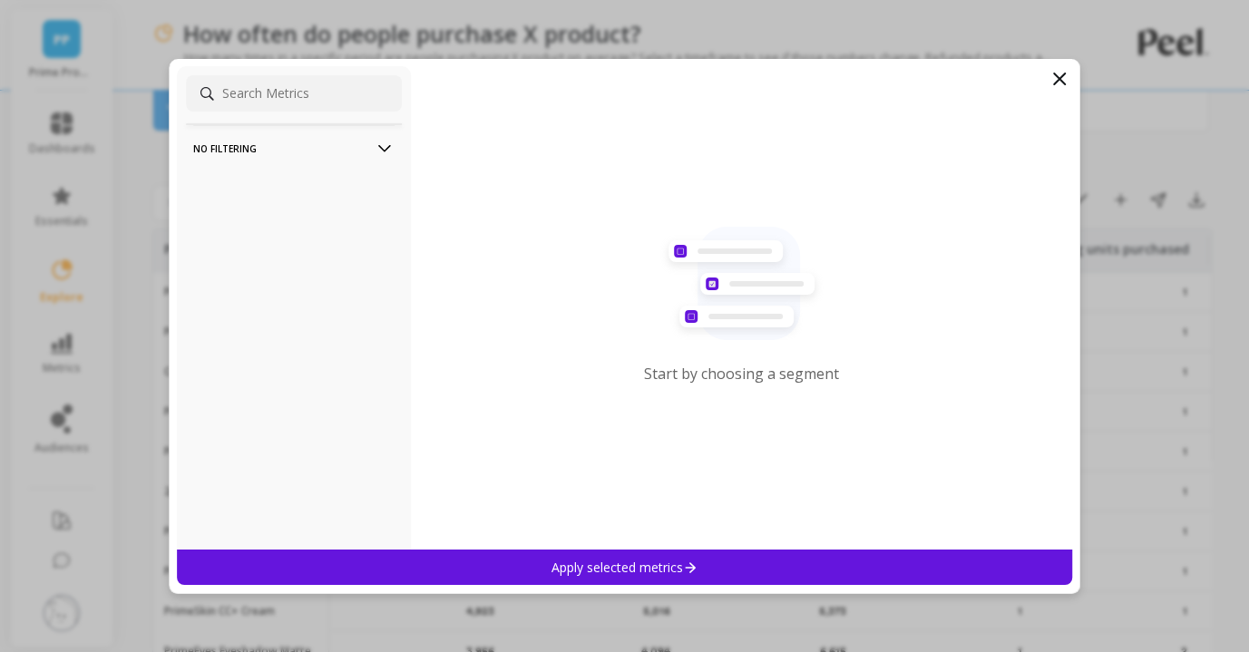
click at [284, 99] on input at bounding box center [294, 93] width 216 height 36
type input "new"
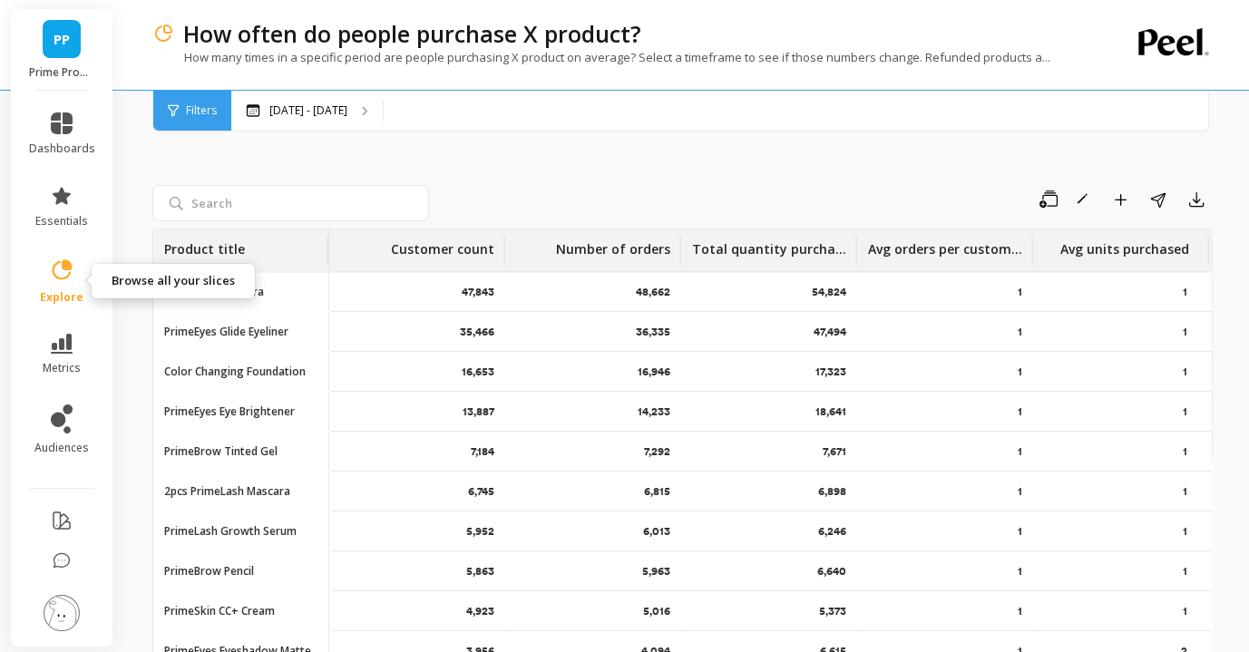
click at [58, 277] on icon at bounding box center [63, 269] width 20 height 20
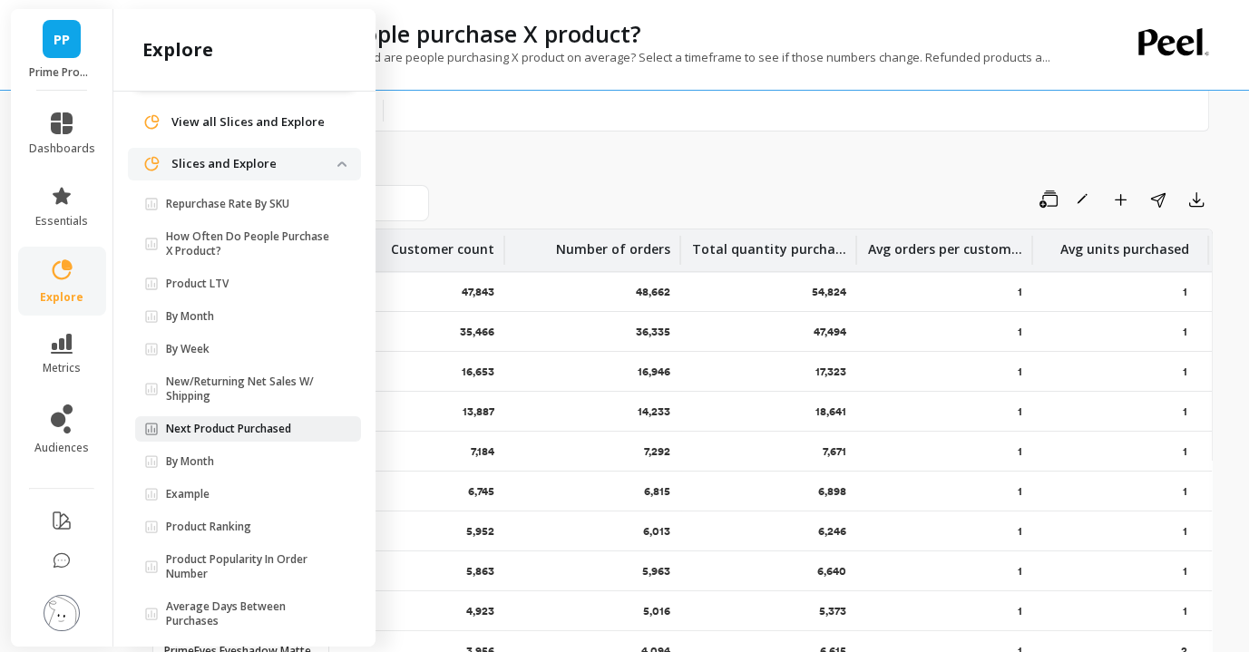
scroll to position [50, 0]
click at [222, 515] on link "Product Ranking" at bounding box center [248, 525] width 226 height 25
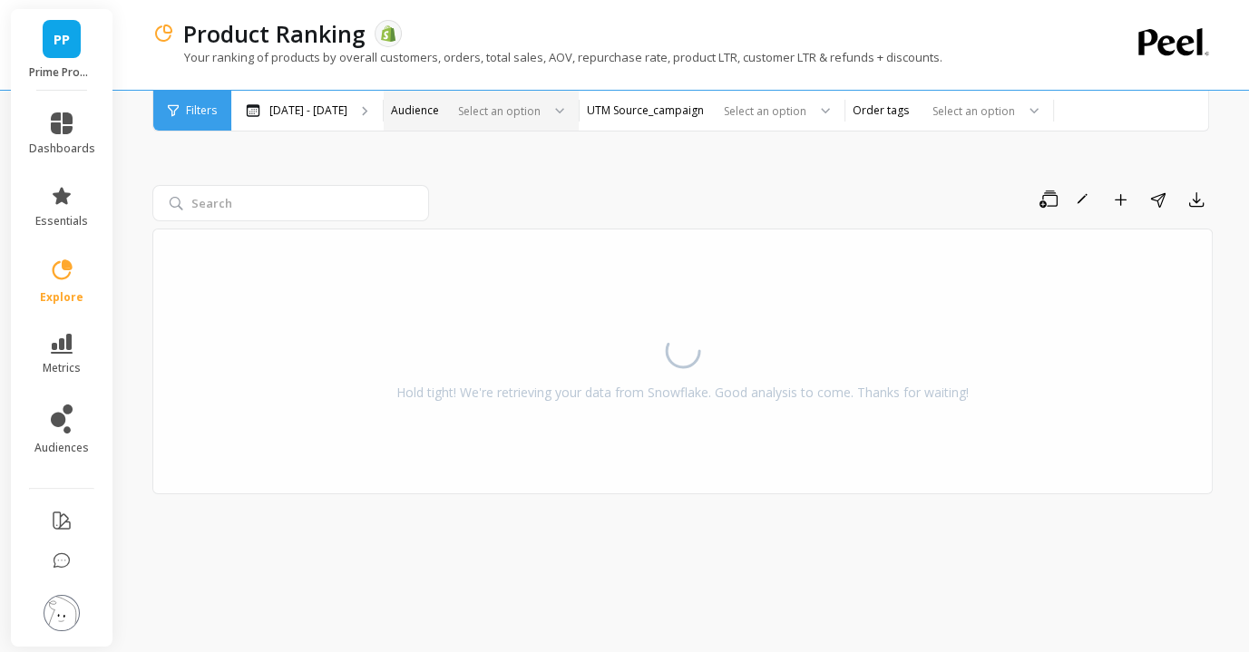
click at [498, 92] on div "Select an option" at bounding box center [481, 111] width 195 height 40
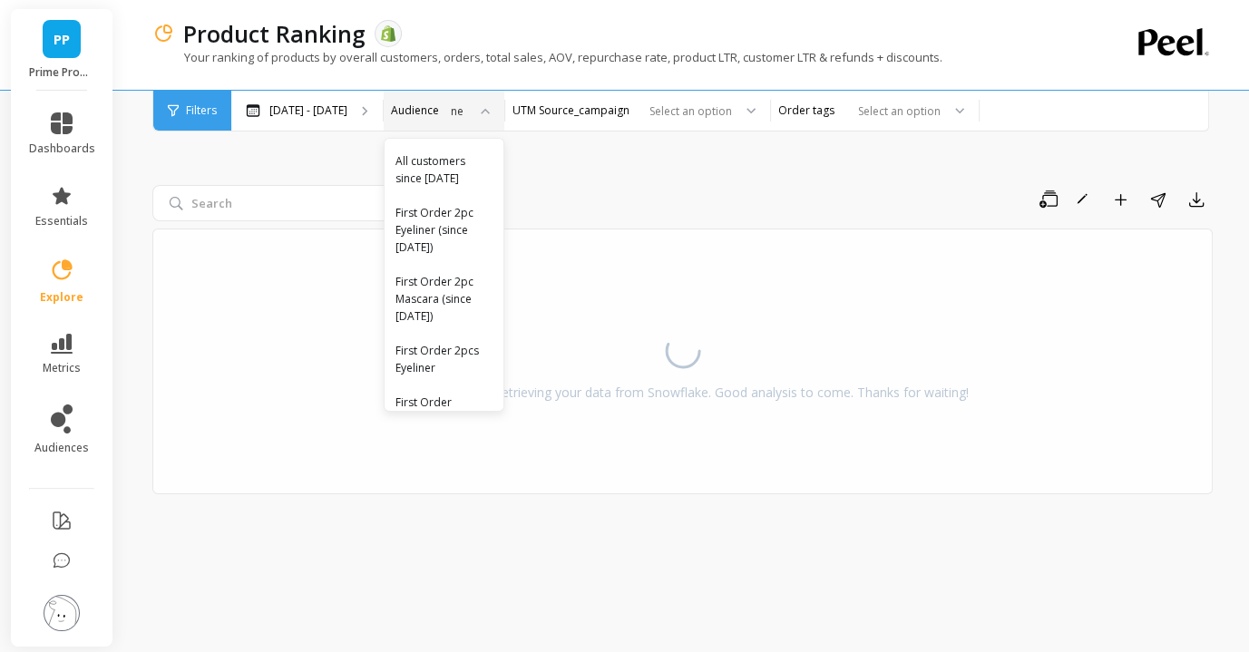
type input "new"
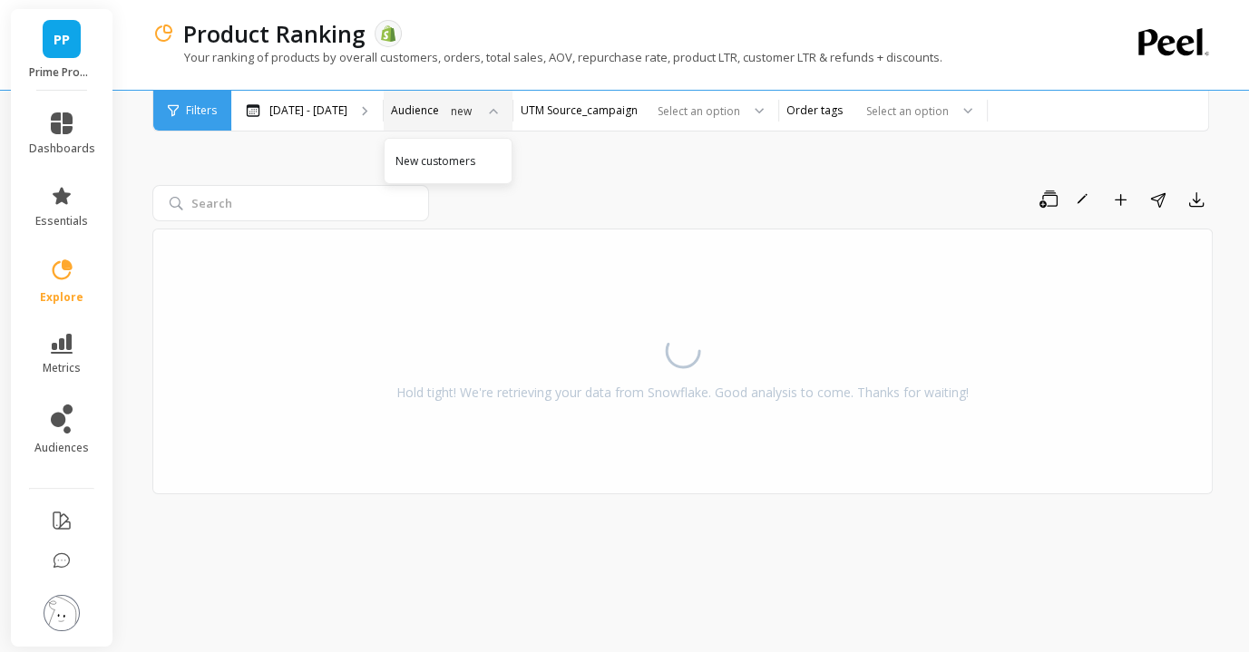
click at [733, 151] on div "Save Rename Add to Dashboard Share Export Hold tight! We're retrieving your dat…" at bounding box center [682, 364] width 1060 height 538
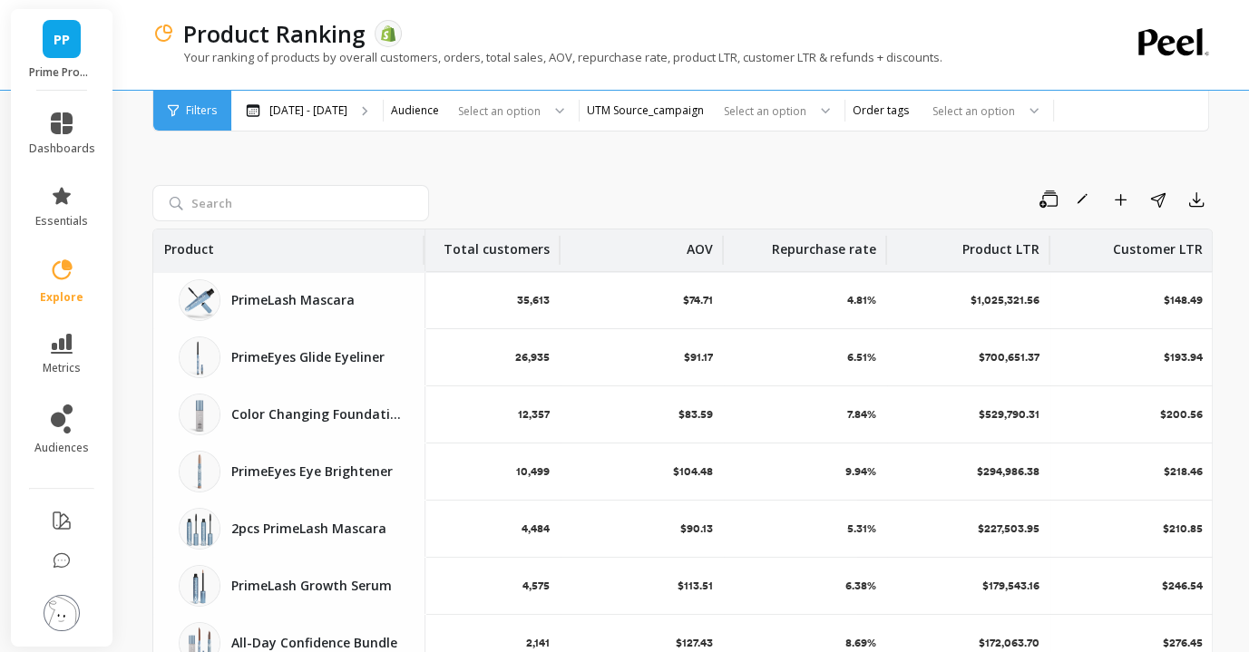
scroll to position [0, 355]
click at [300, 124] on div "[DATE] - [DATE]" at bounding box center [306, 111] width 151 height 40
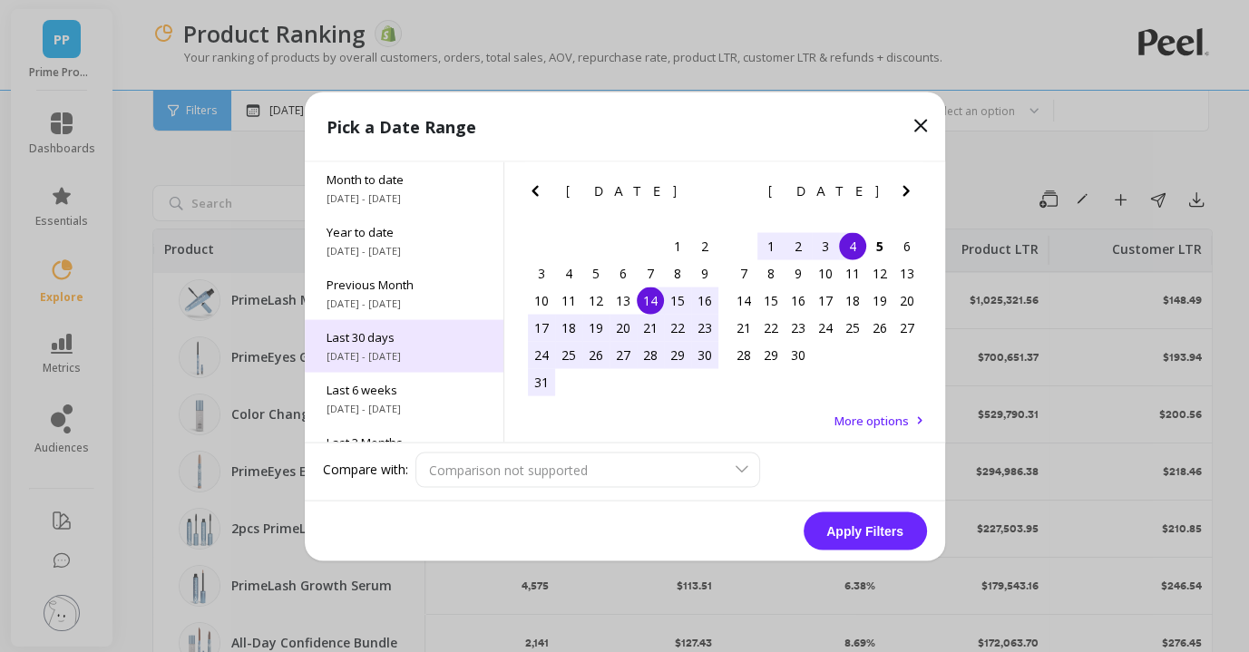
click at [416, 347] on div "Last 30 days [DATE] - [DATE]" at bounding box center [404, 345] width 199 height 53
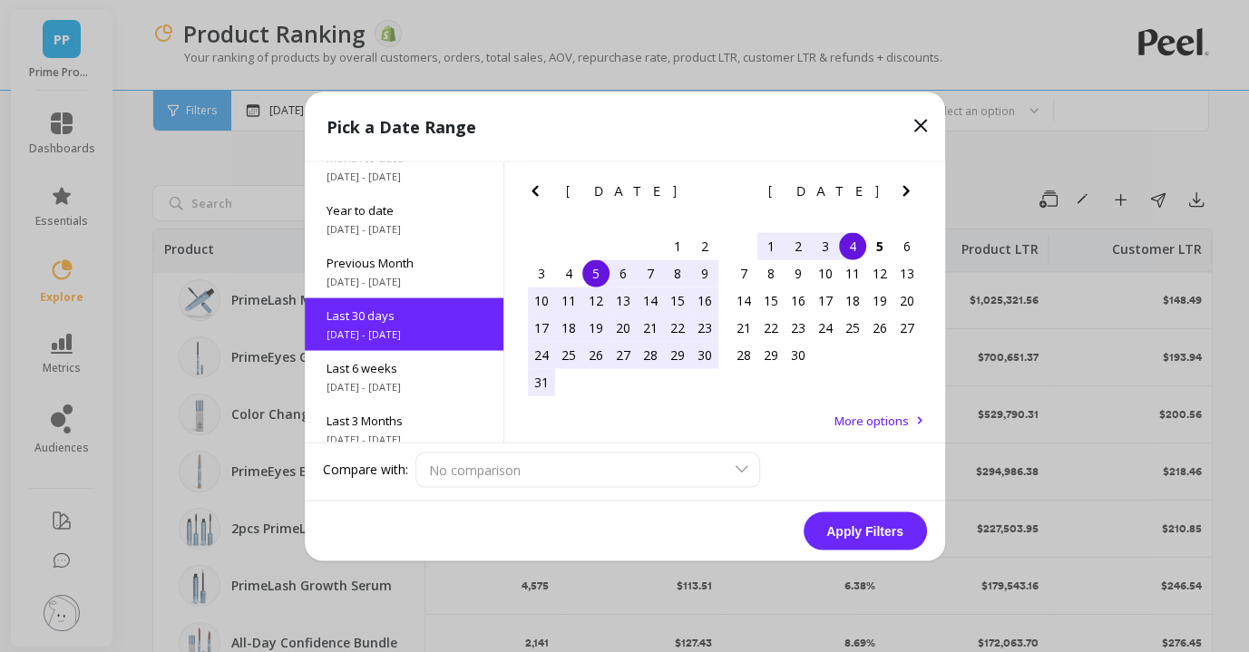
scroll to position [44, 0]
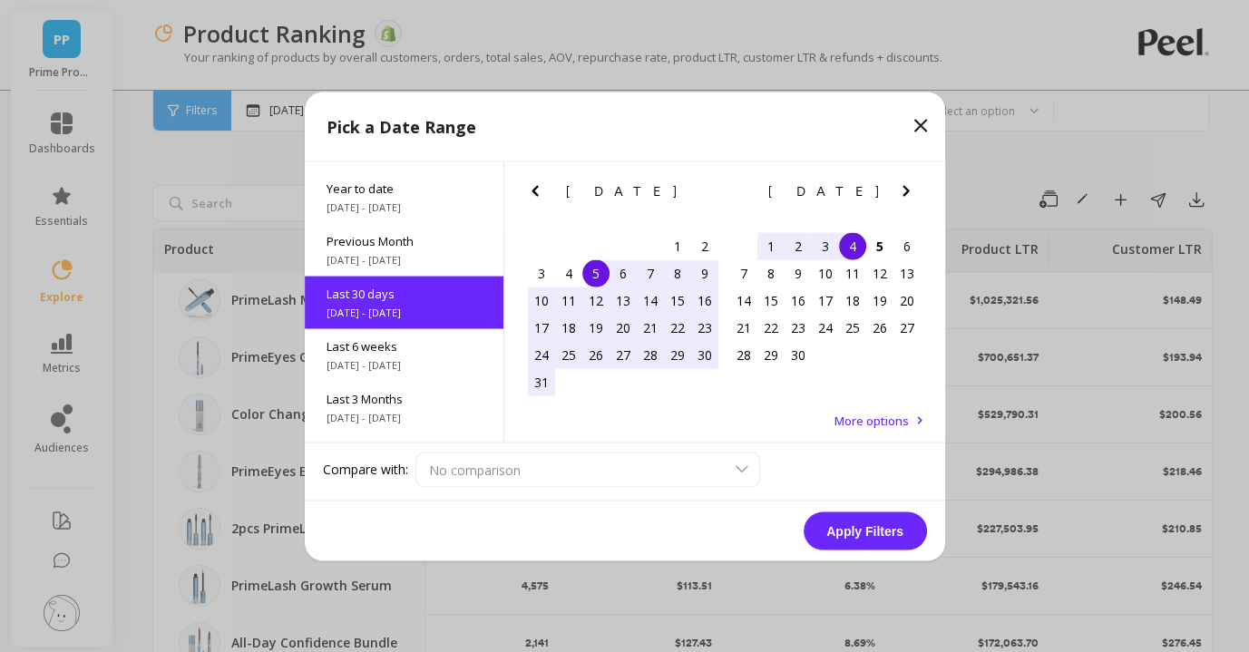
click at [837, 521] on button "Apply Filters" at bounding box center [864, 530] width 123 height 38
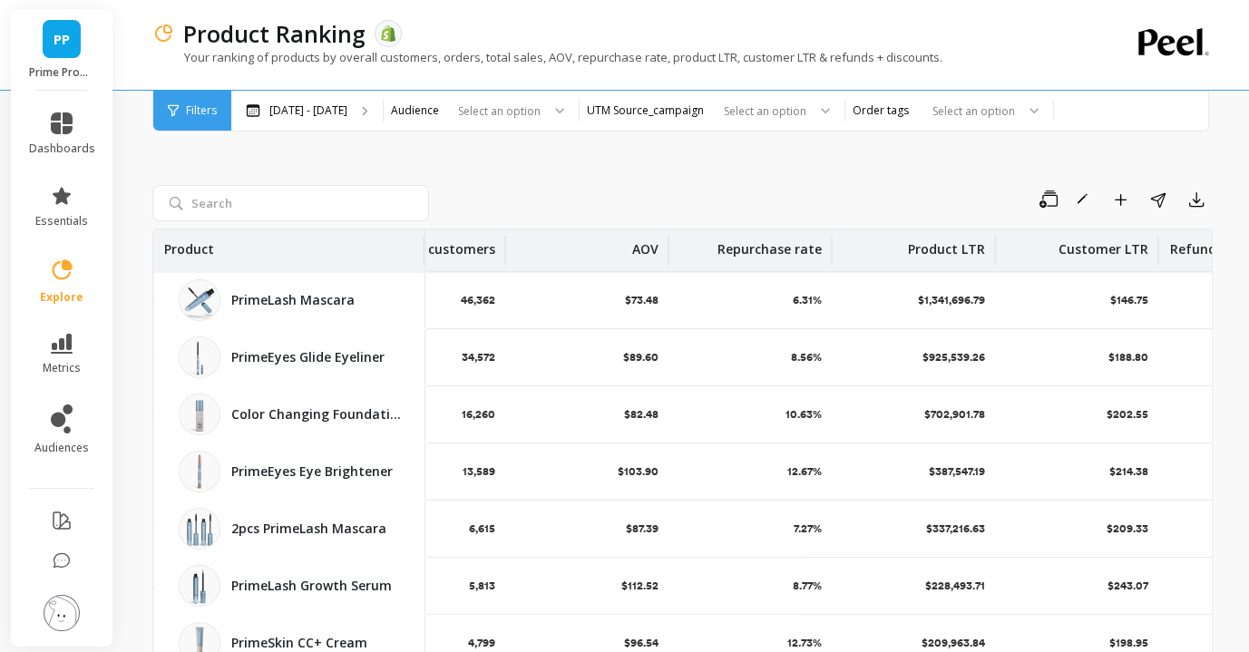
scroll to position [0, 441]
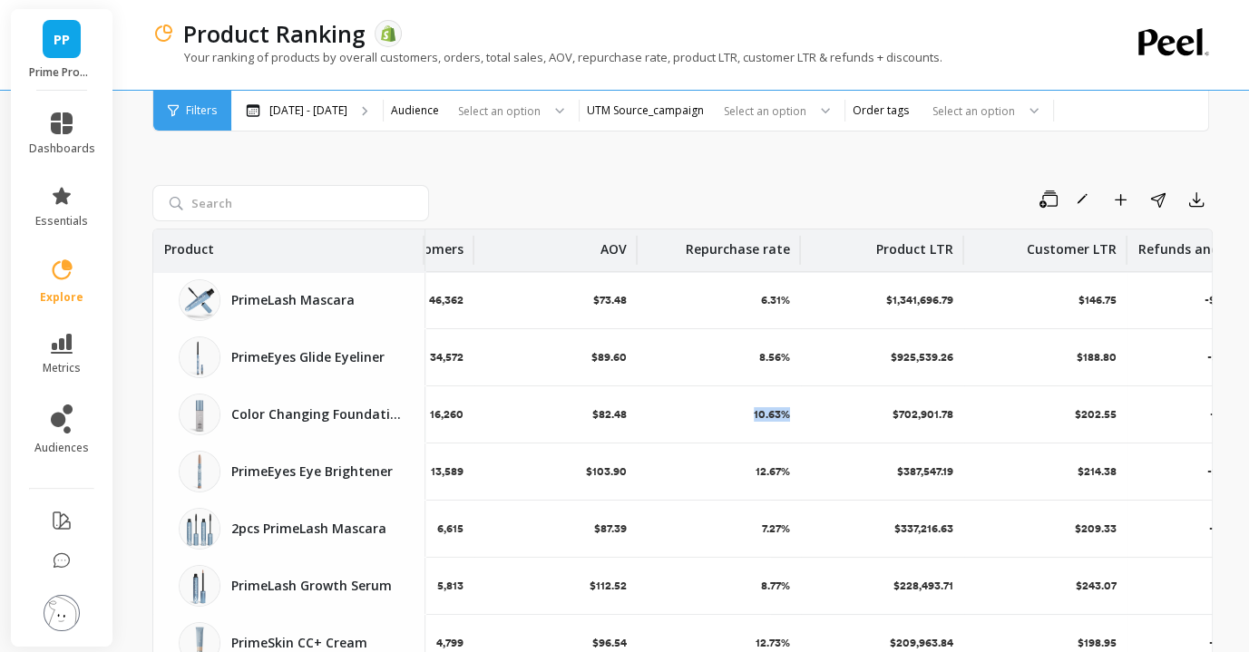
drag, startPoint x: 739, startPoint y: 413, endPoint x: 813, endPoint y: 413, distance: 74.4
click at [814, 413] on tr "Color Changing Foundation Color Changing Foundation 16,695 16,550 16,260 $82.48…" at bounding box center [502, 414] width 1578 height 57
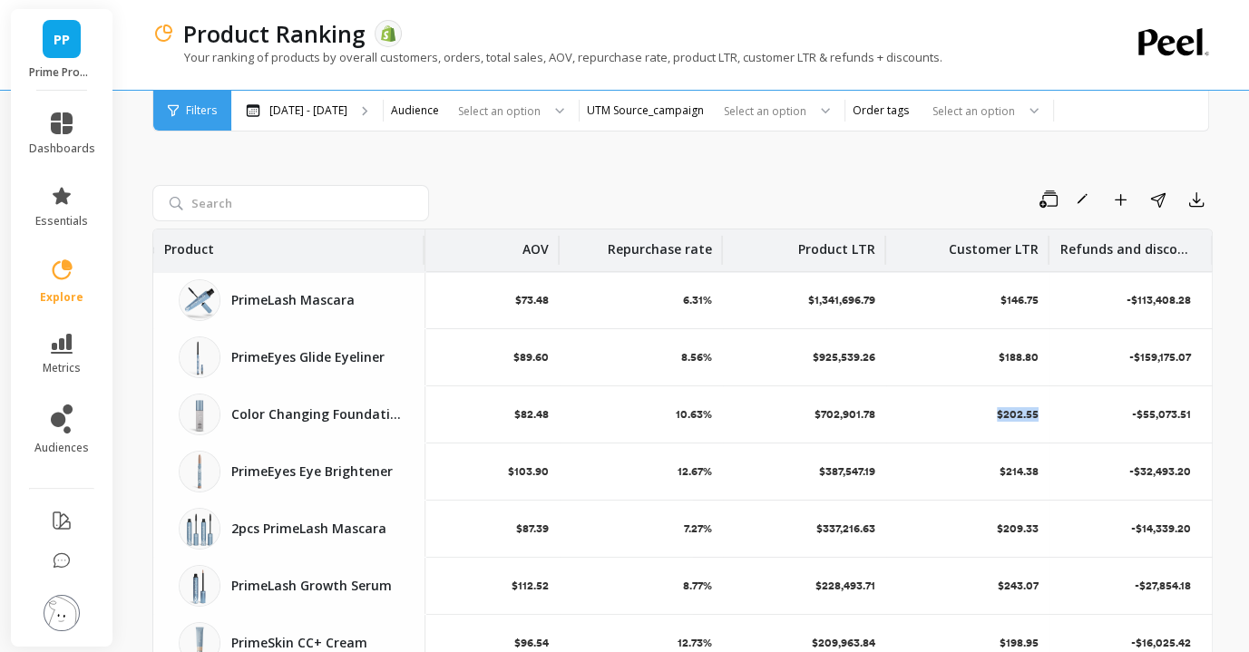
drag, startPoint x: 1051, startPoint y: 413, endPoint x: 971, endPoint y: 413, distance: 79.8
click at [971, 413] on tr "Color Changing Foundation Color Changing Foundation 16,695 16,550 16,260 $82.48…" at bounding box center [424, 414] width 1578 height 57
click at [1074, 411] on div "-$55,073.51" at bounding box center [1130, 414] width 163 height 56
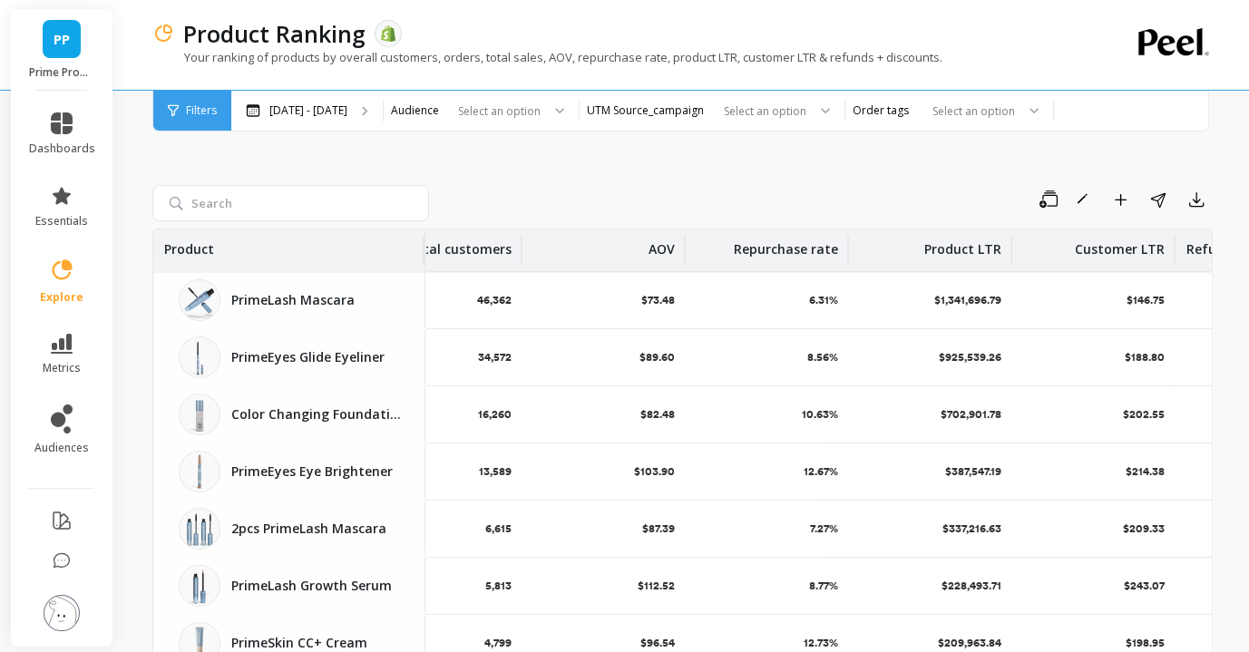
scroll to position [0, 395]
click at [1197, 201] on icon "button" at bounding box center [1196, 199] width 18 height 18
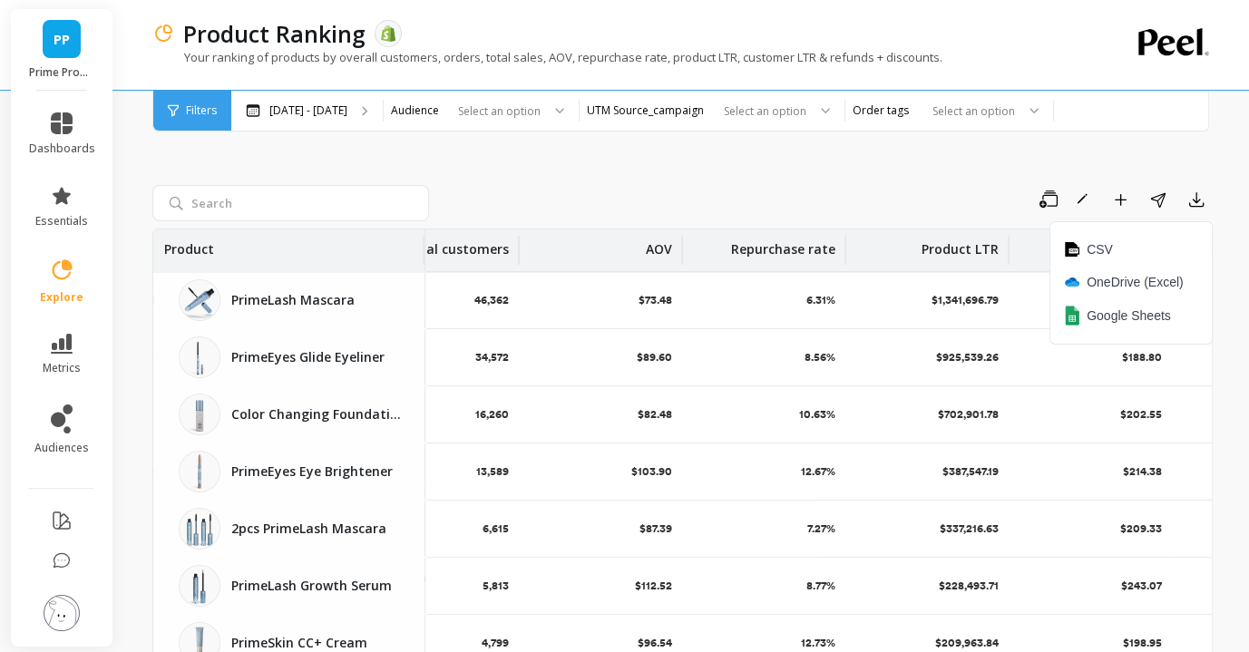
click at [881, 214] on div "Save Rename Add to Dashboard Share Export CSV OneDrive (Excel) Google Sheets" at bounding box center [682, 203] width 1060 height 36
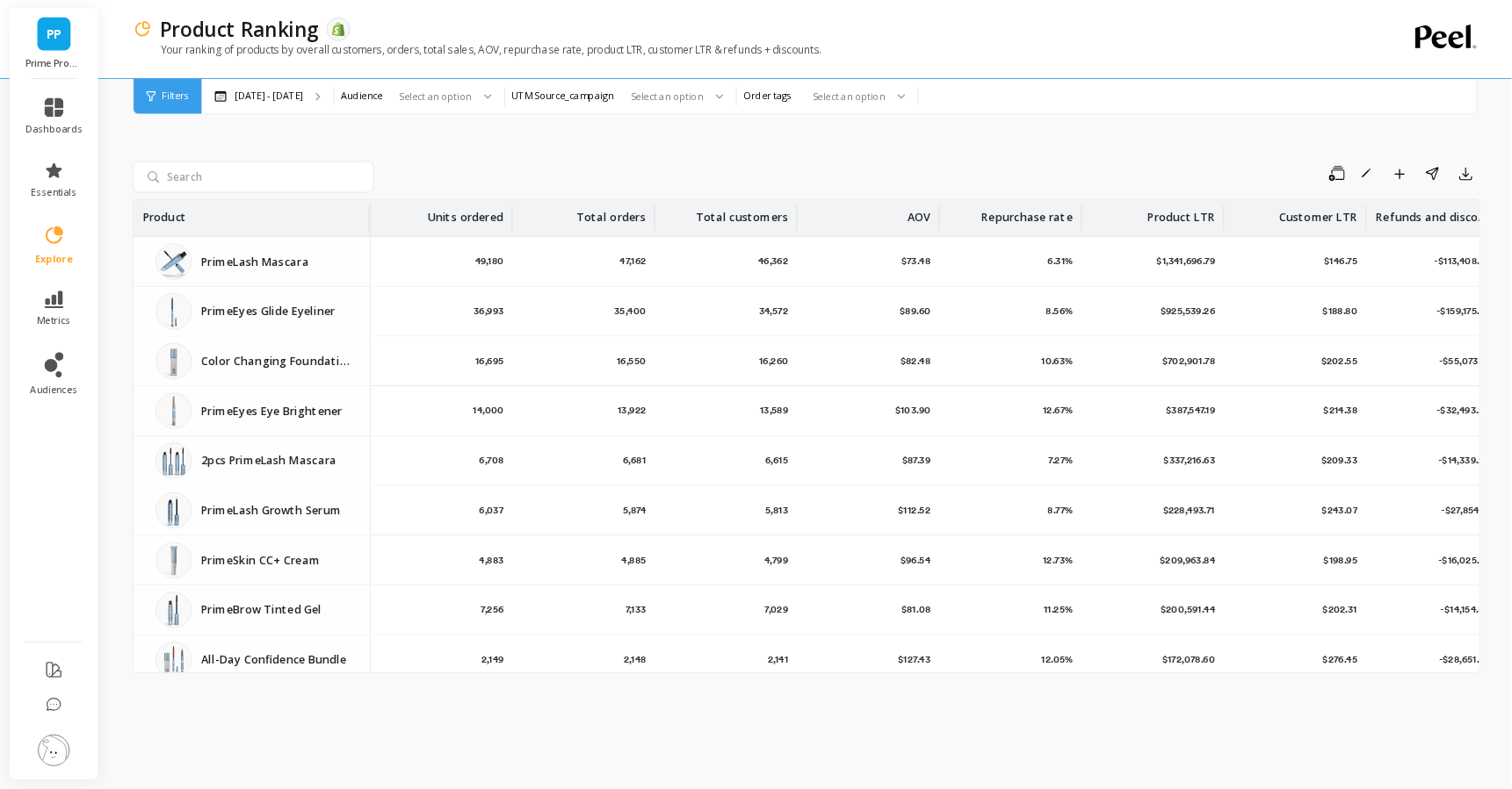
scroll to position [0, 32]
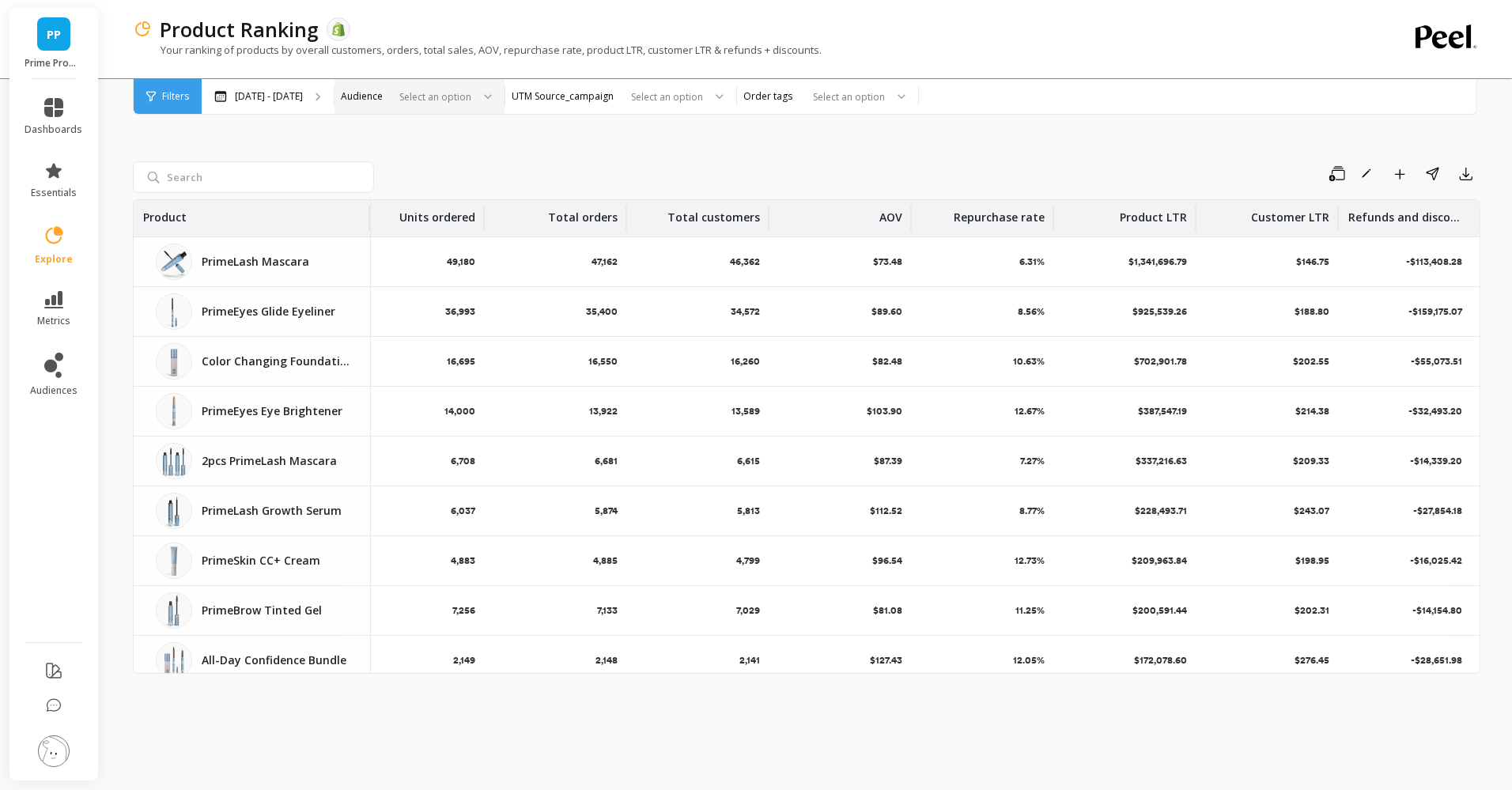
click at [452, 79] on div "Select an option" at bounding box center [419, 97] width 170 height 35
type input "new"
click at [412, 146] on div "New customers" at bounding box center [390, 140] width 92 height 15
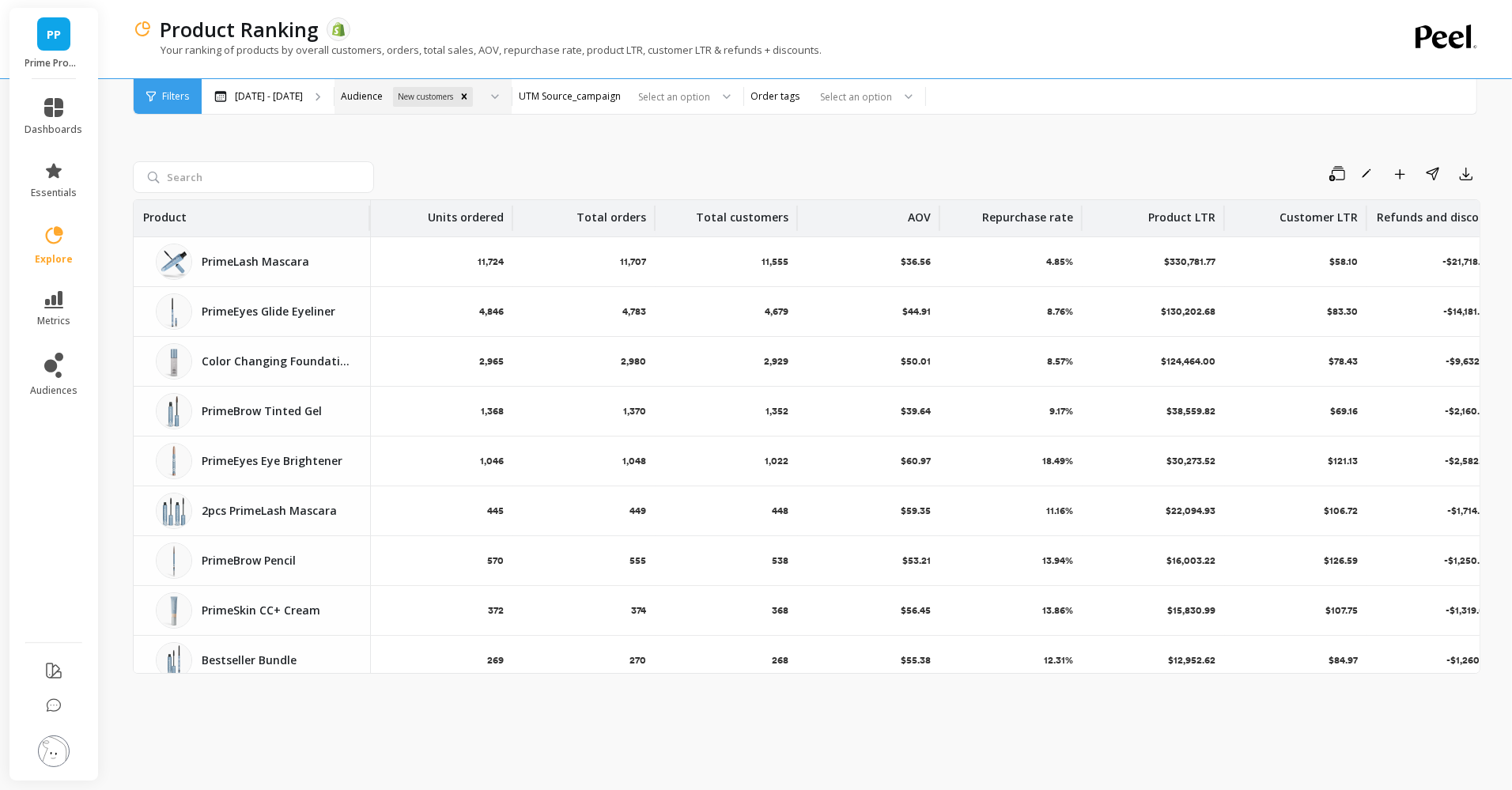
scroll to position [0, 29]
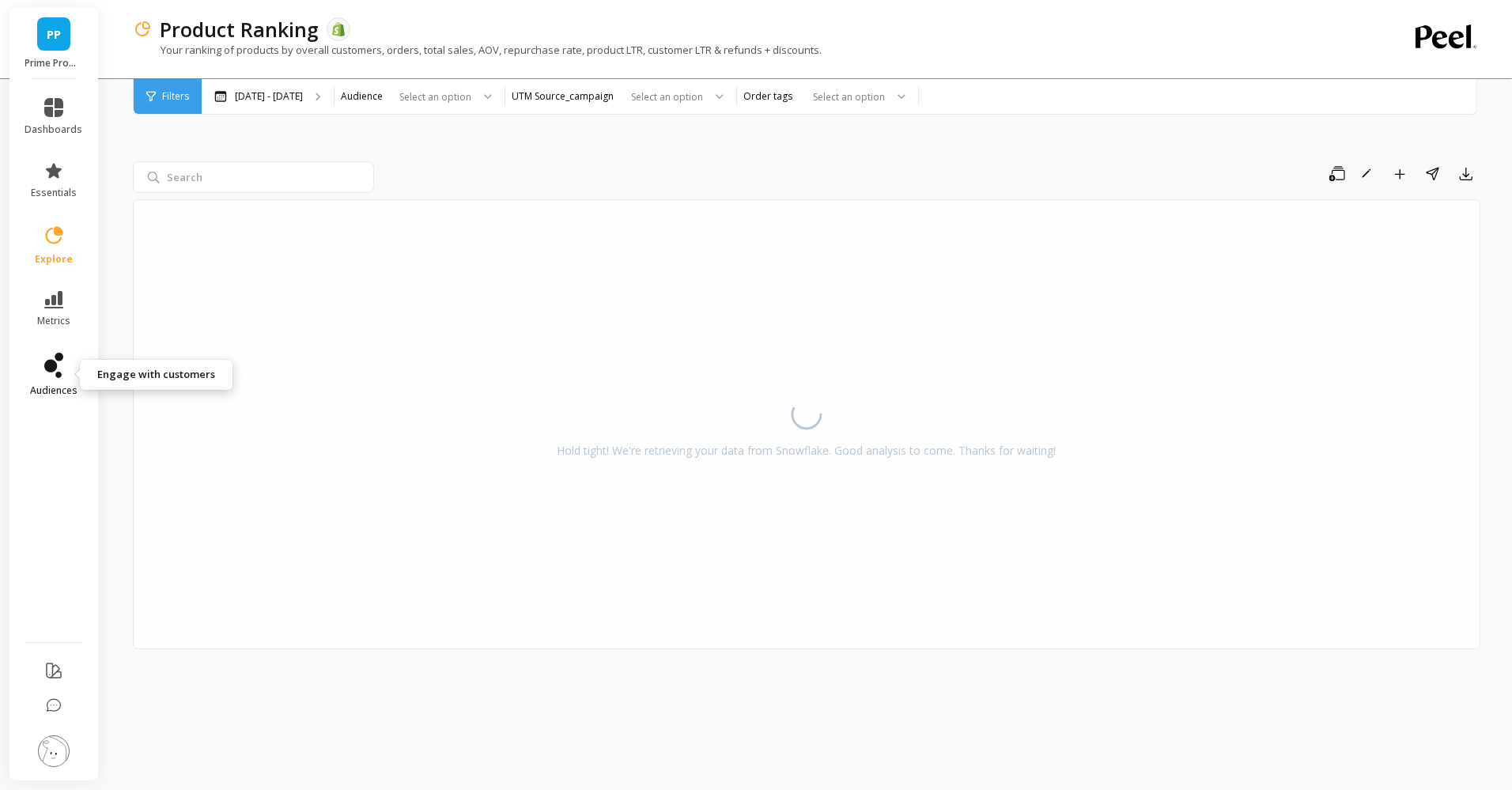
click at [73, 375] on link "audiences" at bounding box center [54, 374] width 58 height 44
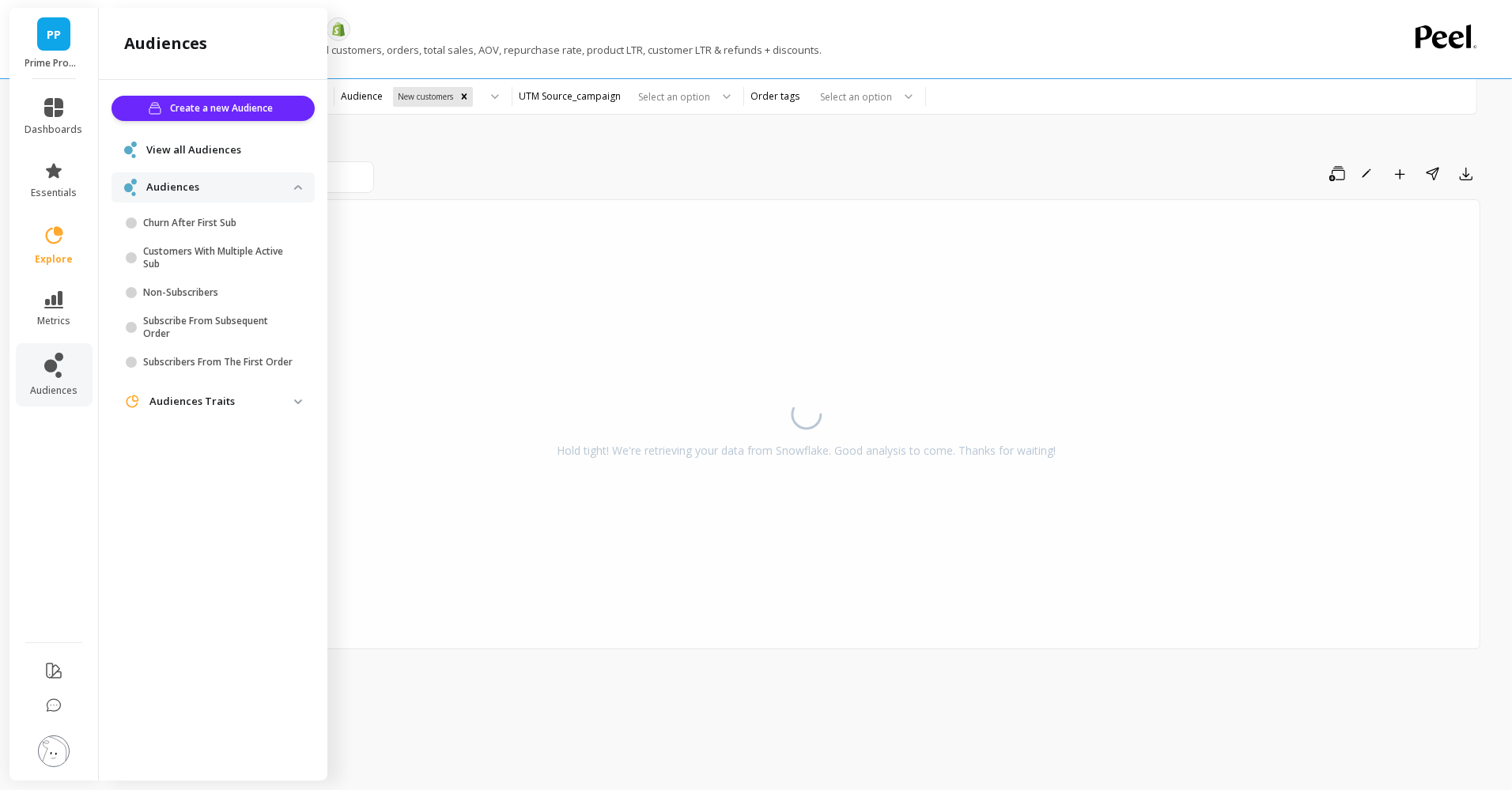
click at [232, 157] on div "View all Audiences" at bounding box center [213, 150] width 203 height 30
click at [212, 151] on span "View all Audiences" at bounding box center [194, 150] width 95 height 16
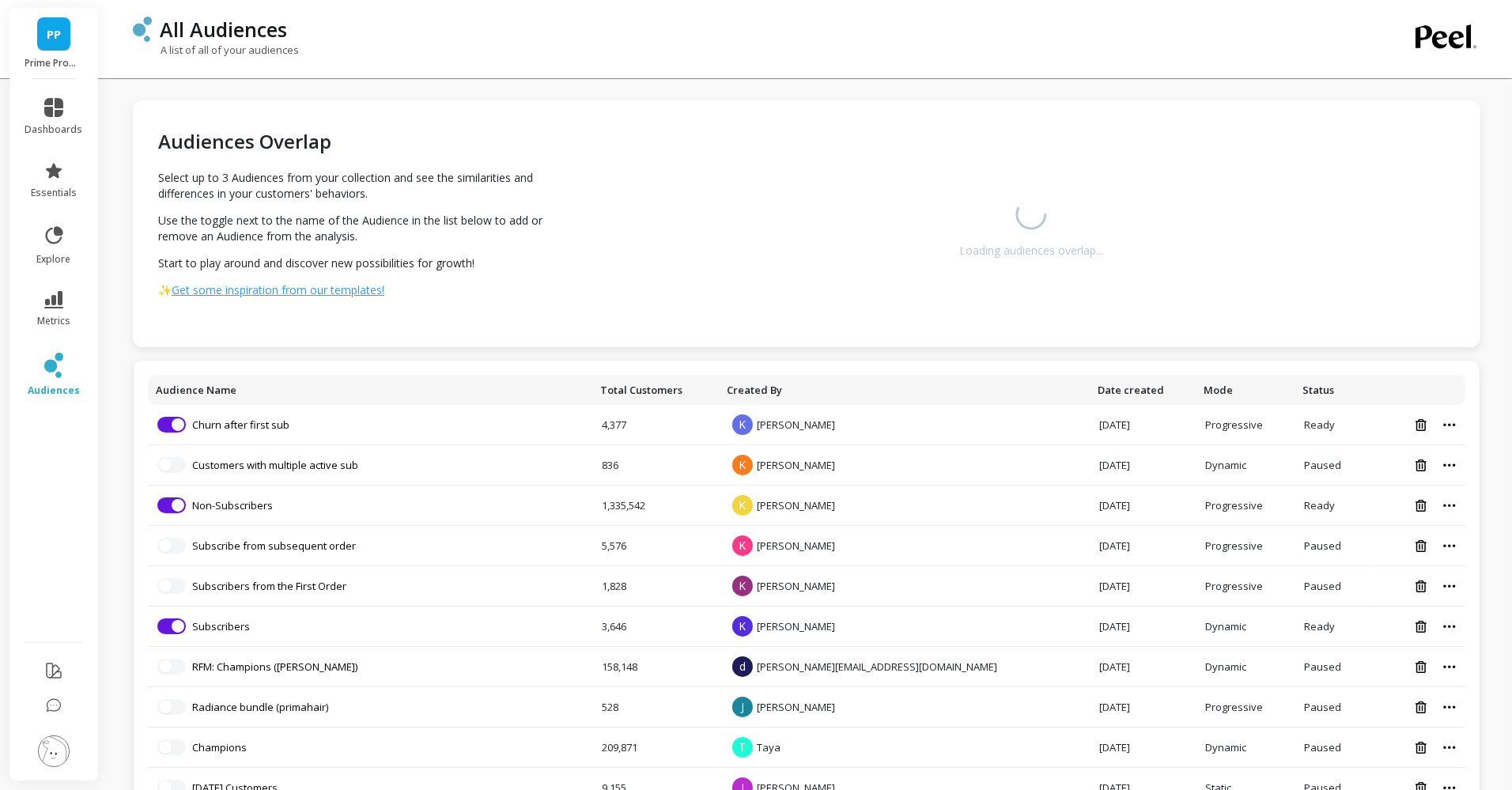
click at [261, 387] on th "Audience Name" at bounding box center [371, 390] width 445 height 30
click at [301, 380] on th "Audience Name" at bounding box center [371, 390] width 445 height 30
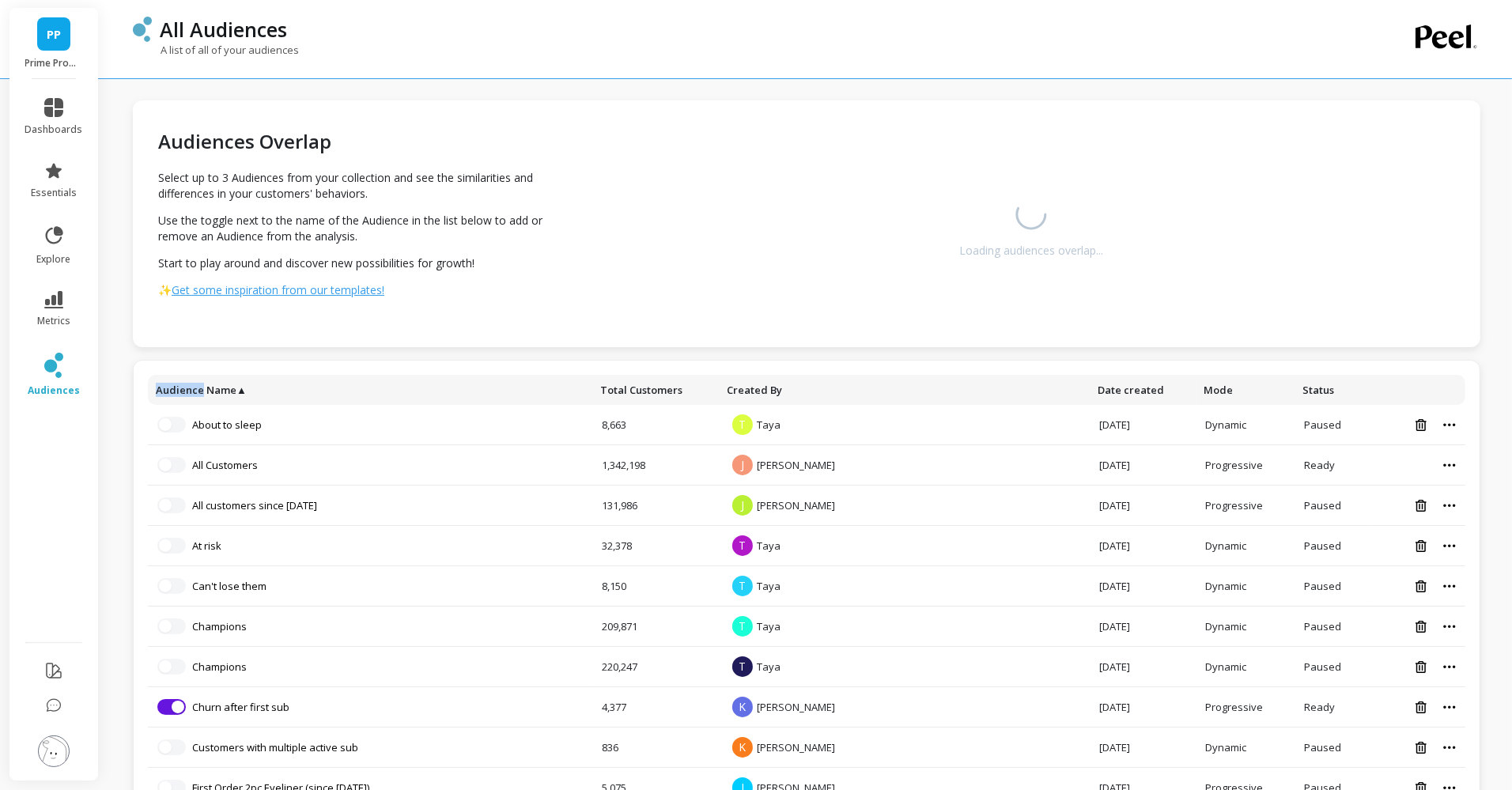
click at [301, 380] on th "Audience Name ▲" at bounding box center [371, 390] width 445 height 30
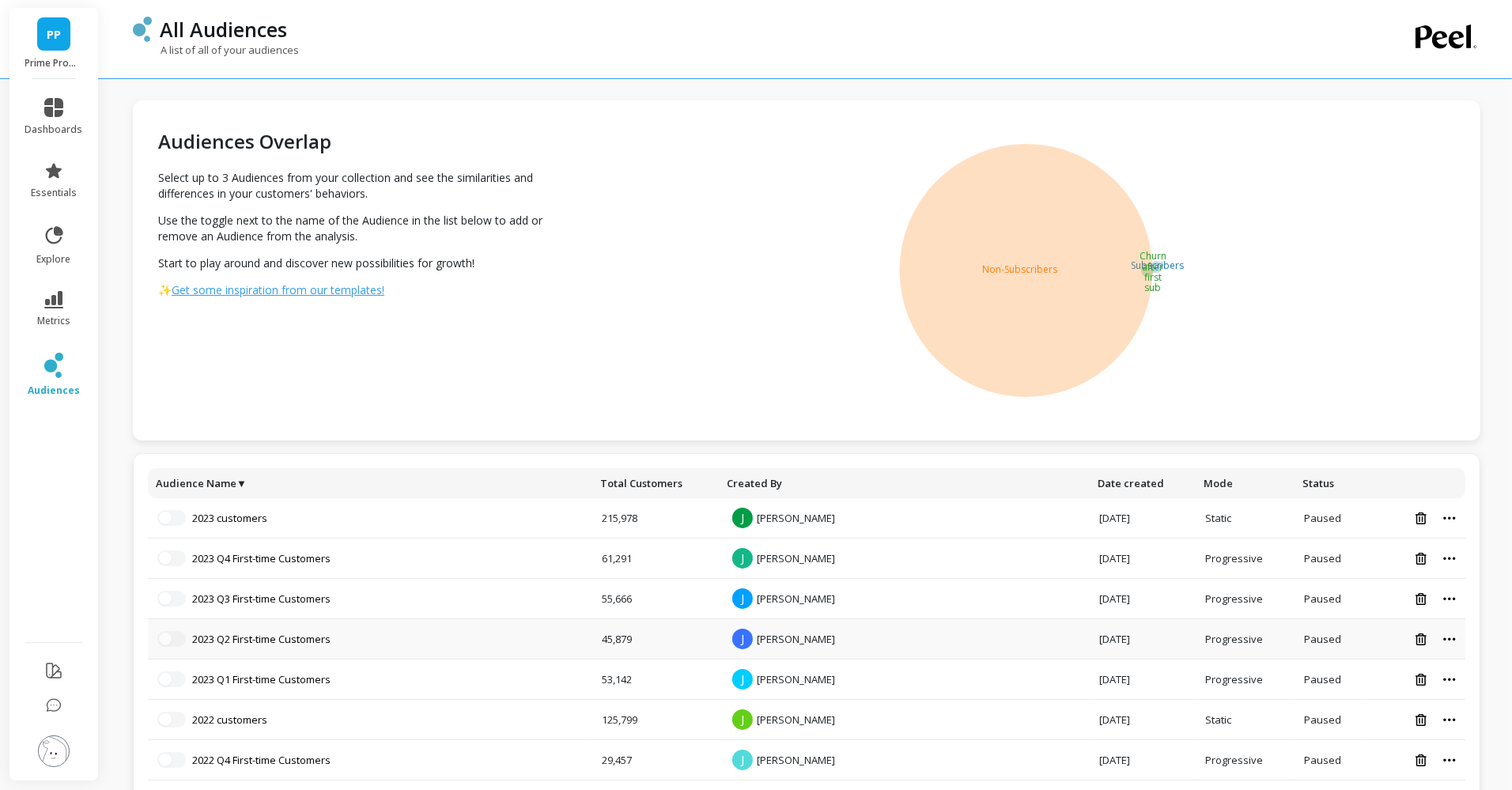
scroll to position [922, 0]
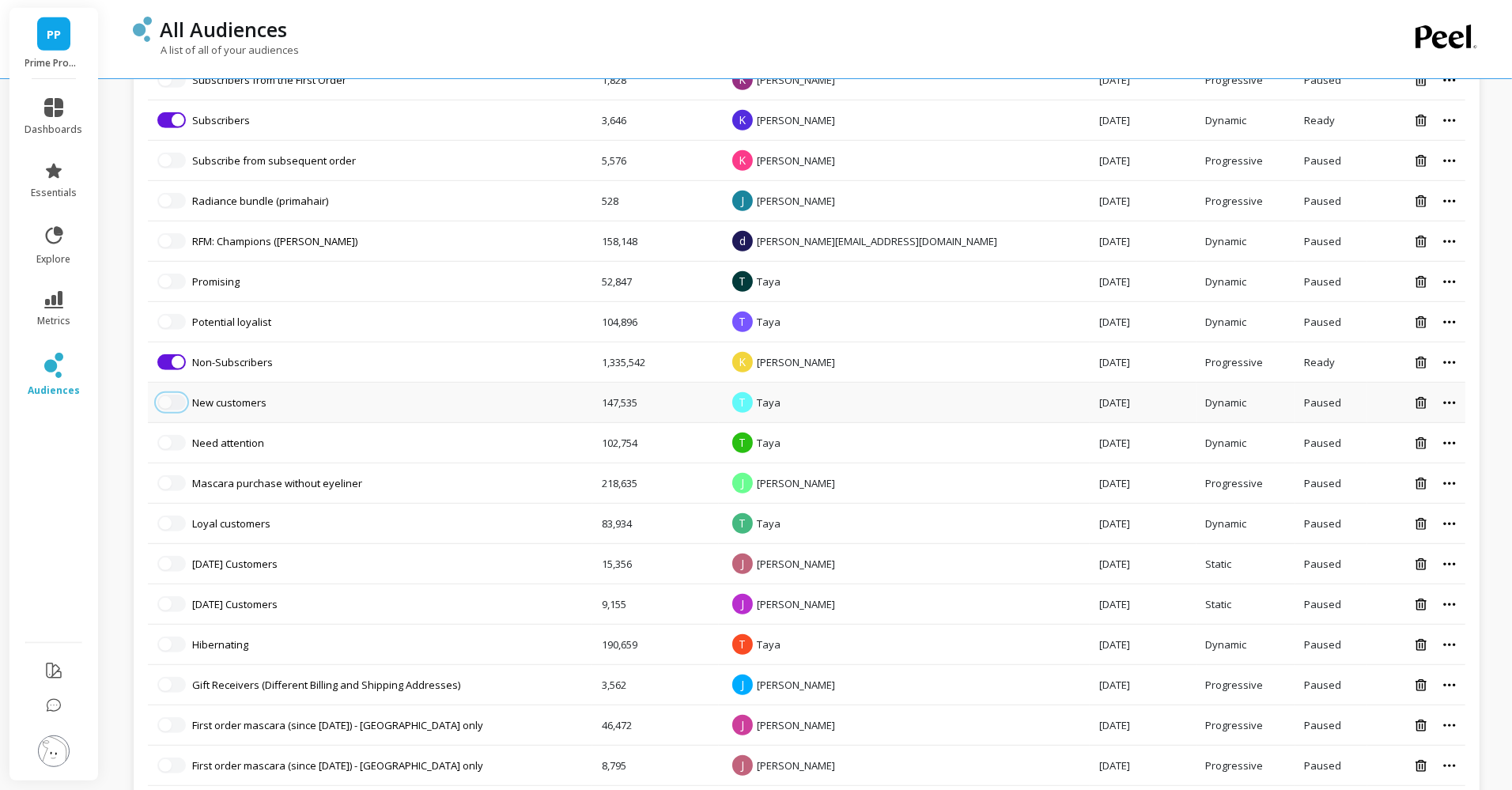
click at [166, 396] on span "button" at bounding box center [165, 402] width 13 height 13
click at [176, 399] on button "button" at bounding box center [171, 402] width 29 height 16
click at [216, 395] on link "New customers" at bounding box center [228, 402] width 74 height 14
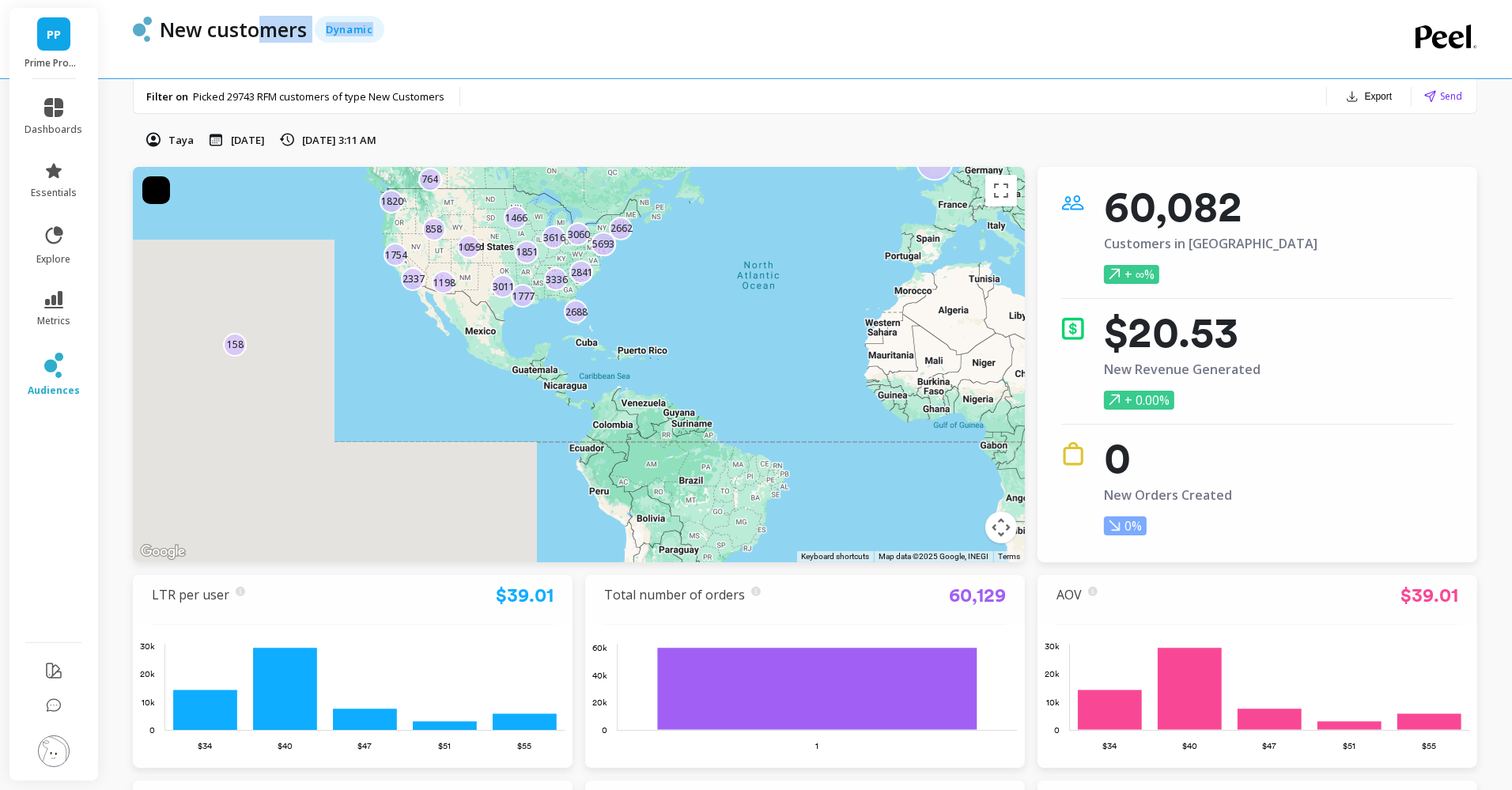
drag, startPoint x: 262, startPoint y: 37, endPoint x: 623, endPoint y: 39, distance: 361.0
click at [623, 39] on div "New customers Dynamic" at bounding box center [751, 29] width 1199 height 27
click at [791, 51] on div "New customers Dynamic" at bounding box center [741, 39] width 1217 height 78
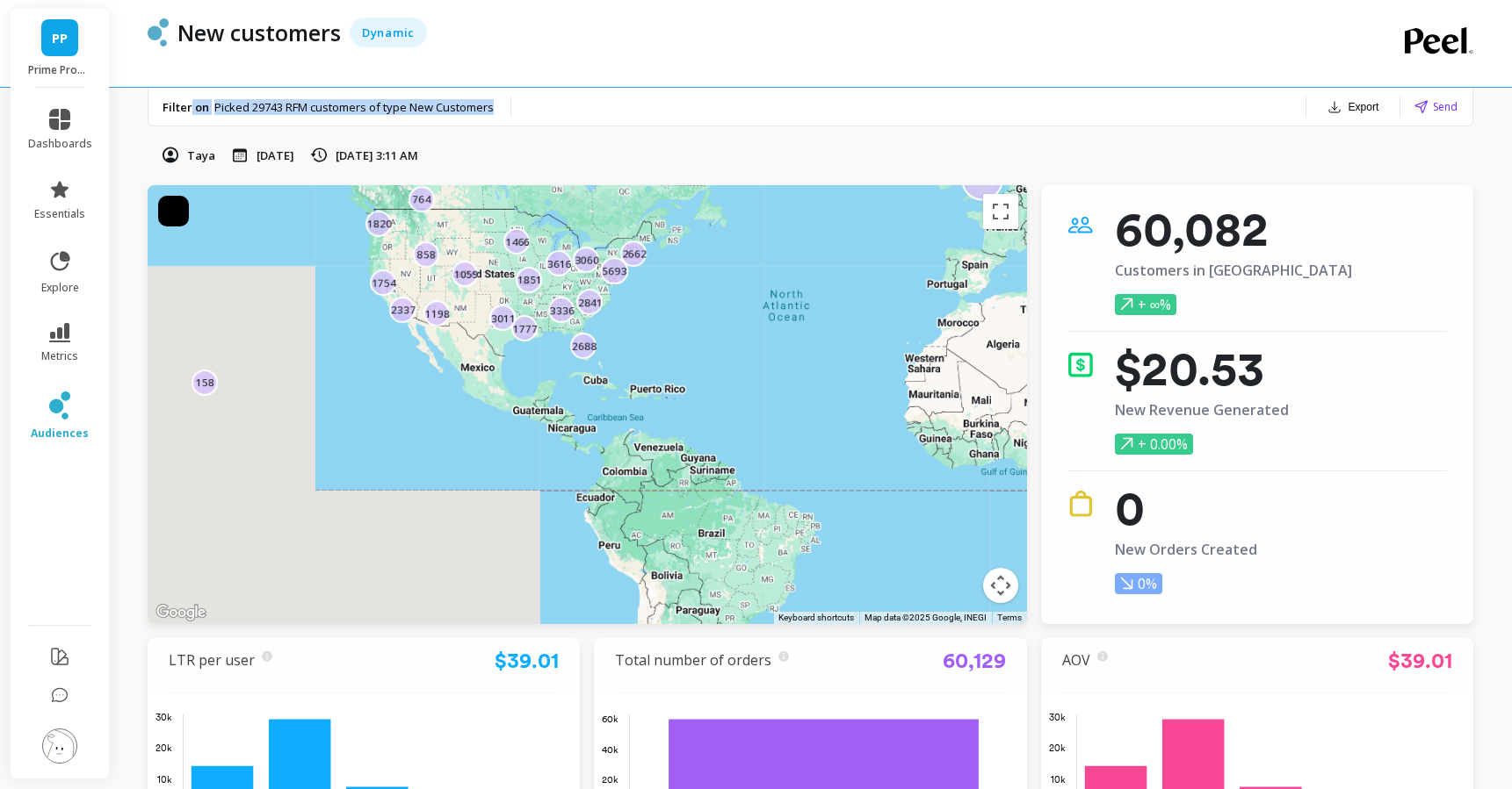
drag, startPoint x: 192, startPoint y: 108, endPoint x: 588, endPoint y: 110, distance: 396.0
click at [589, 111] on div "Filter on Picked 29743 RFM customers of type New Customers Export Send" at bounding box center [810, 107] width 1324 height 39
click at [588, 110] on div "Filter on Picked 29743 RFM customers of type New Customers Export Send" at bounding box center [810, 107] width 1324 height 39
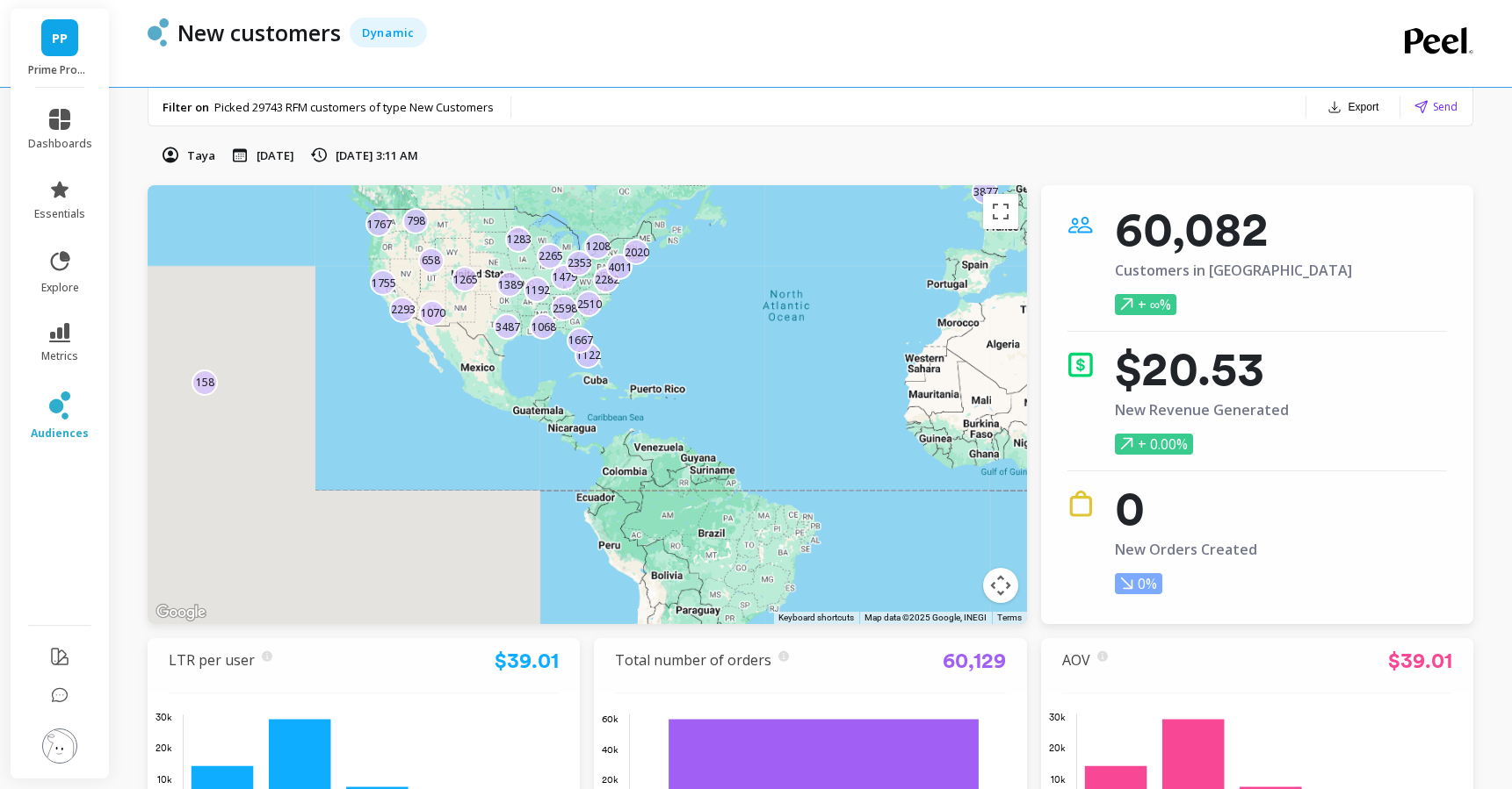
click at [467, 103] on span "Picked 29743 RFM customers of type New Customers" at bounding box center [354, 106] width 279 height 15
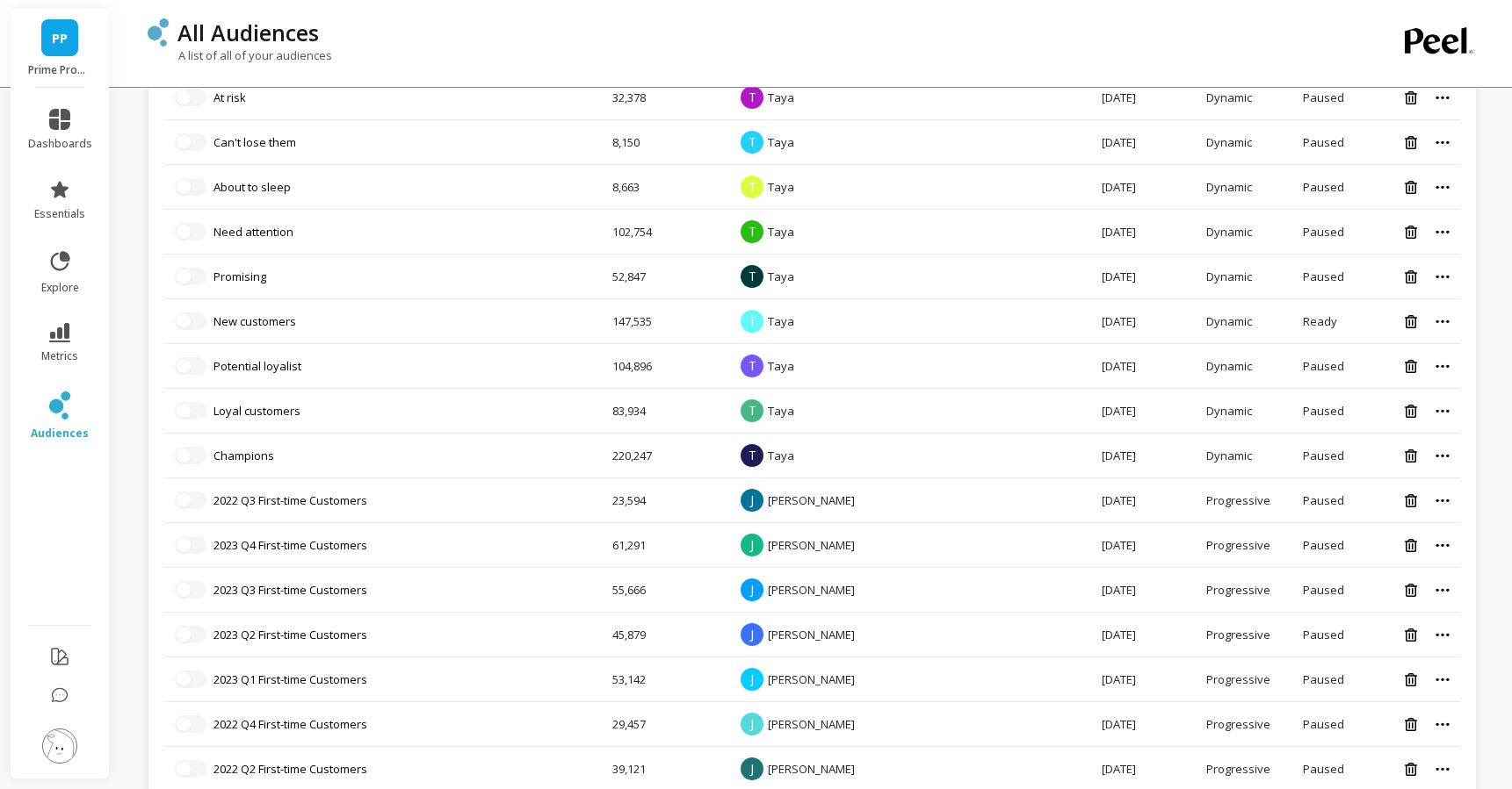
scroll to position [1054, 0]
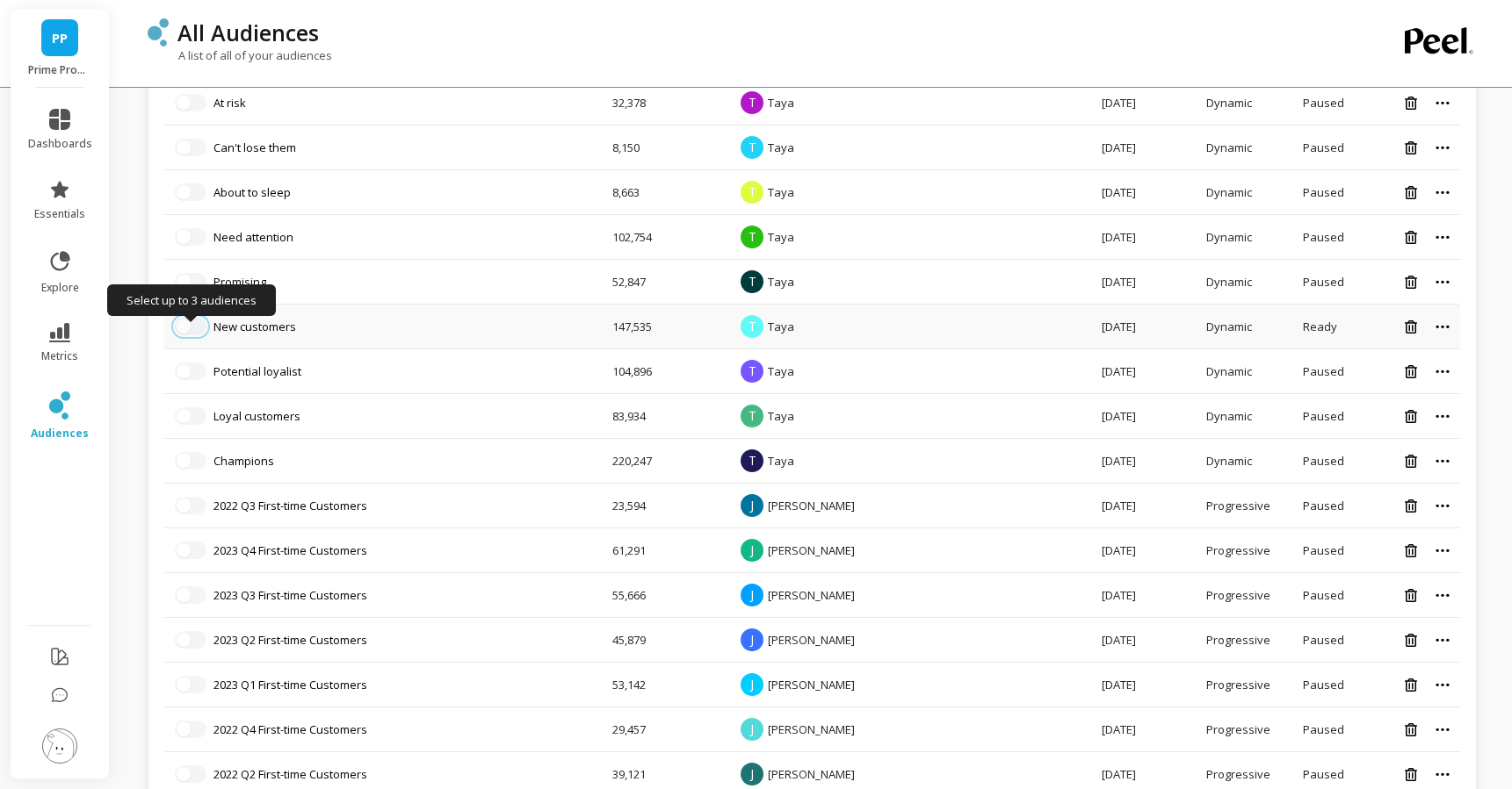
click at [196, 319] on button "button" at bounding box center [190, 326] width 32 height 17
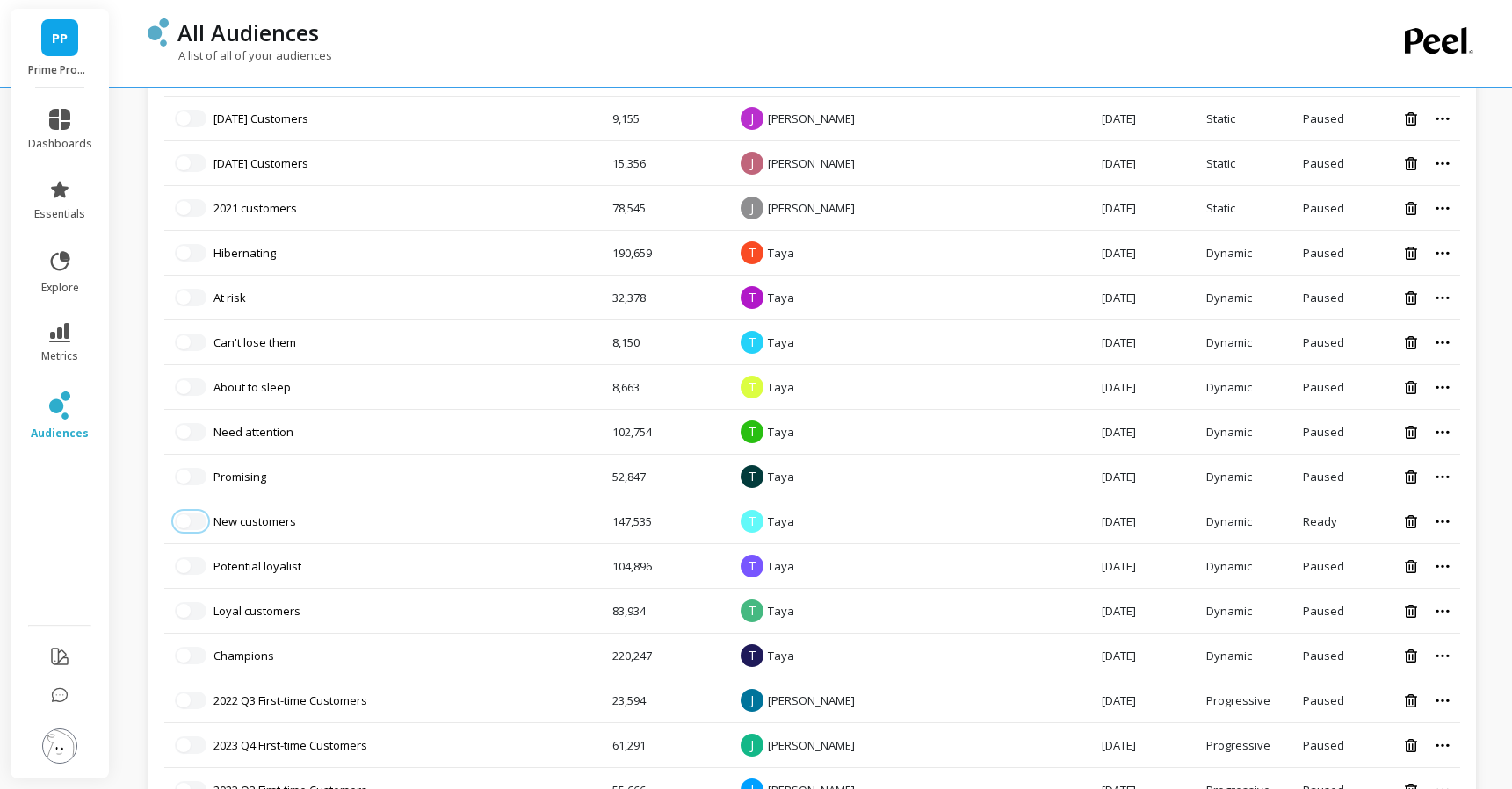
scroll to position [928, 0]
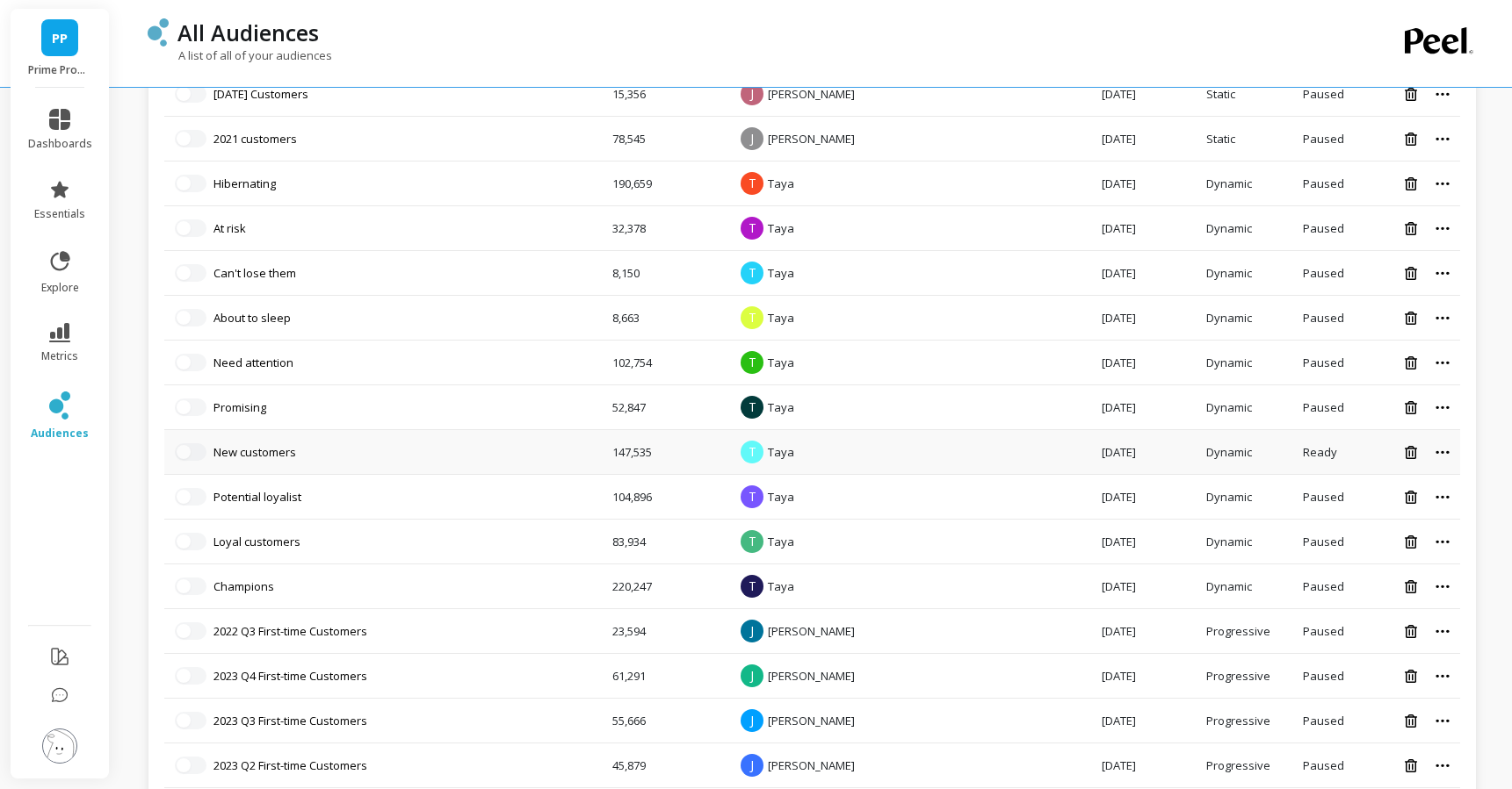
click at [652, 440] on td "147,535" at bounding box center [663, 452] width 125 height 45
click at [653, 452] on td "147,535" at bounding box center [663, 452] width 125 height 45
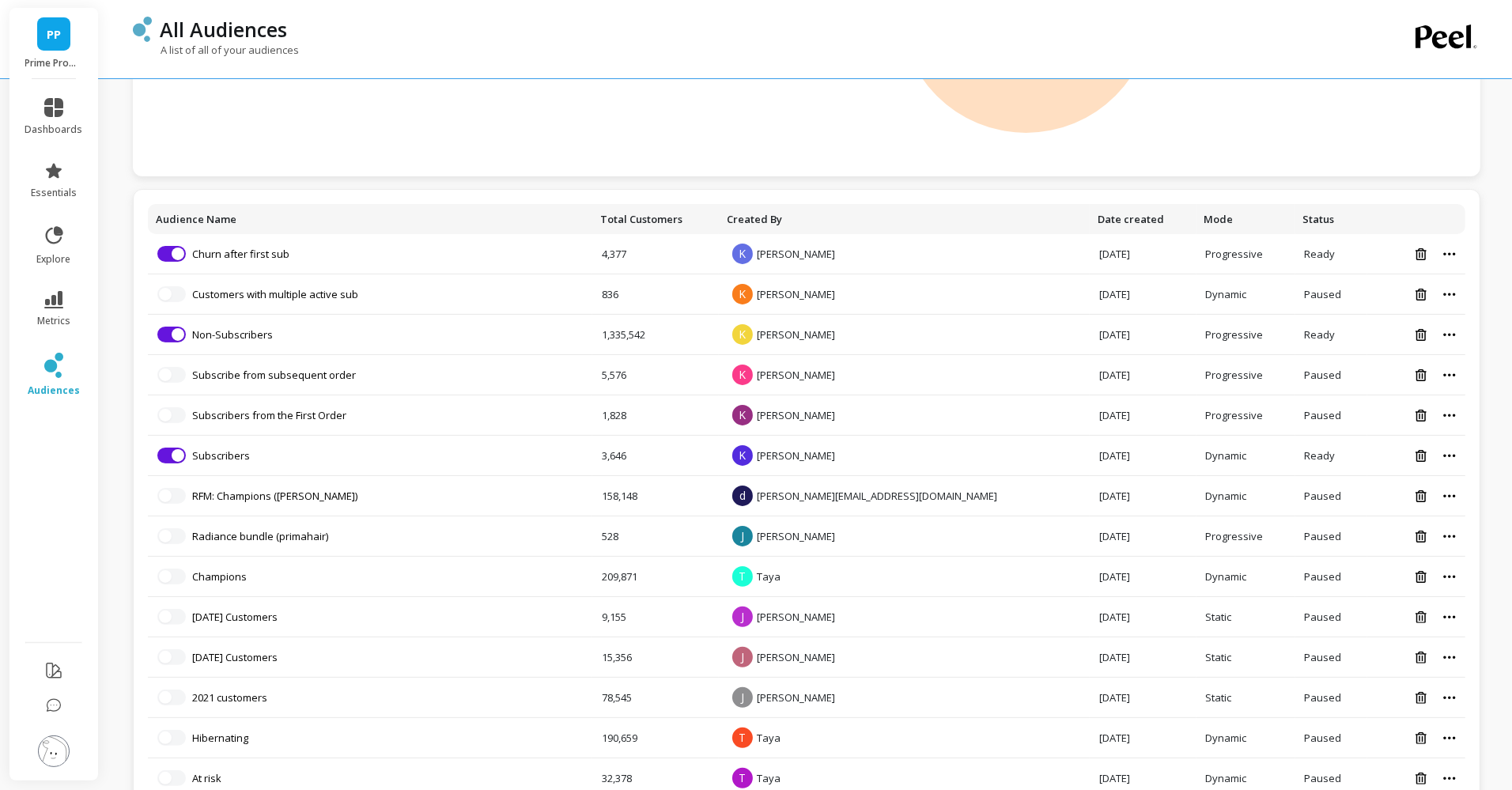
scroll to position [0, 0]
